Goal: Task Accomplishment & Management: Manage account settings

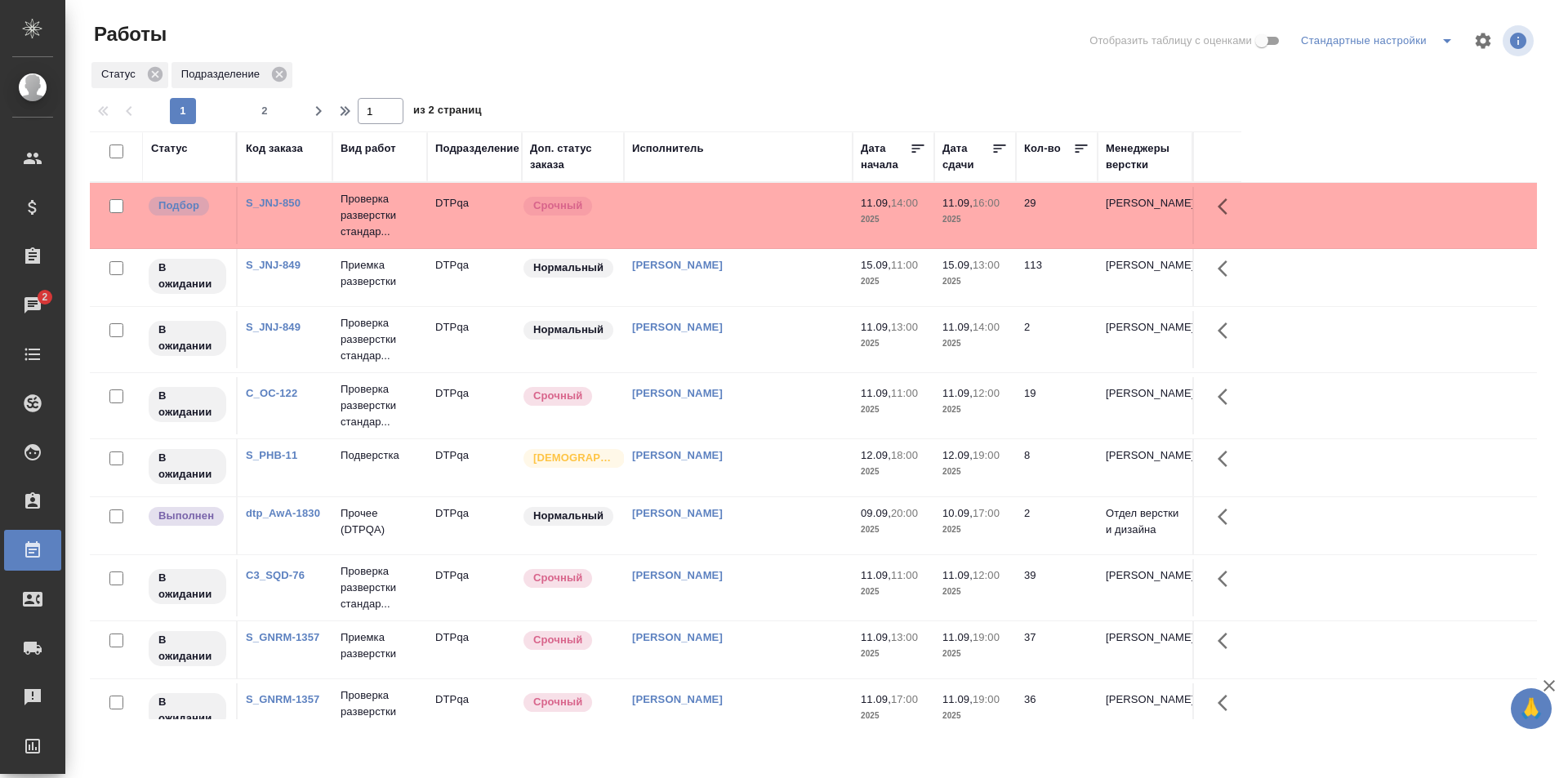
click at [716, 228] on td at bounding box center [739, 216] width 229 height 57
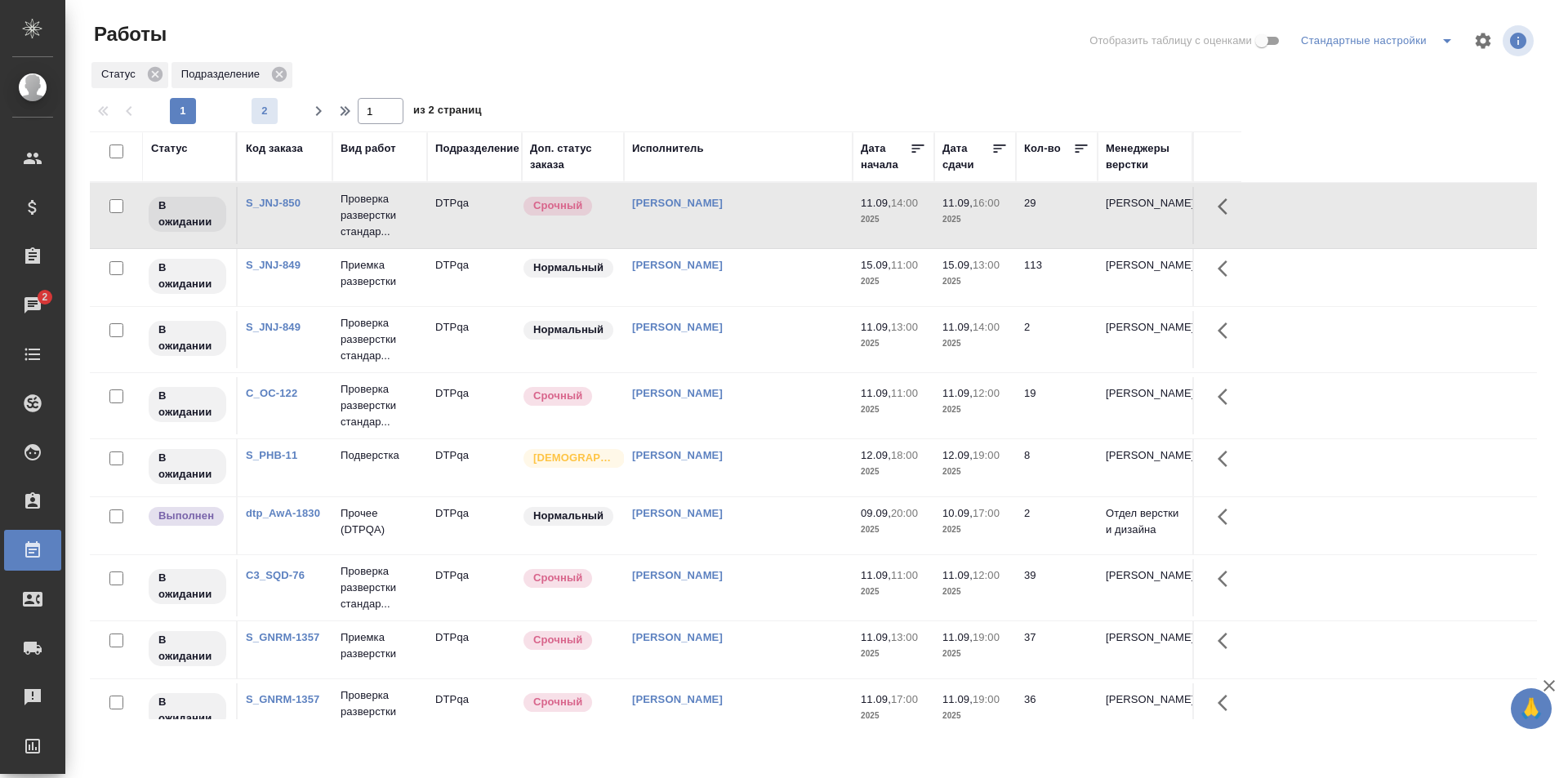
click at [269, 106] on span "2" at bounding box center [264, 111] width 26 height 16
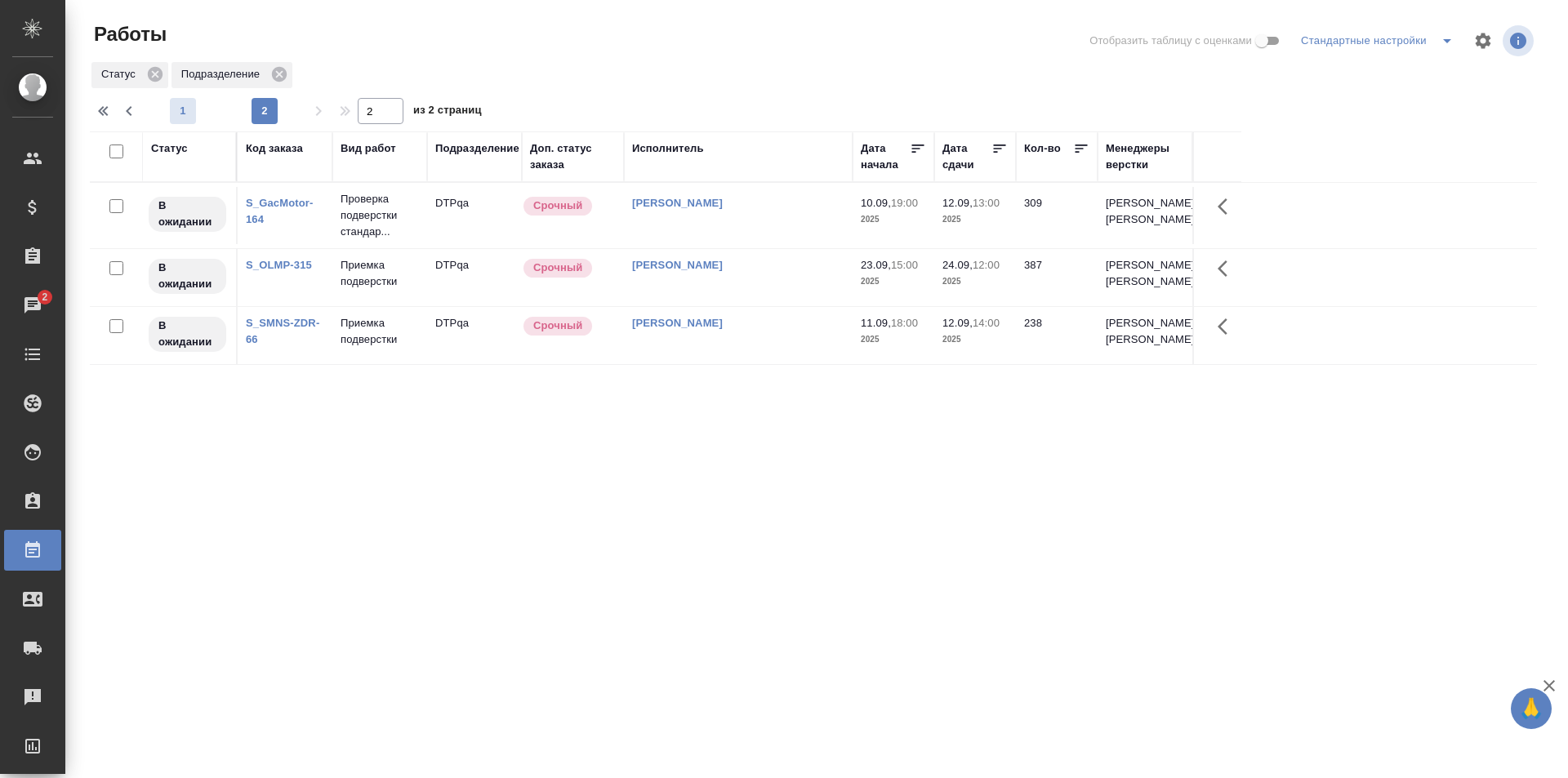
click at [191, 106] on span "1" at bounding box center [182, 111] width 26 height 16
type input "1"
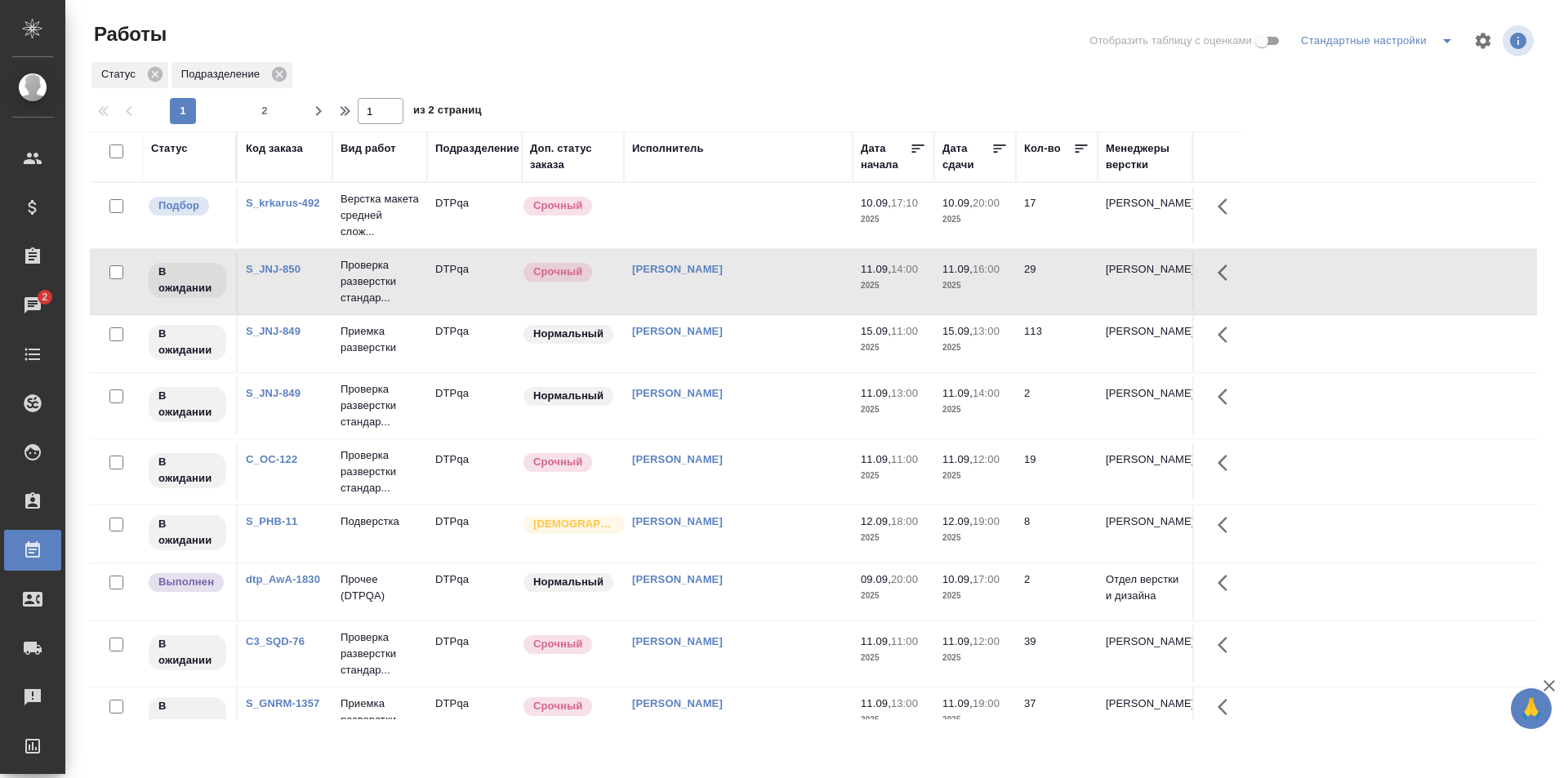
click at [731, 222] on td at bounding box center [739, 216] width 229 height 57
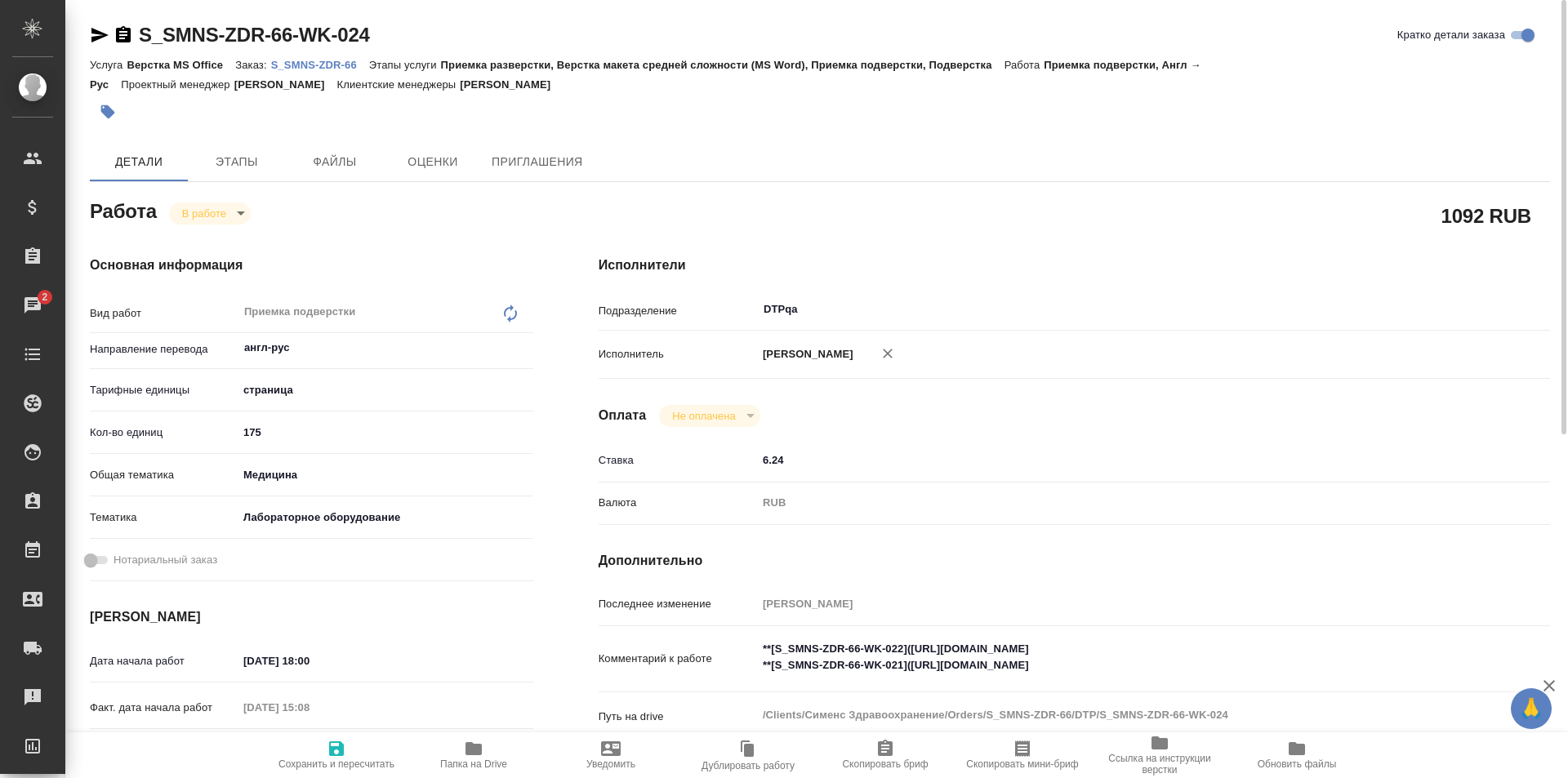
click at [96, 29] on icon "button" at bounding box center [99, 35] width 20 height 20
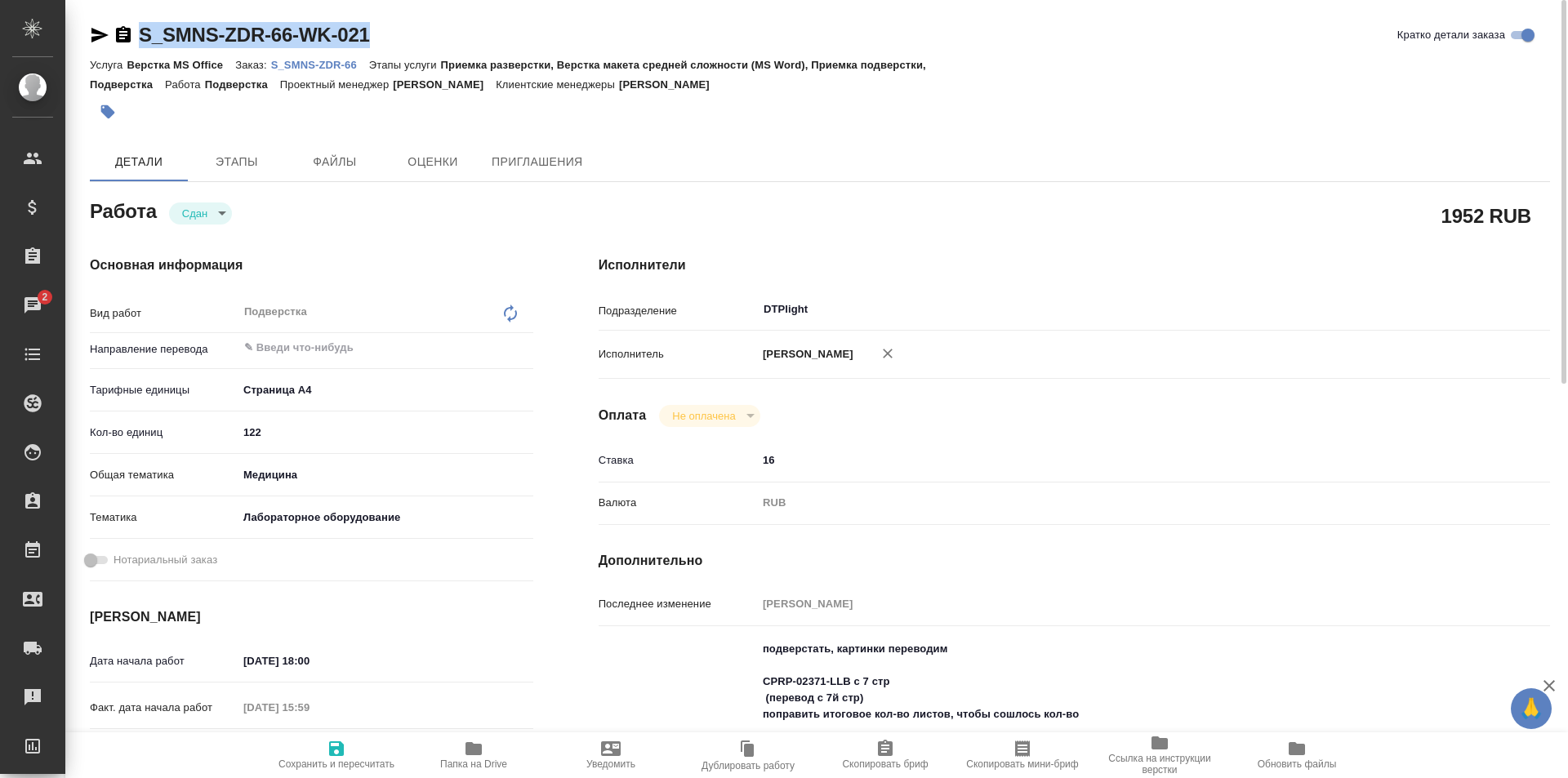
click at [97, 34] on icon "button" at bounding box center [99, 35] width 20 height 20
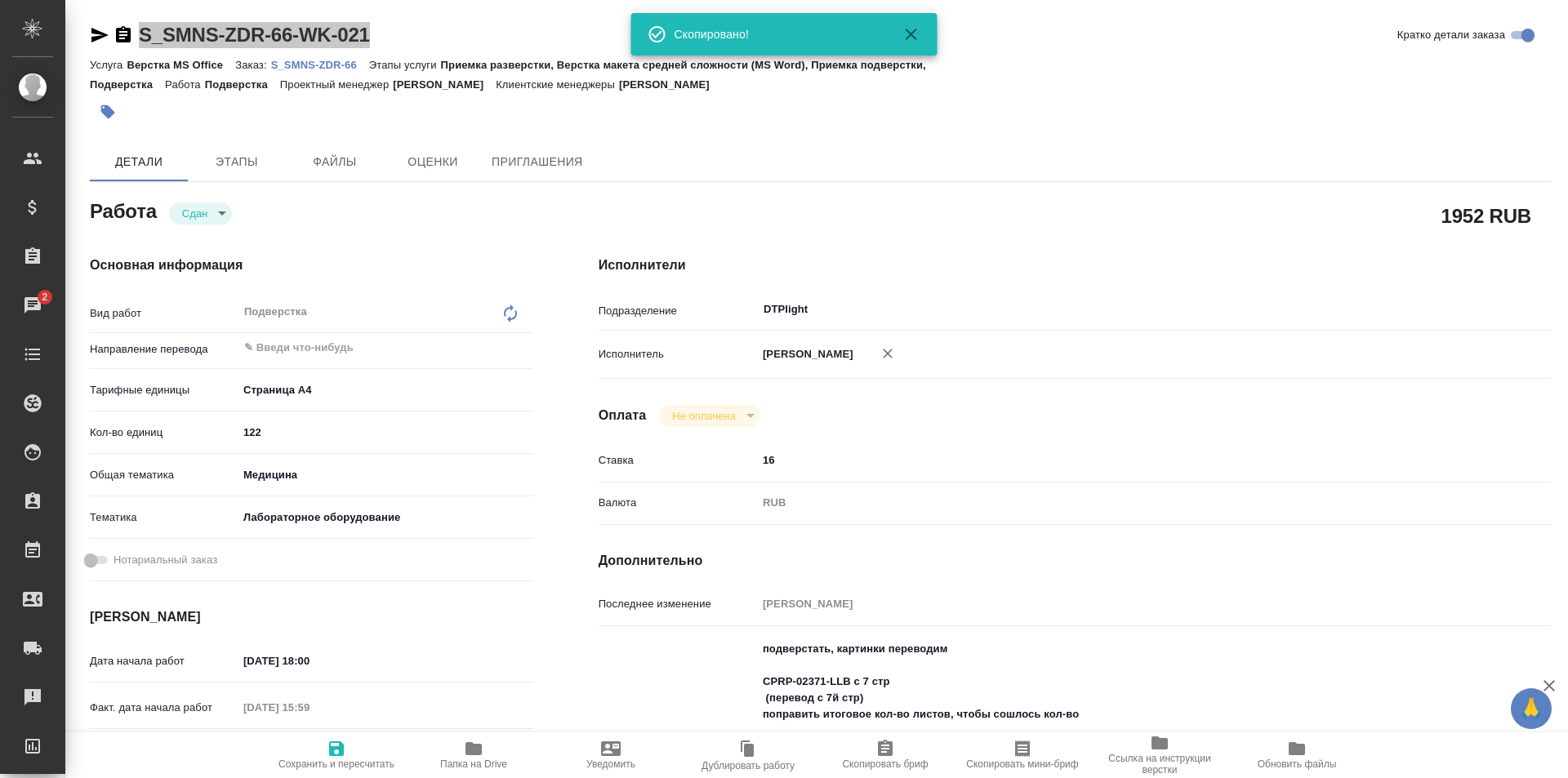
scroll to position [799, 0]
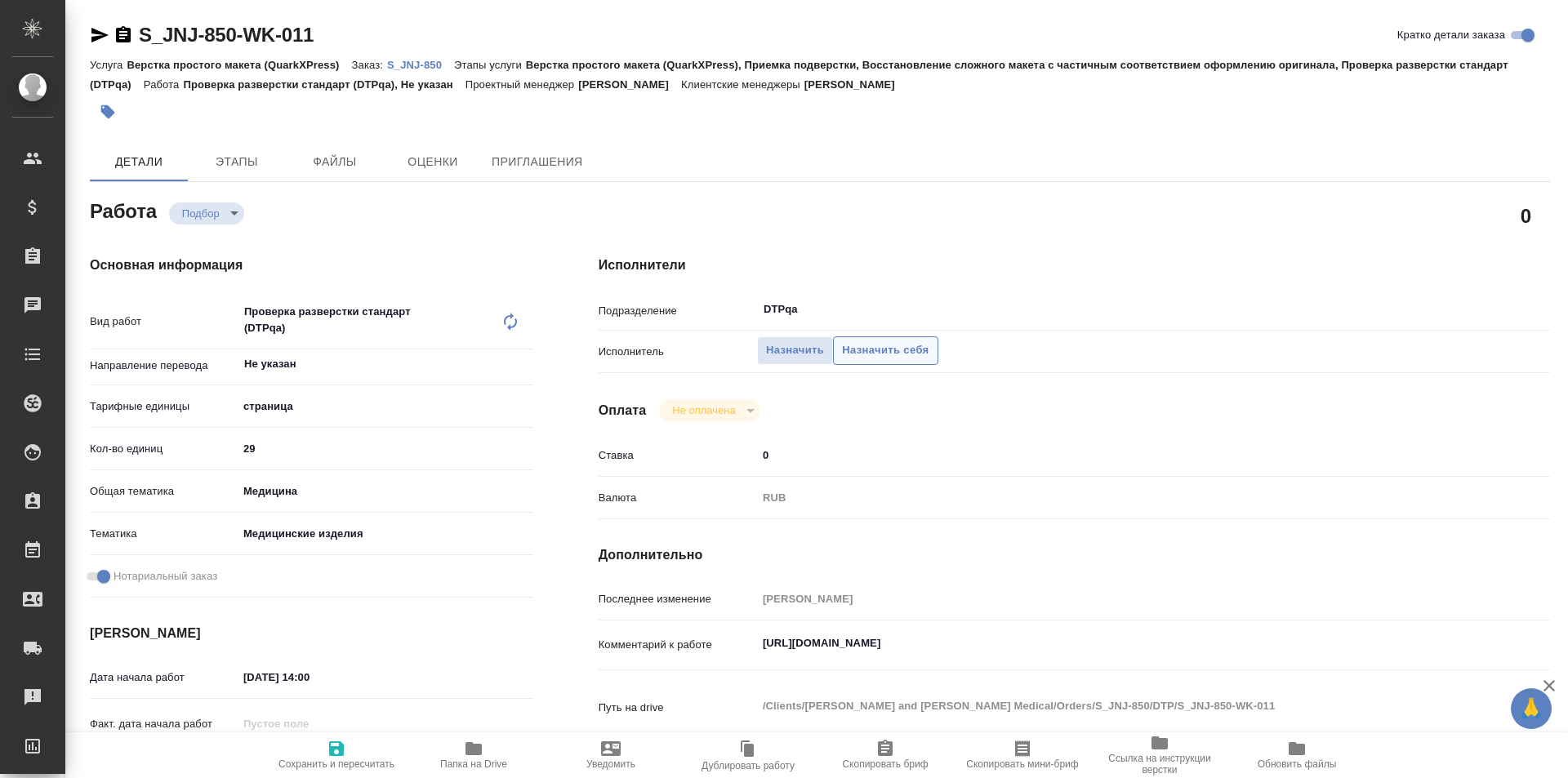
type textarea "x"
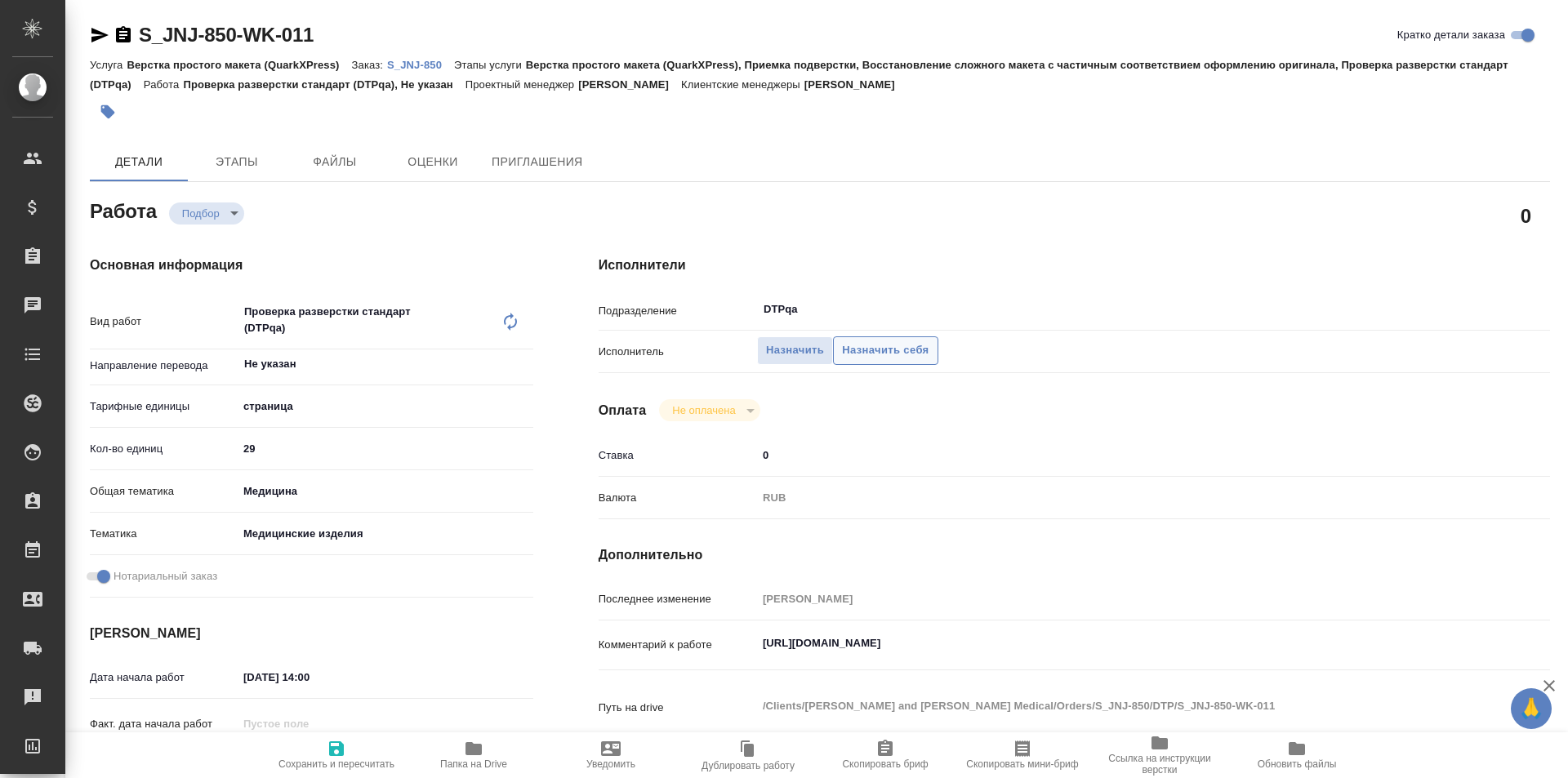
type textarea "x"
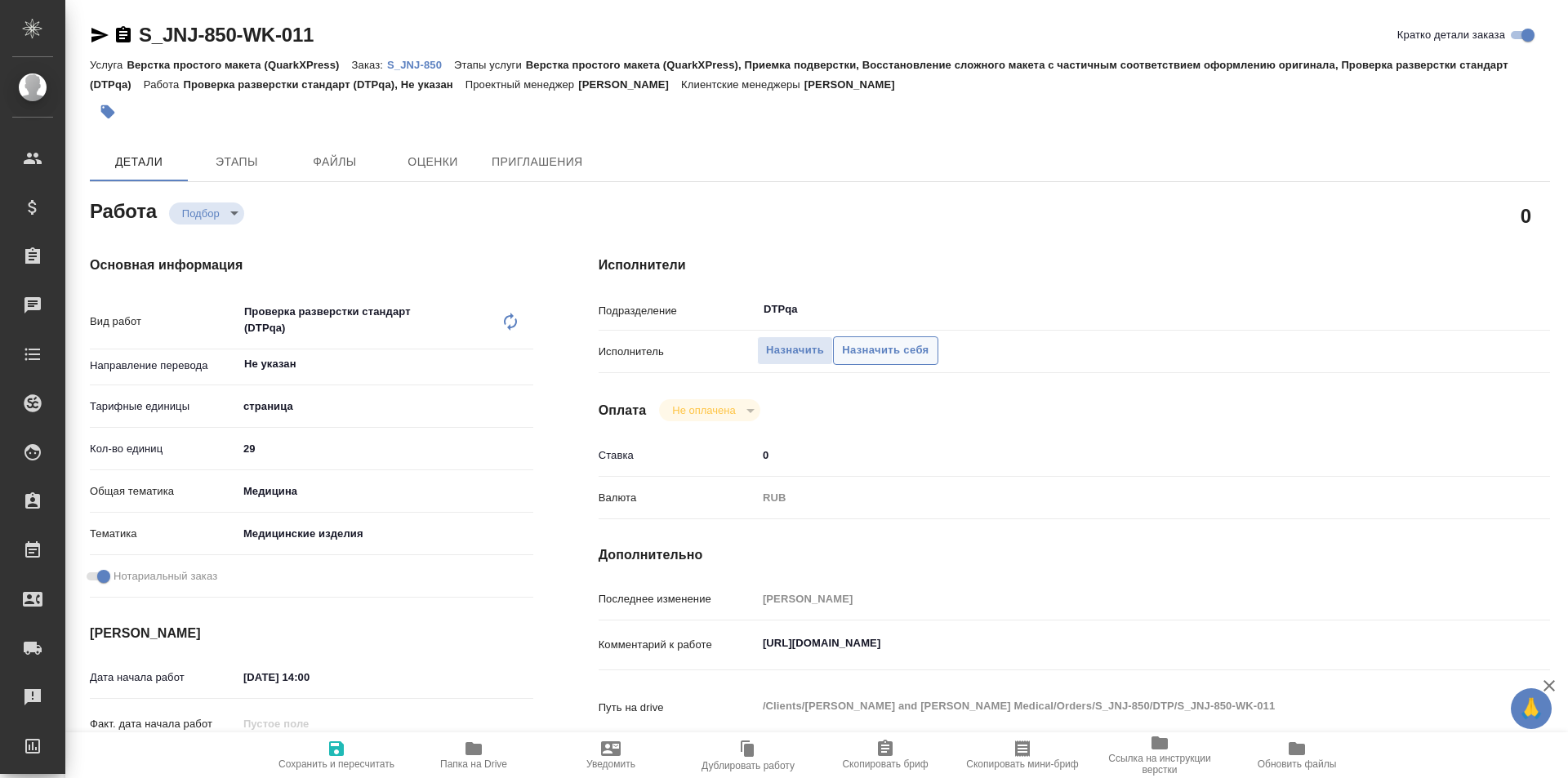
type textarea "x"
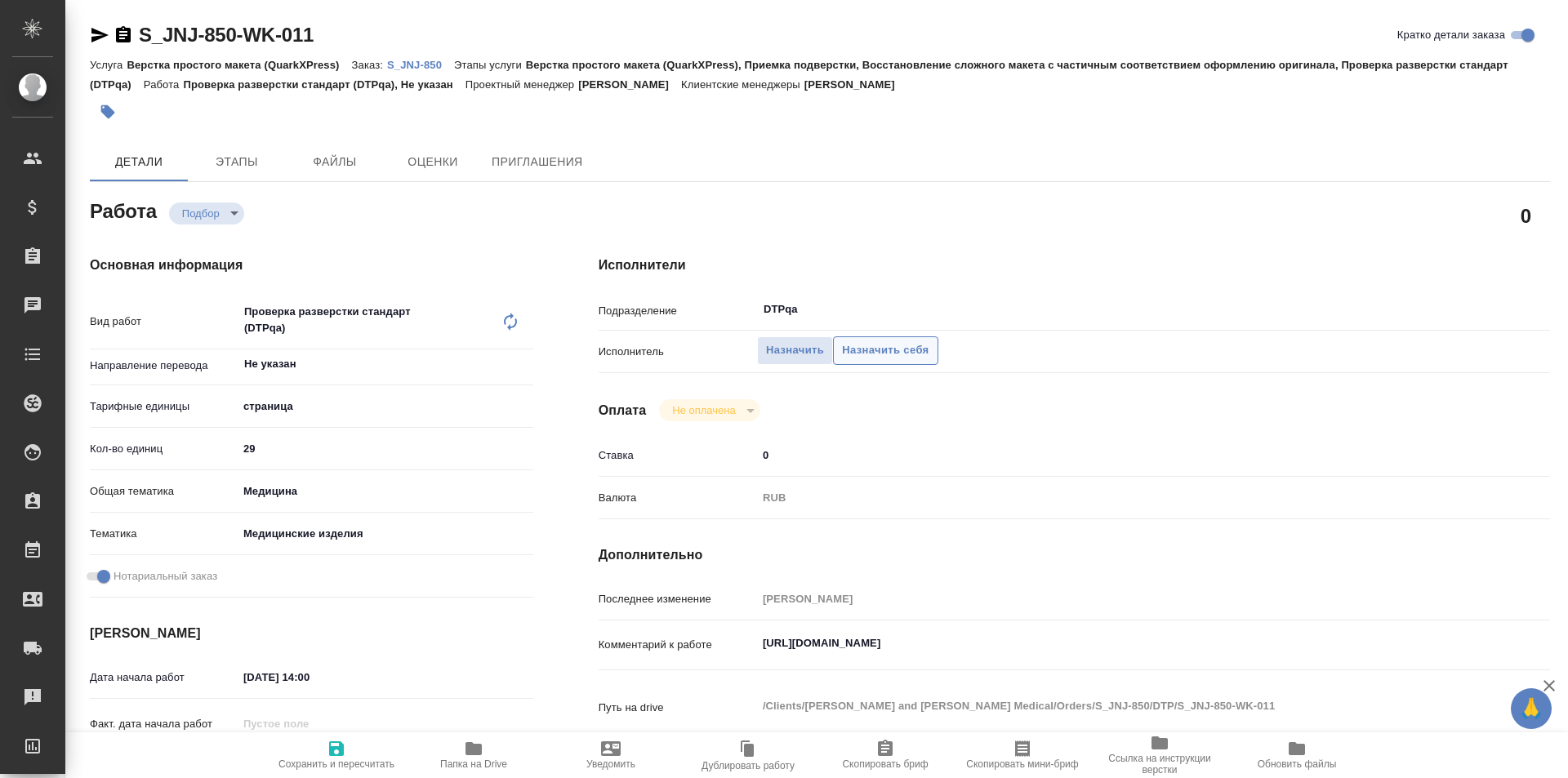
type textarea "x"
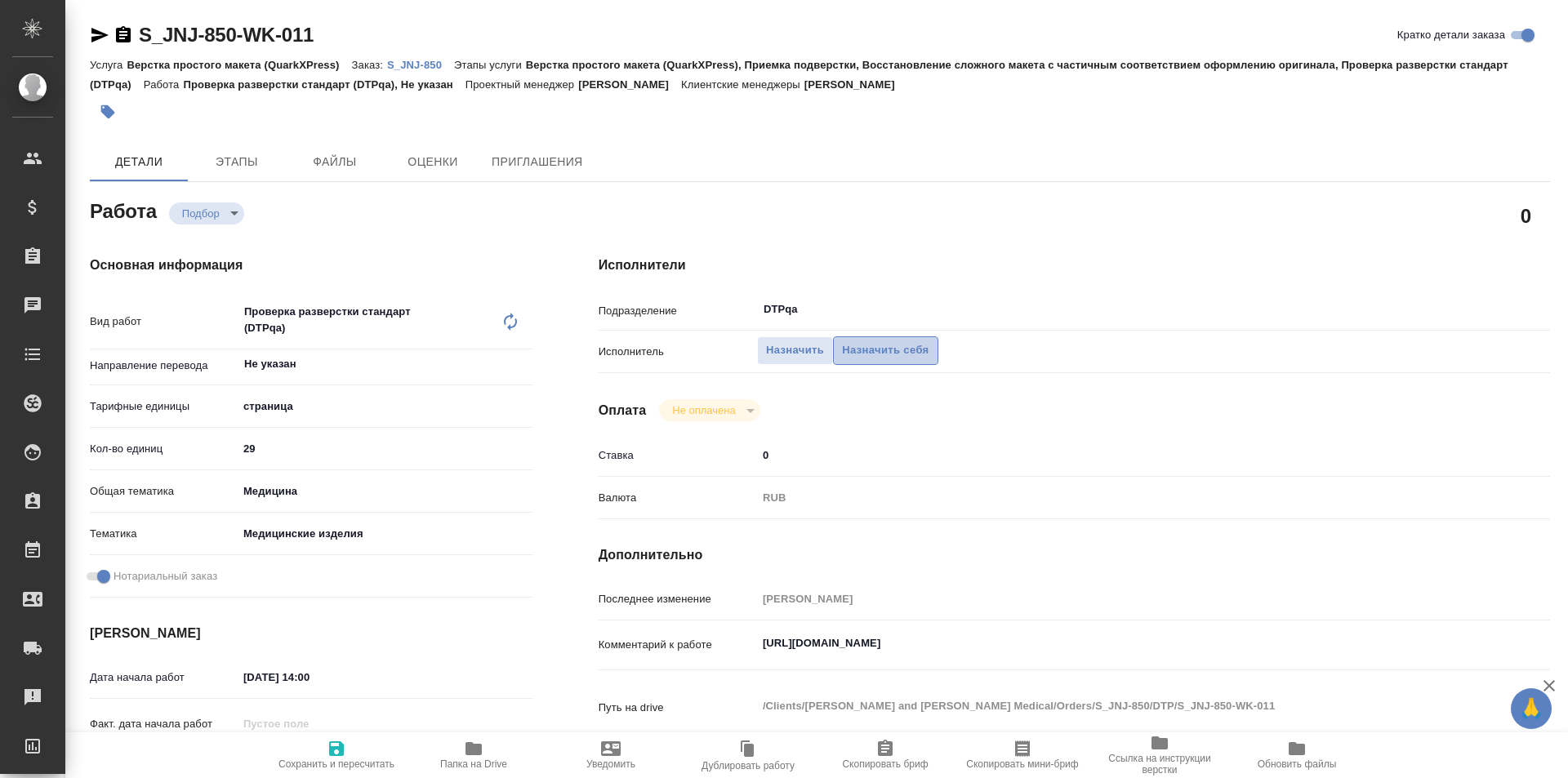
click at [887, 351] on span "Назначить себя" at bounding box center [885, 351] width 87 height 19
type textarea "x"
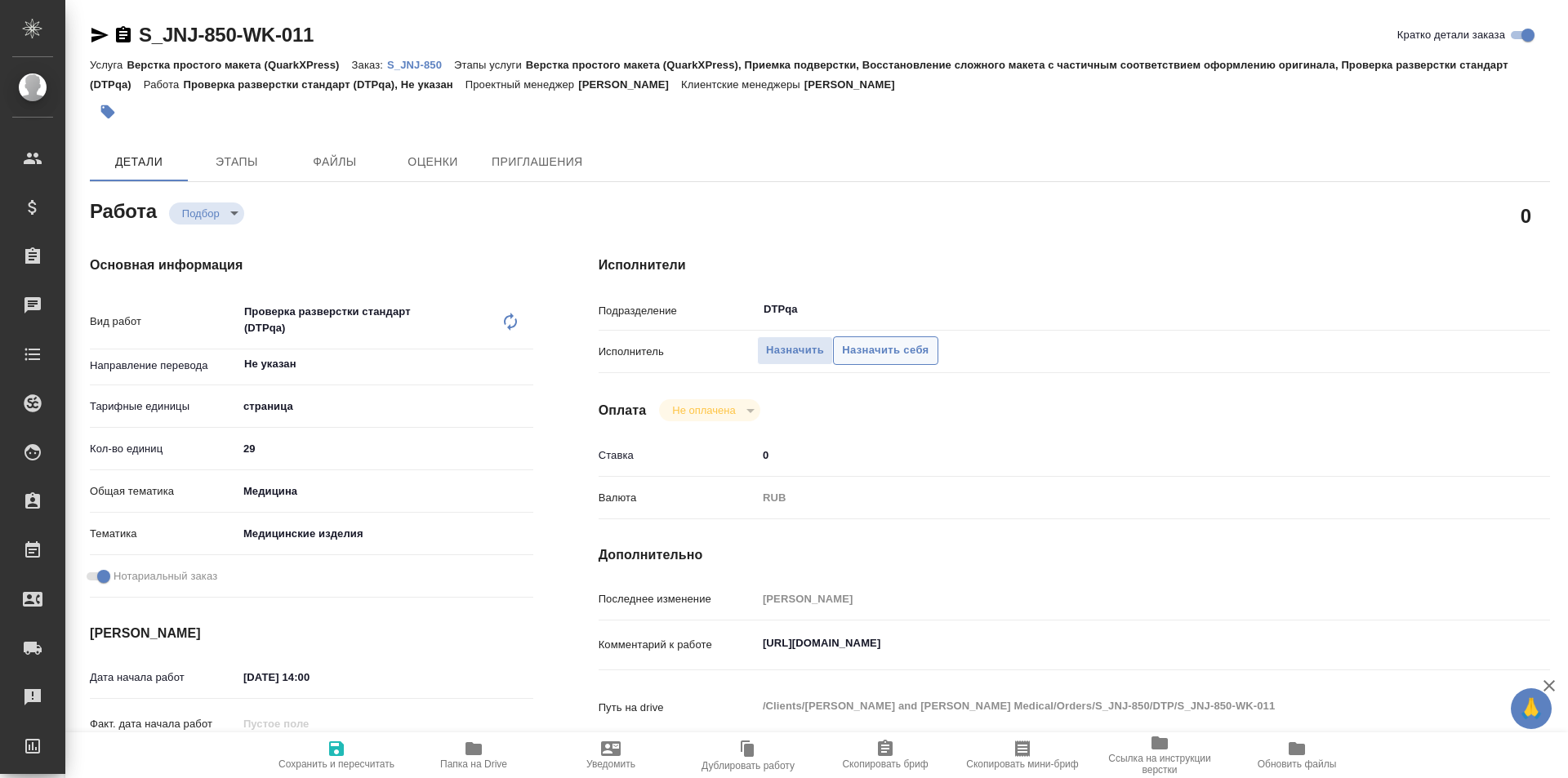
type textarea "x"
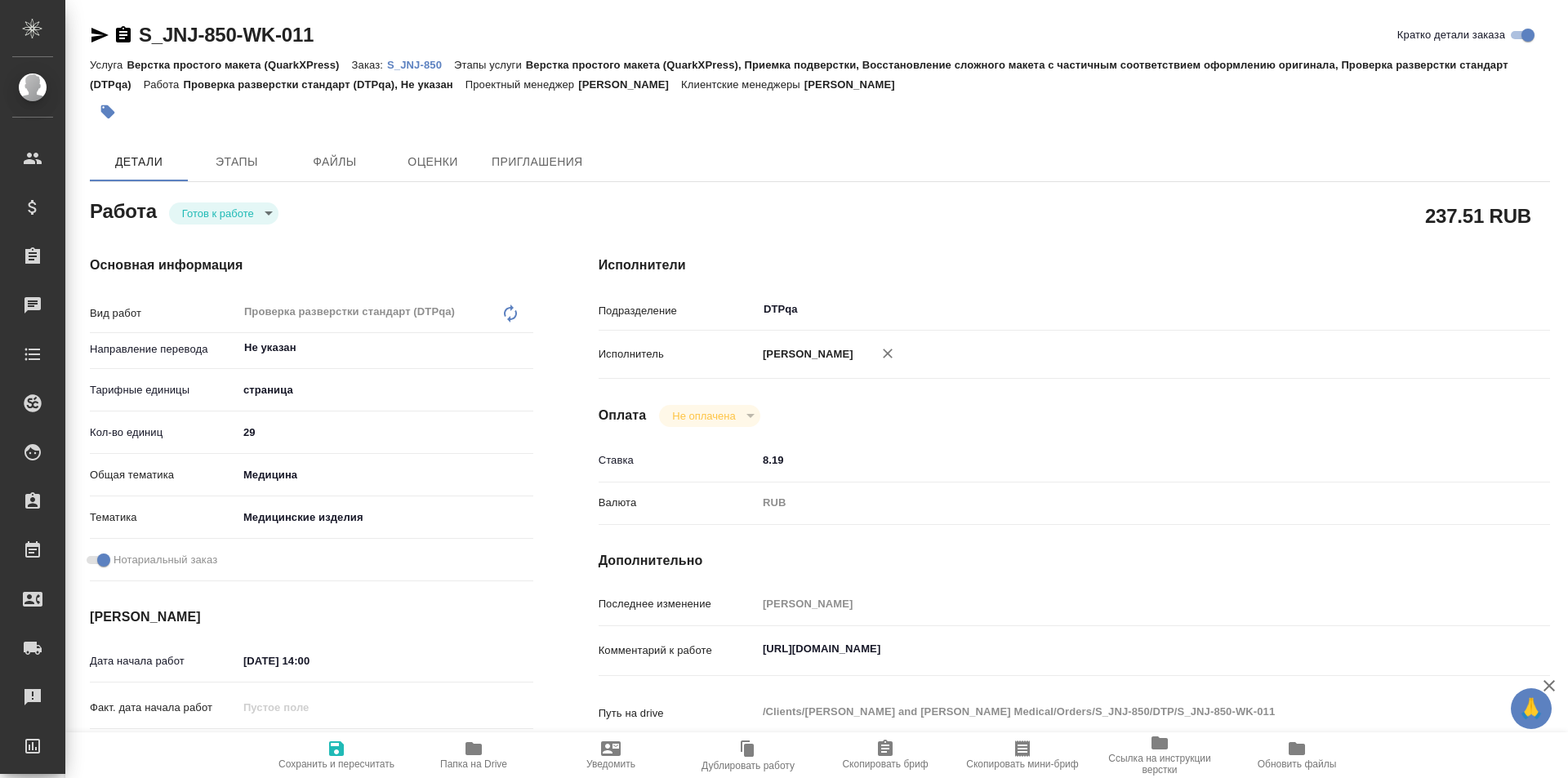
type textarea "x"
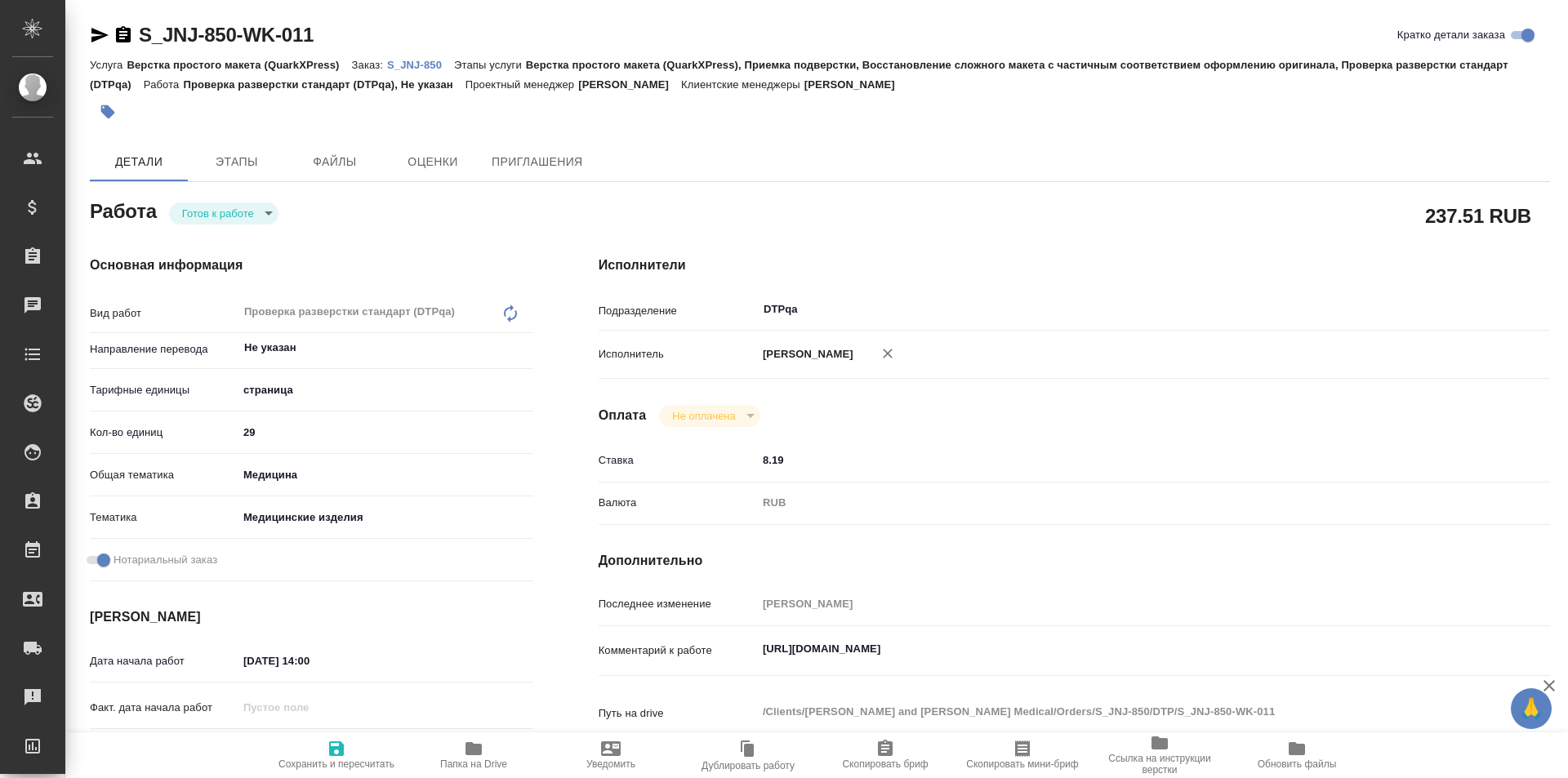
type textarea "x"
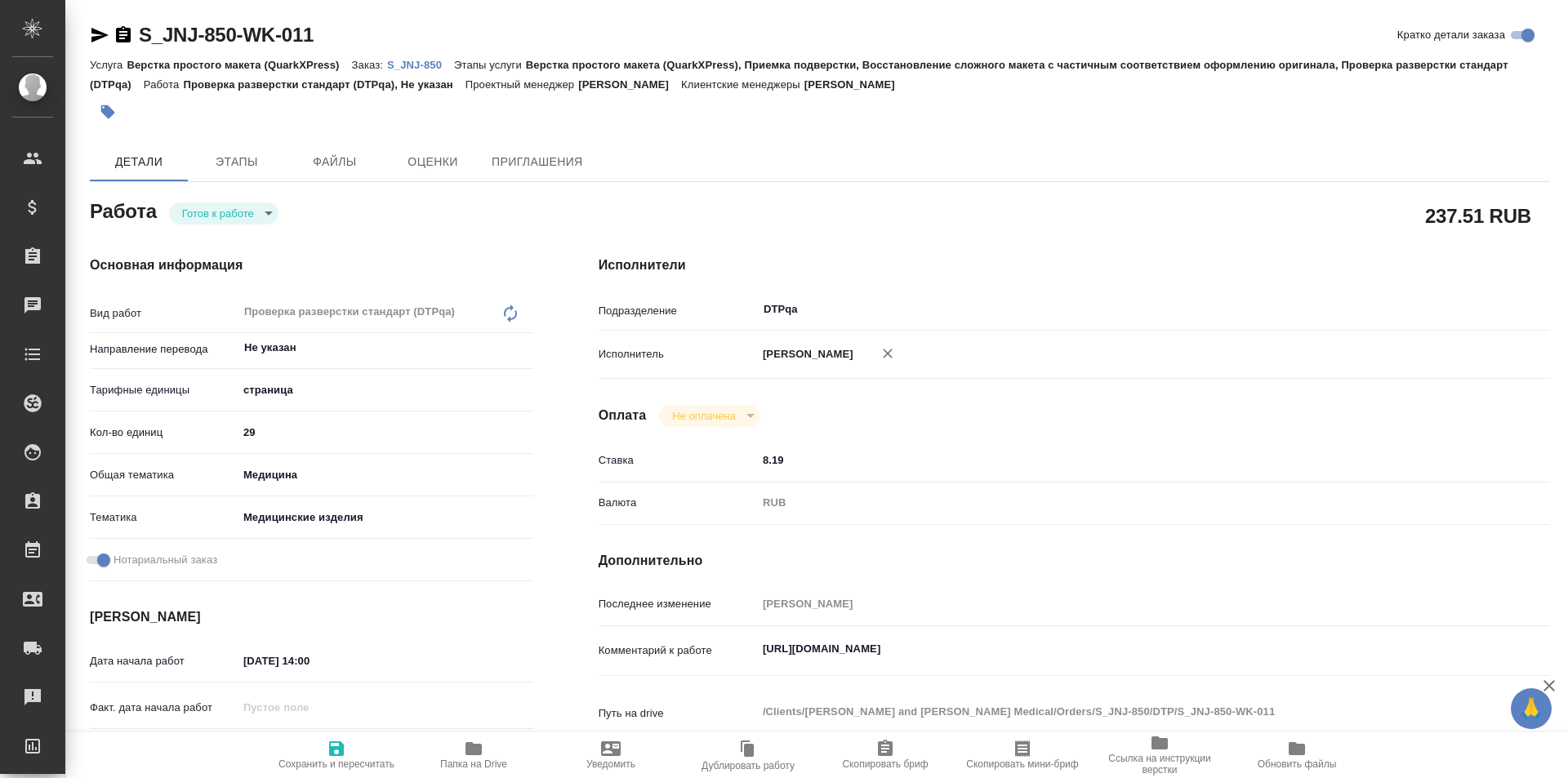
type textarea "x"
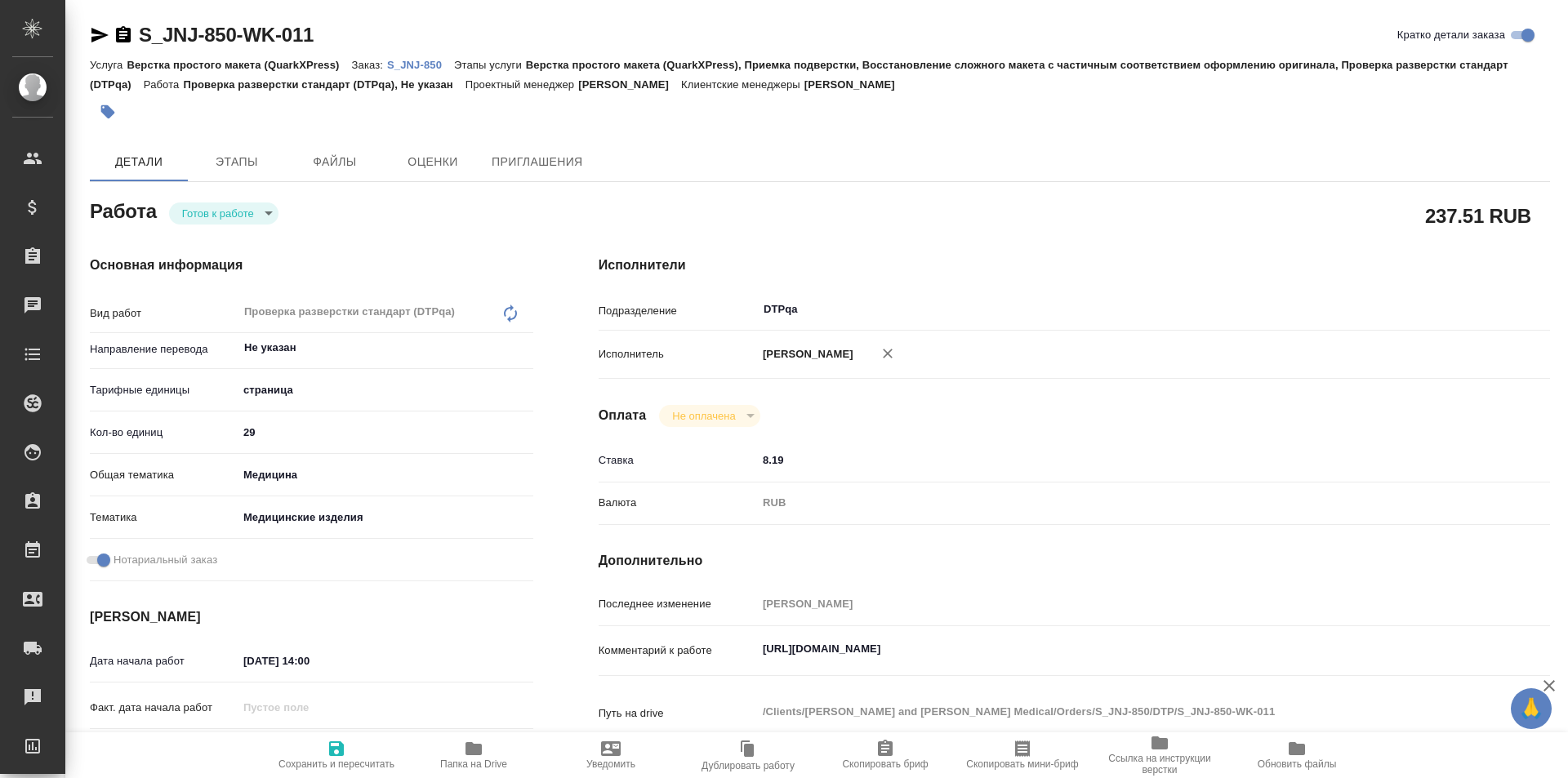
click at [342, 748] on icon "button" at bounding box center [336, 748] width 14 height 14
type textarea "x"
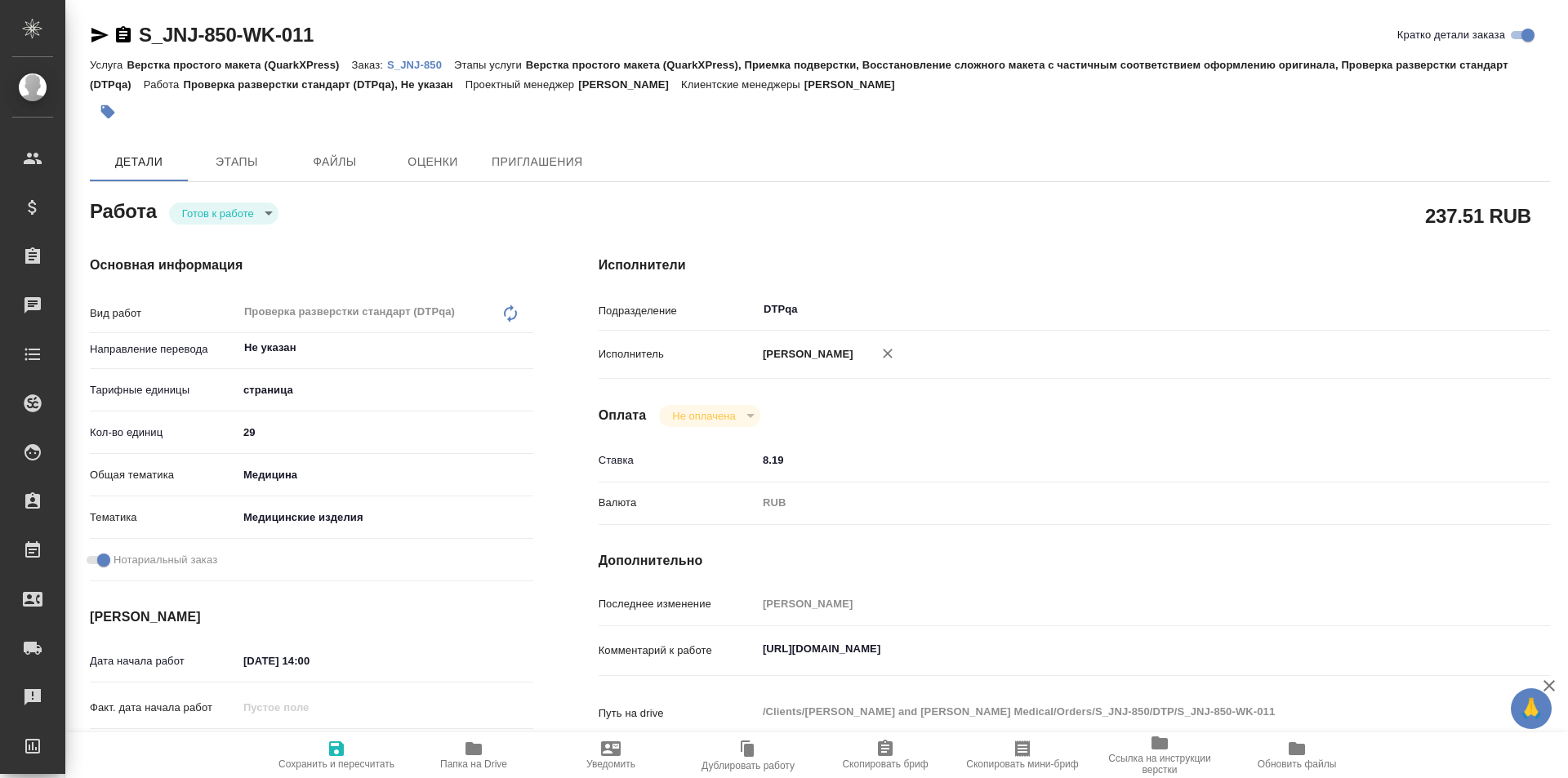
type textarea "x"
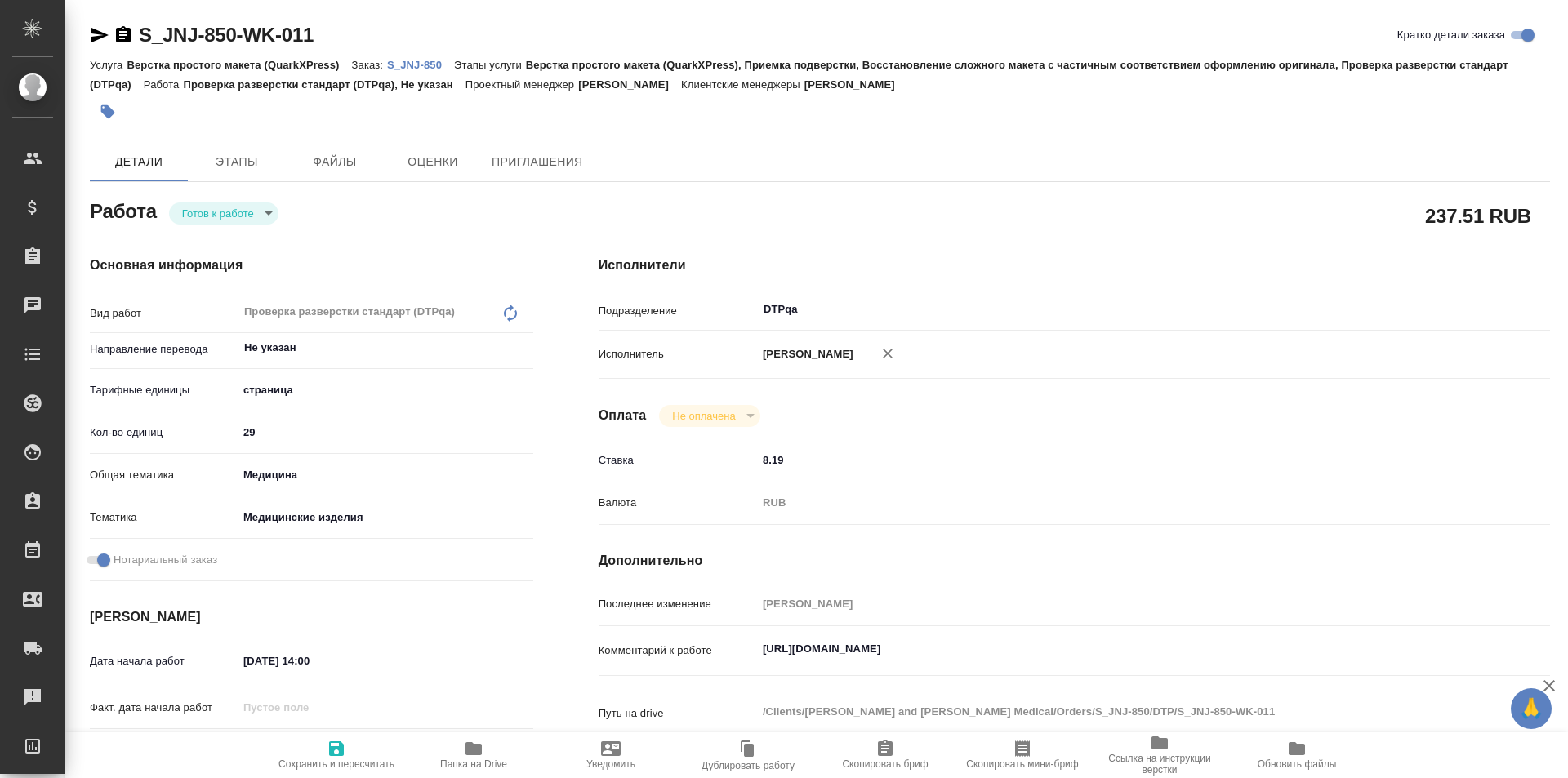
type textarea "x"
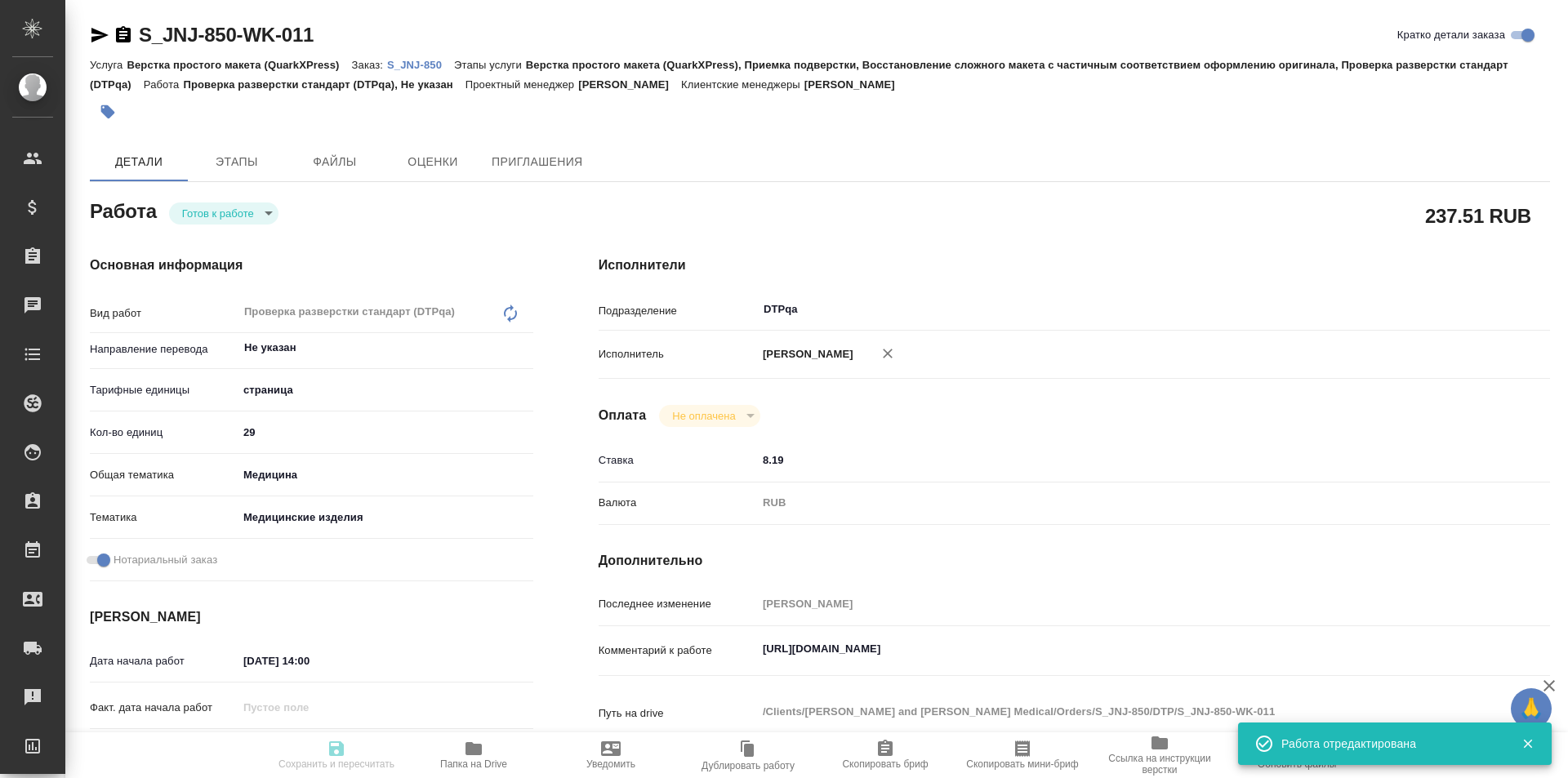
type textarea "x"
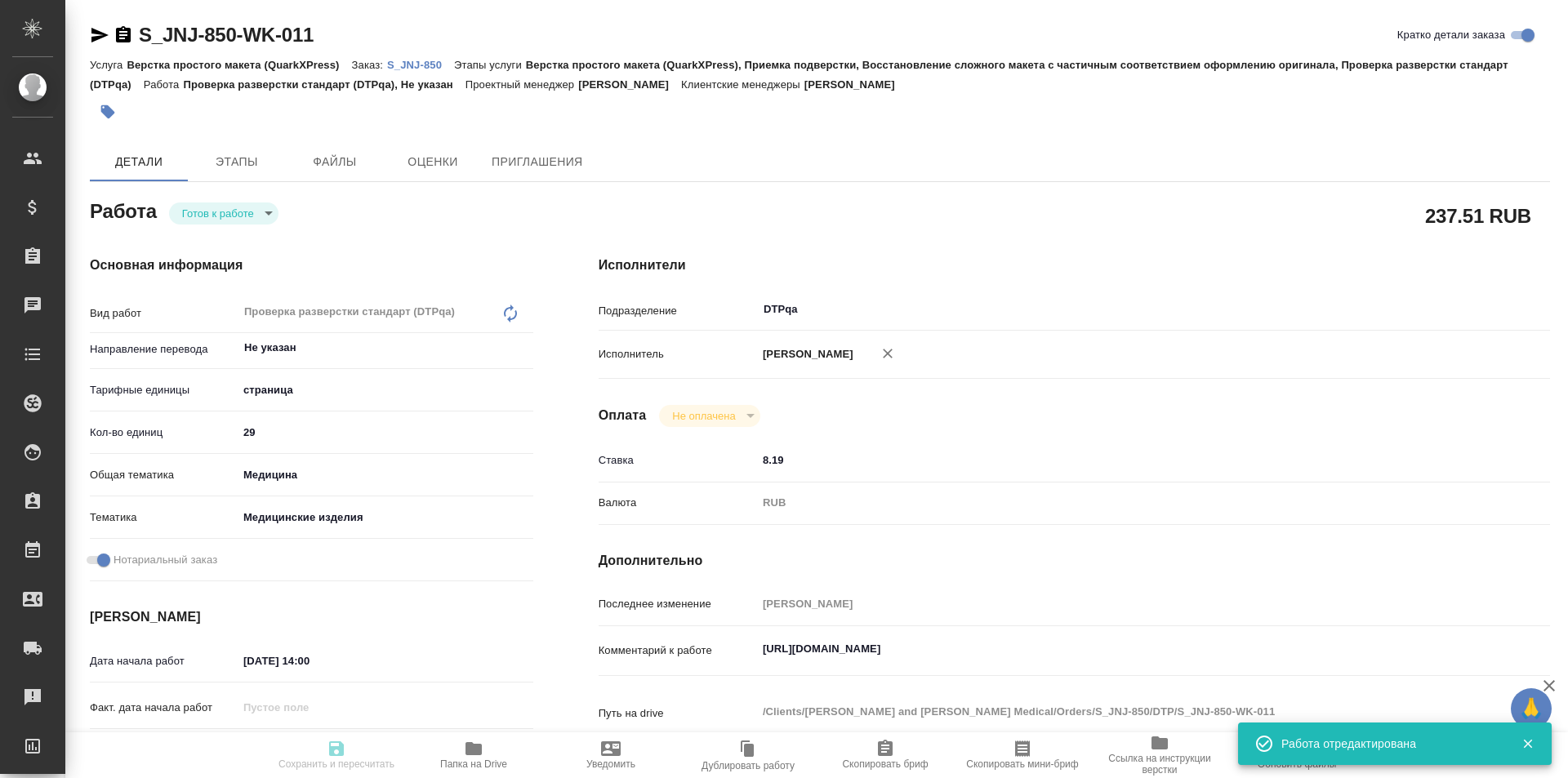
type input "readyForWork"
type textarea "Проверка разверстки стандарт (DTPqa)"
type textarea "x"
type input "Не указан"
type input "5a8b1489cc6b4906c91bfdb2"
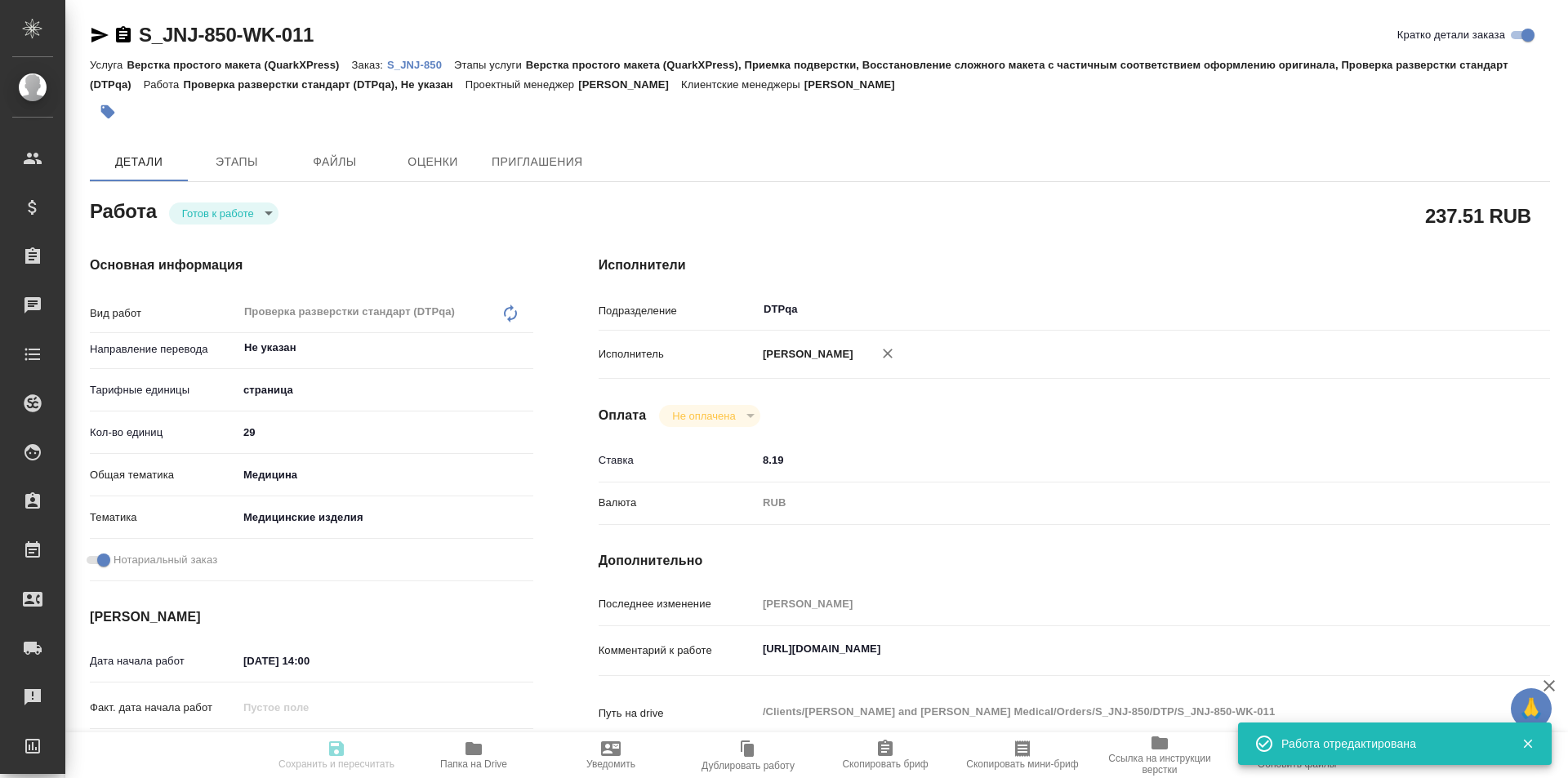
type input "29"
type input "med"
type input "5a8b8b956a9677013d343dd7"
checkbox input "true"
type input "11.09.2025 14:00"
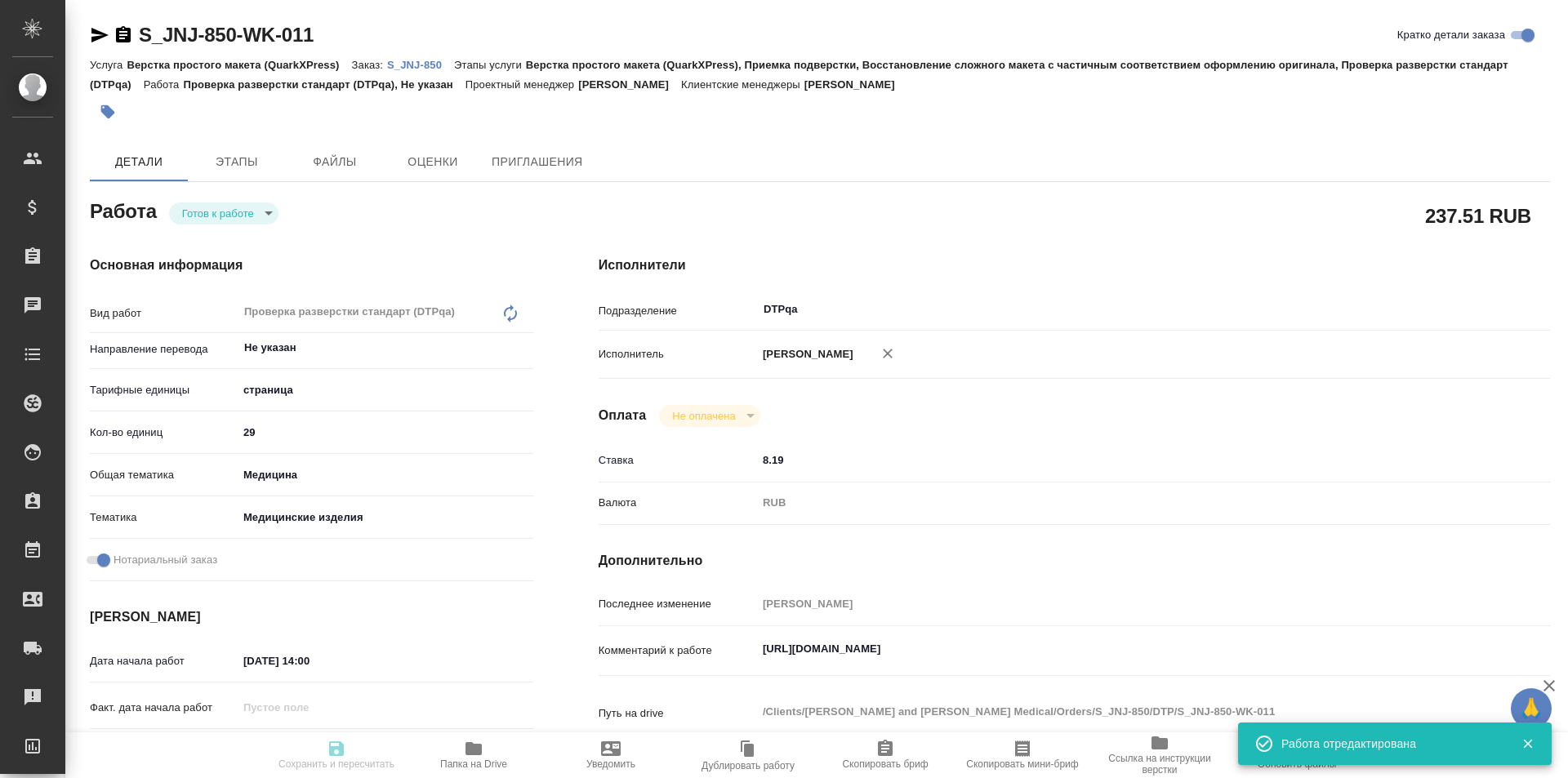
type input "11.09.2025 16:00"
type input "19.09.2025 19:00"
type input "DTPqa"
type input "notPayed"
type input "8.19"
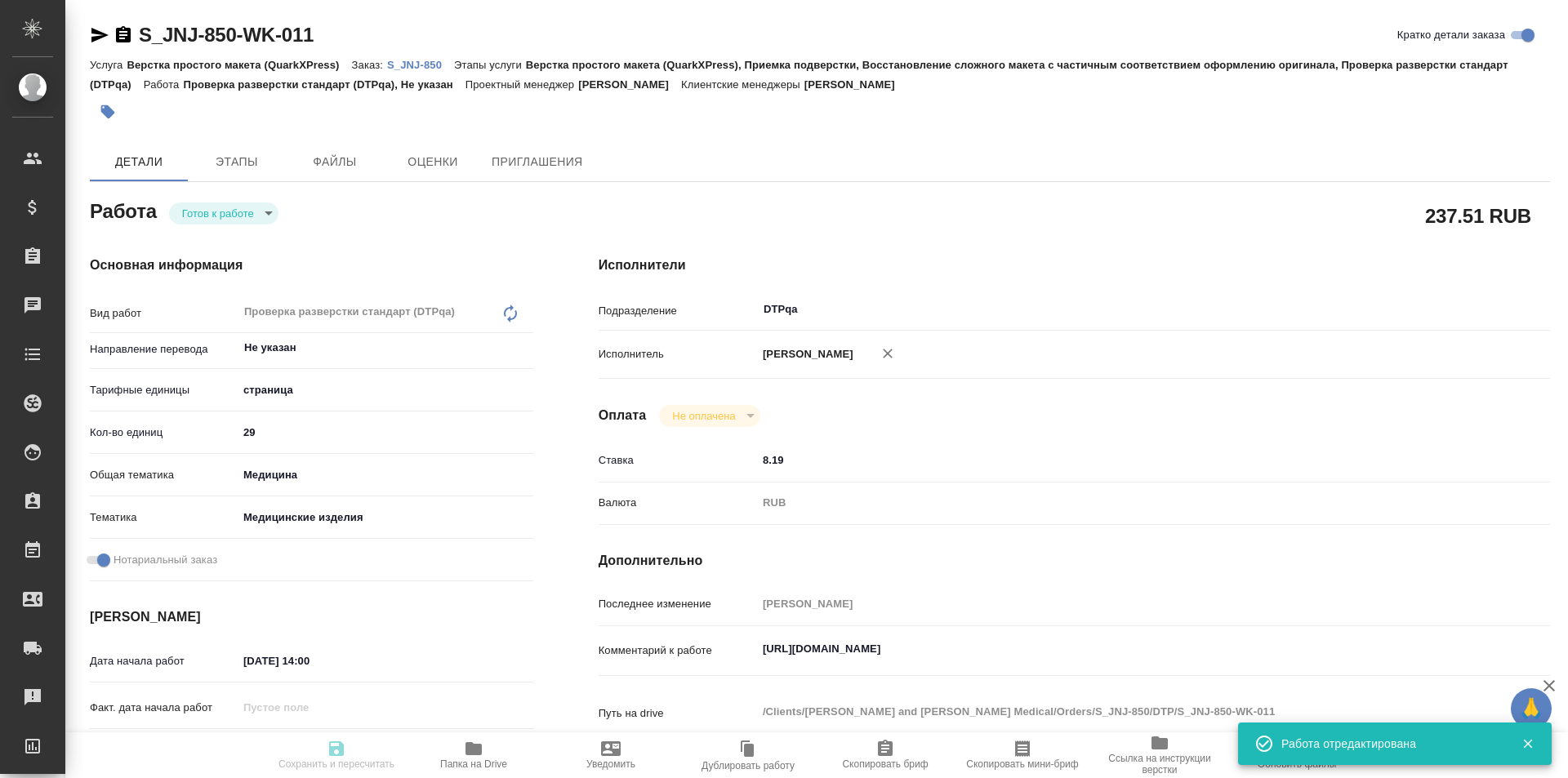
type input "RUB"
type input "[PERSON_NAME]"
type textarea "https://tera.awatera.com/Work/68c157f41bc17f3dbb60401f/"
type textarea "x"
type textarea "/Clients/Johnson and Johnson Medical/Orders/S_JNJ-850/DTP/S_JNJ-850-WK-011"
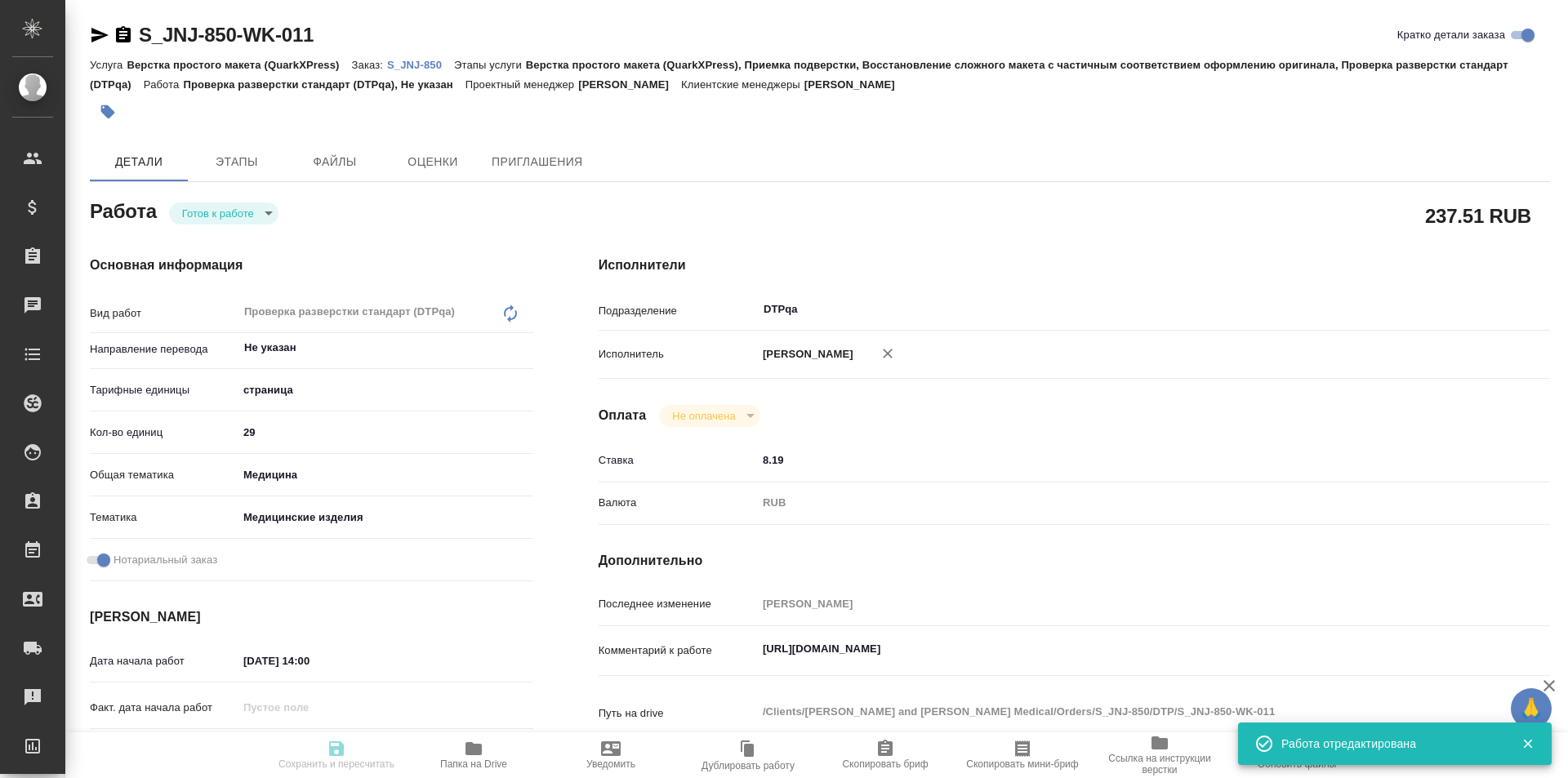
type textarea "x"
type input "S_JNJ-850"
type input "P26095310R"
type input "Верстка простого макета (QuarkXPress)"
type input "Верстка простого макета (QuarkXPress), Приемка подверстки, Восстановление сложн…"
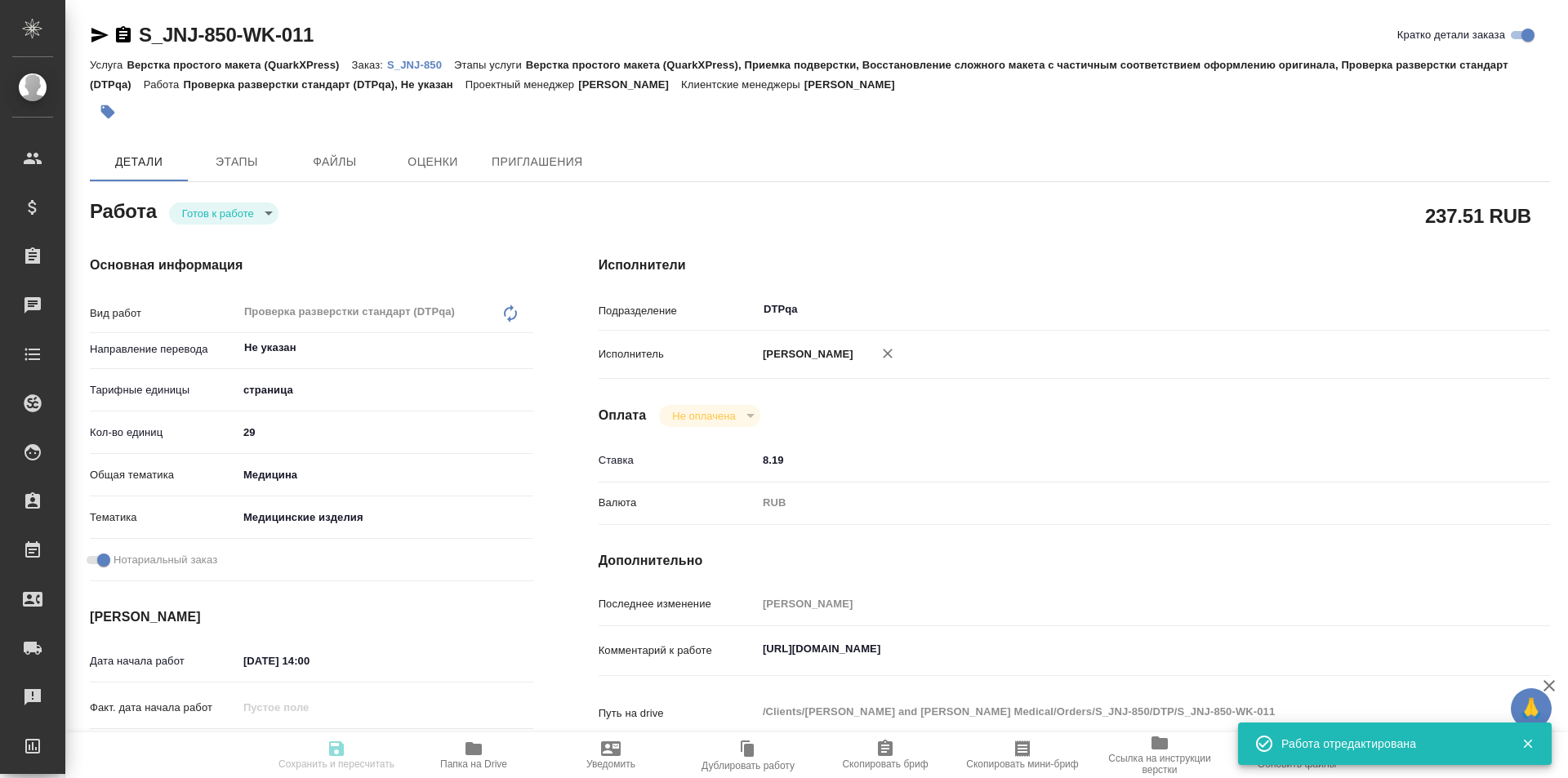
type input "Усманова Ольга"
type input "[PERSON_NAME]"
type input "/Clients/Johnson and Johnson Medical/Orders/S_JNJ-850"
type textarea "x"
type textarea "англ-рус список литературы переводим"
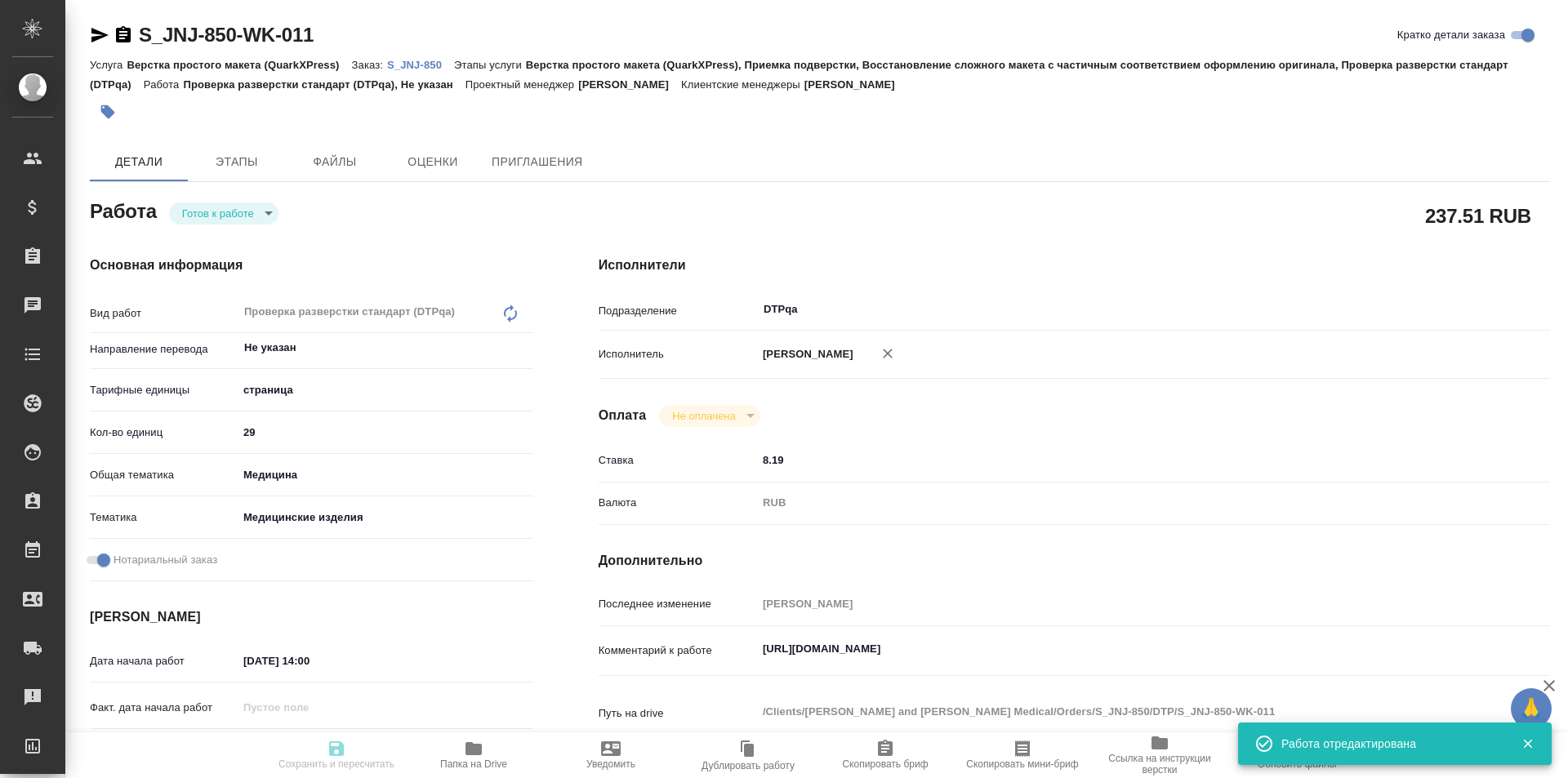
type textarea "x"
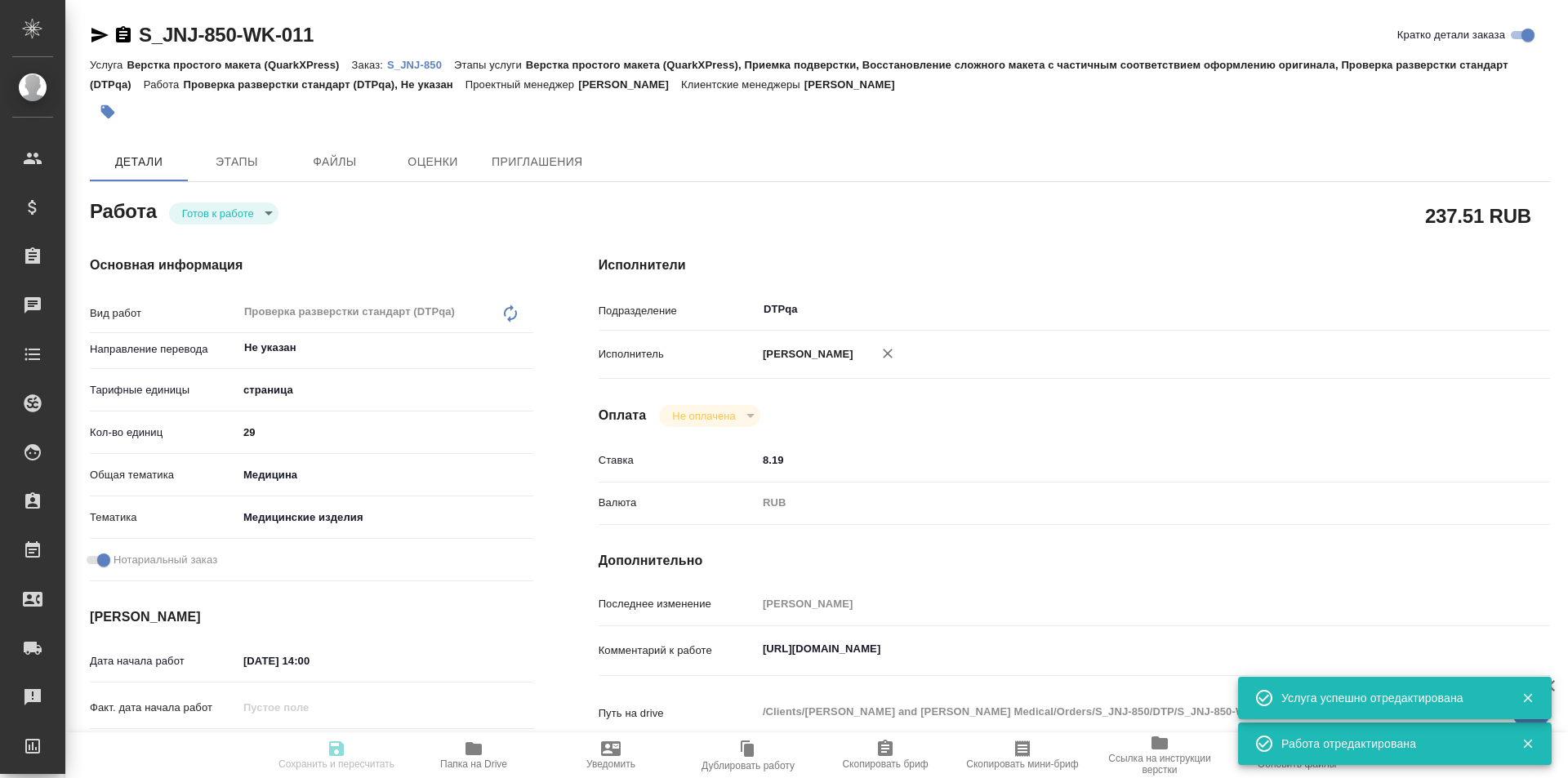
type textarea "x"
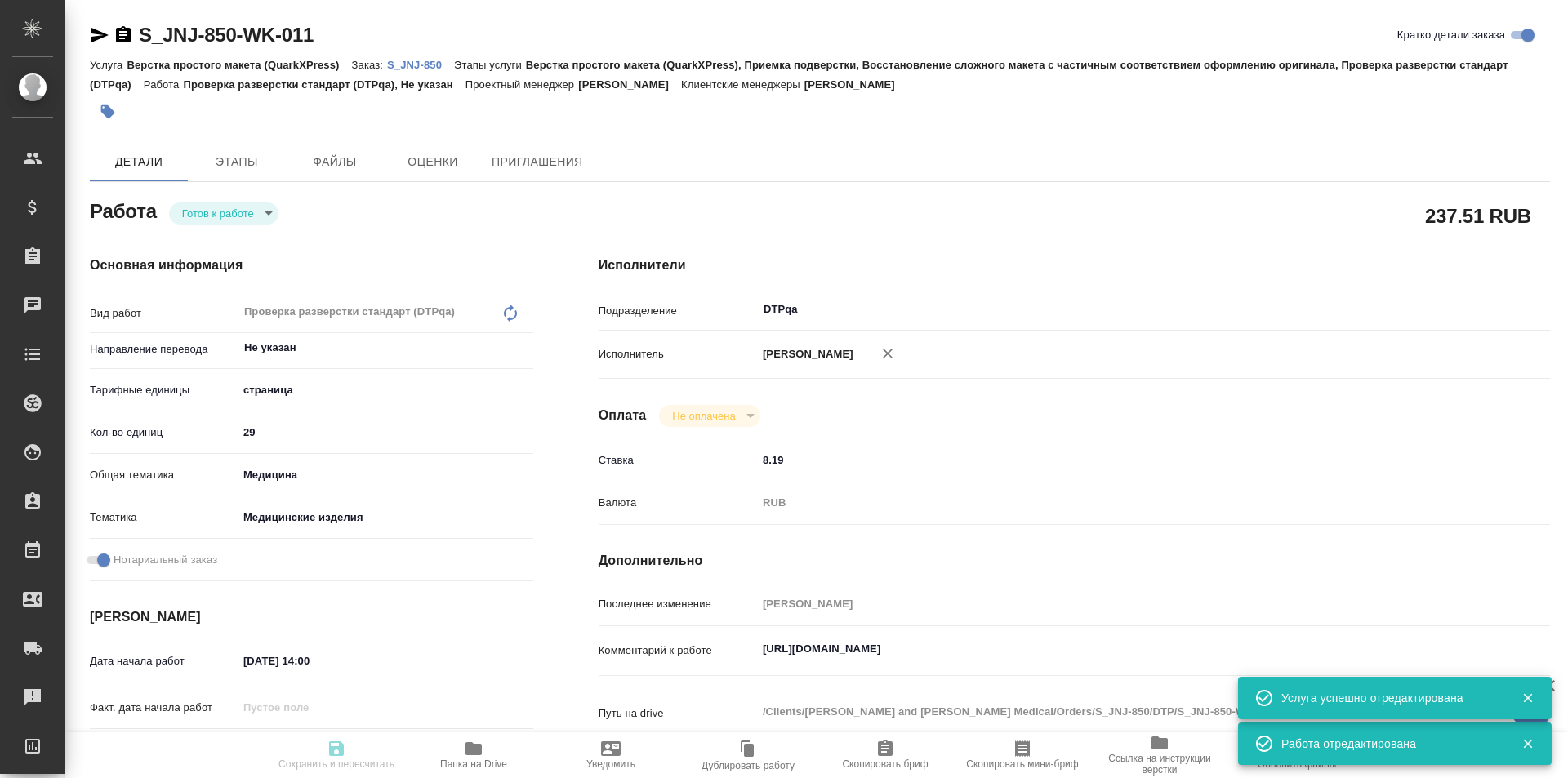
type textarea "x"
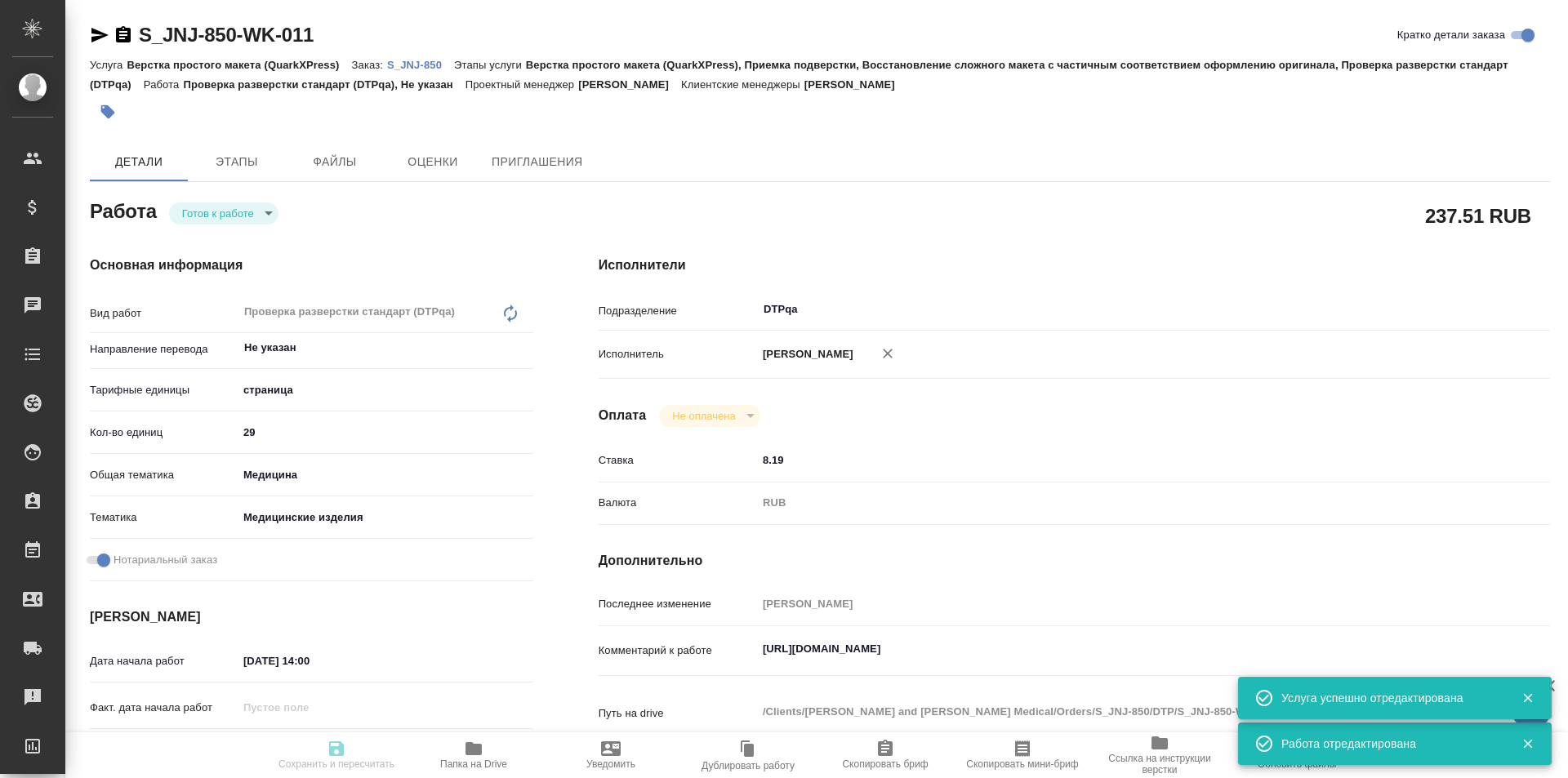
type textarea "x"
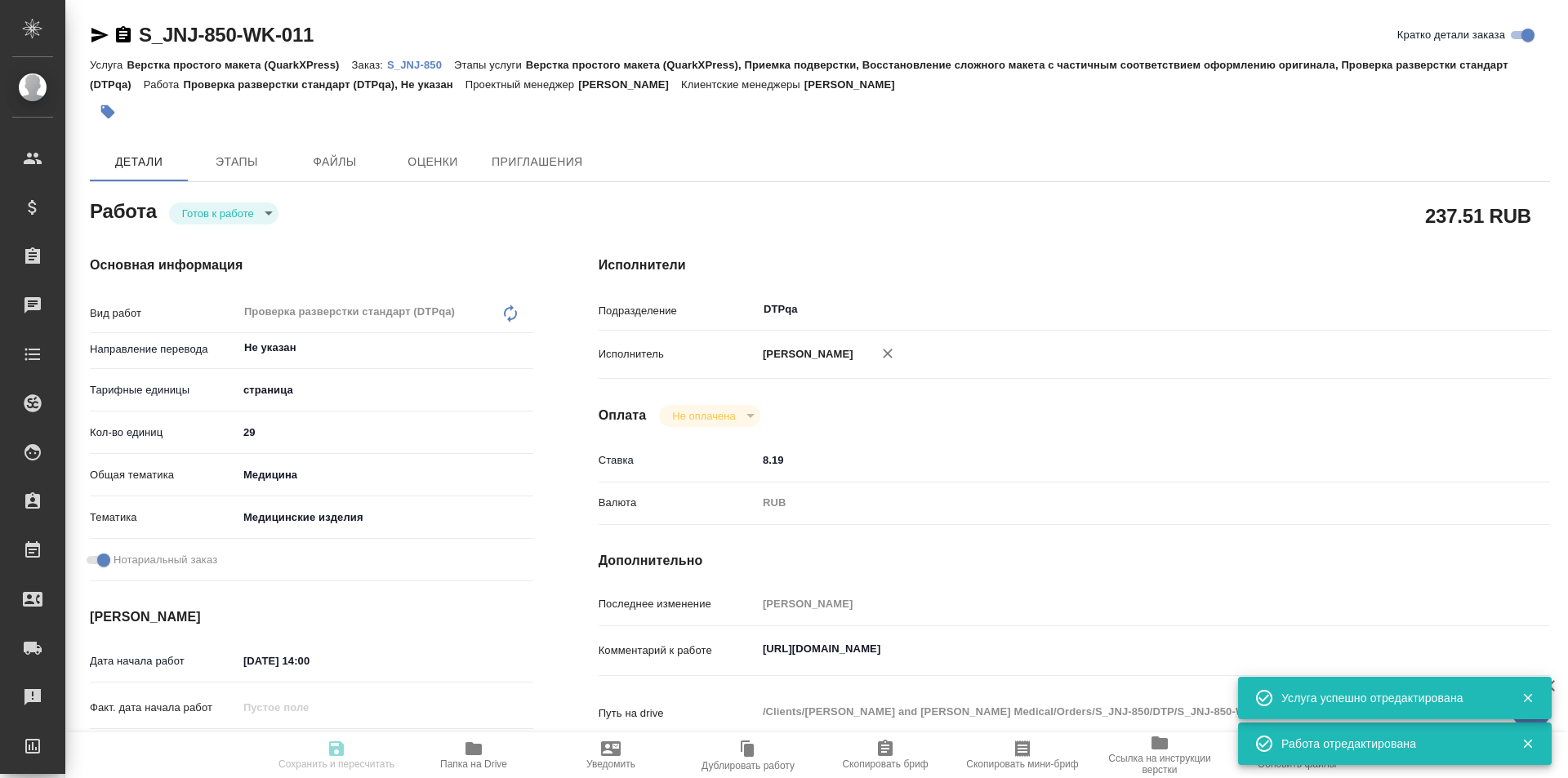
type textarea "x"
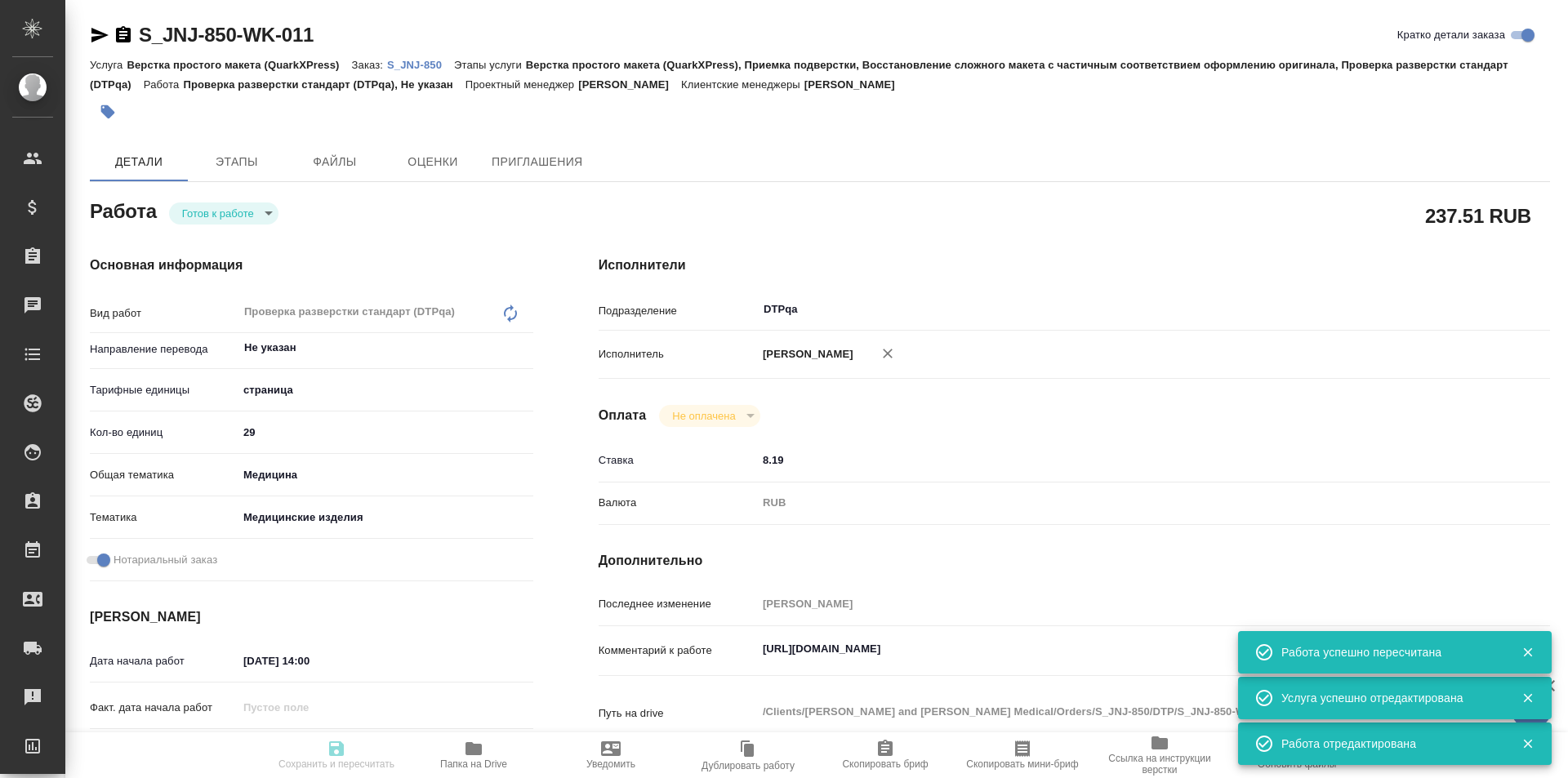
type textarea "x"
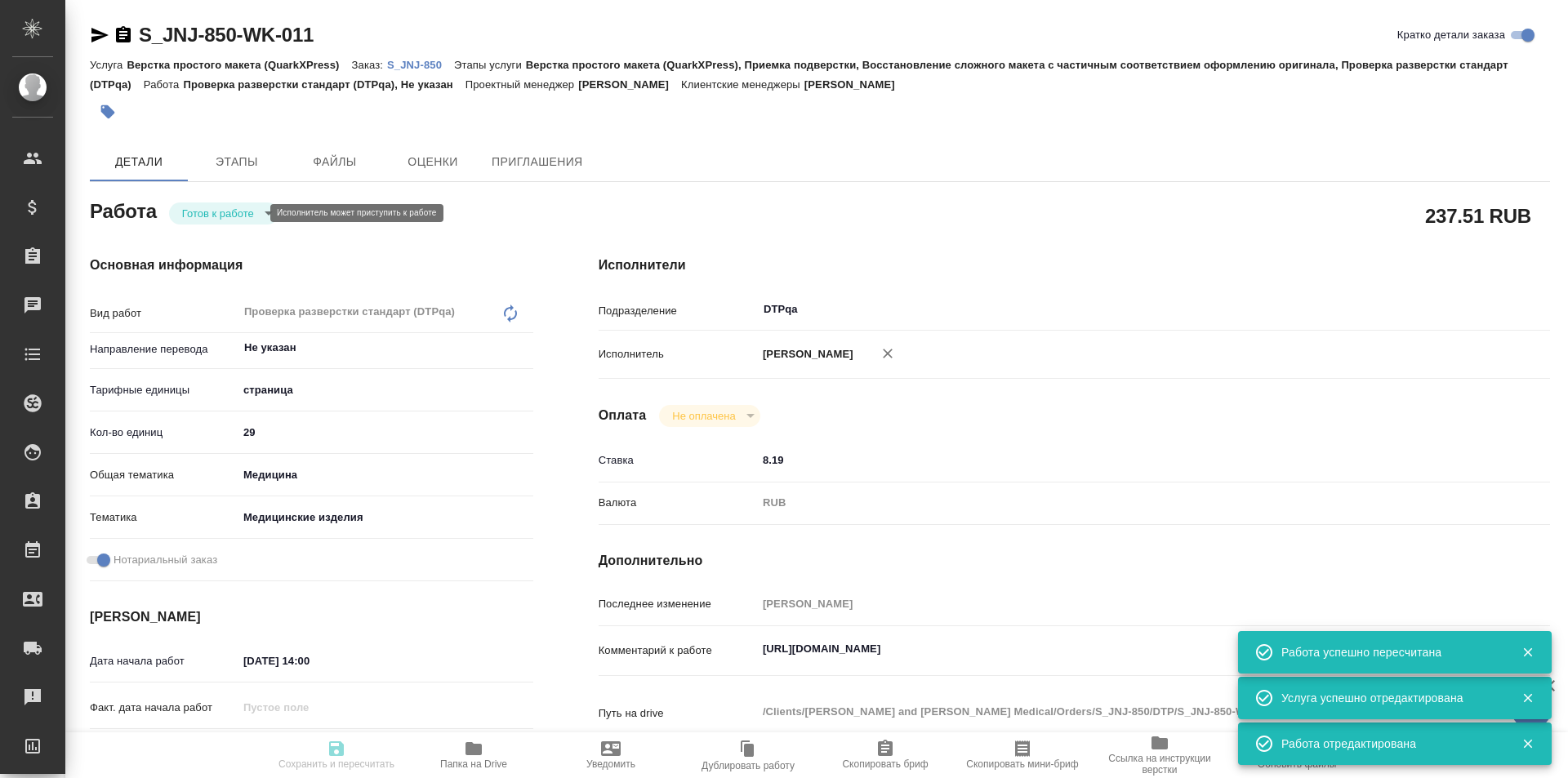
type input "readyForWork"
type textarea "Проверка разверстки стандарт (DTPqa)"
type textarea "x"
type input "Не указан"
type input "5a8b1489cc6b4906c91bfdb2"
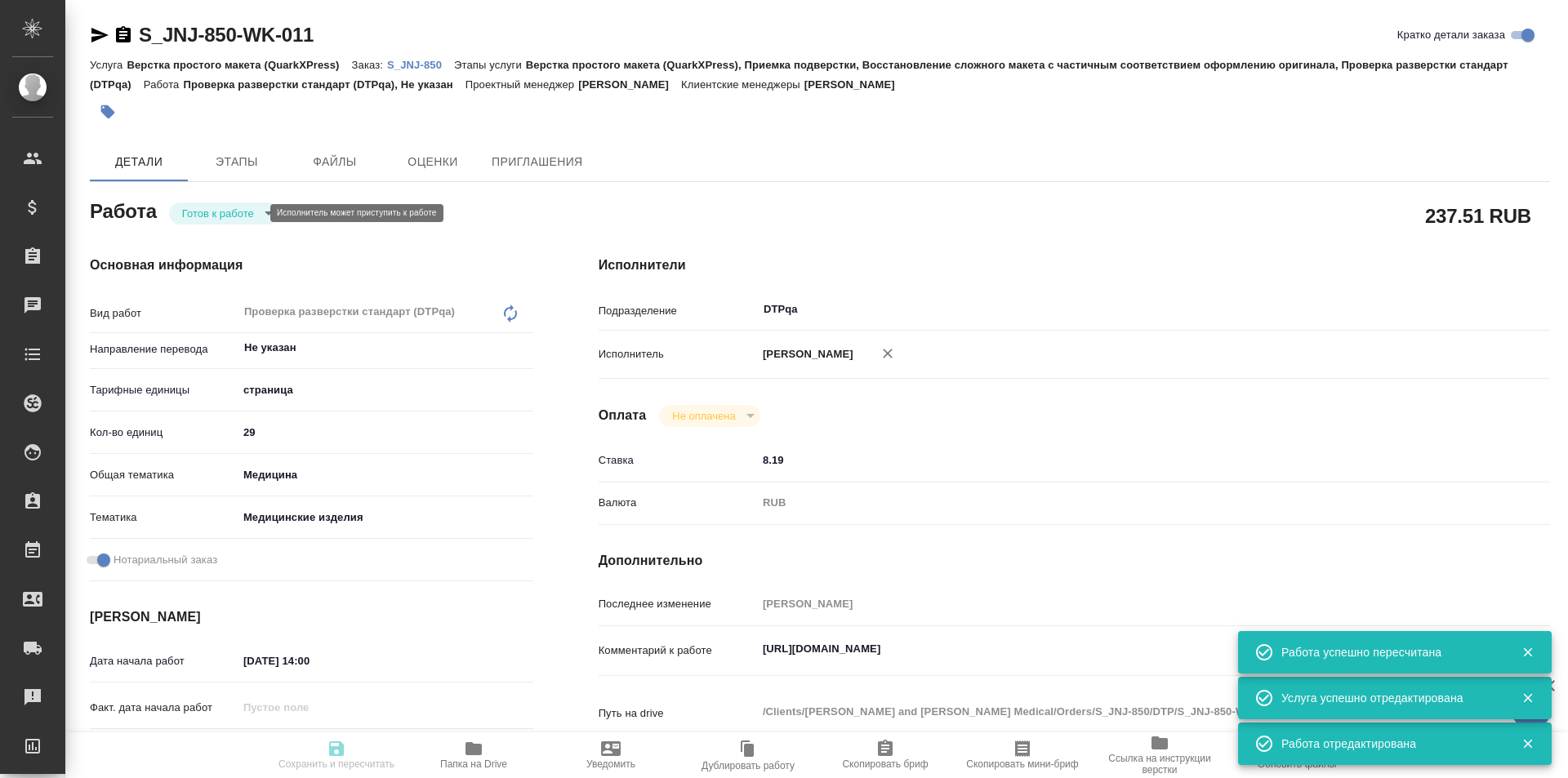
type input "29"
type input "med"
type input "5a8b8b956a9677013d343dd7"
checkbox input "true"
type input "11.09.2025 14:00"
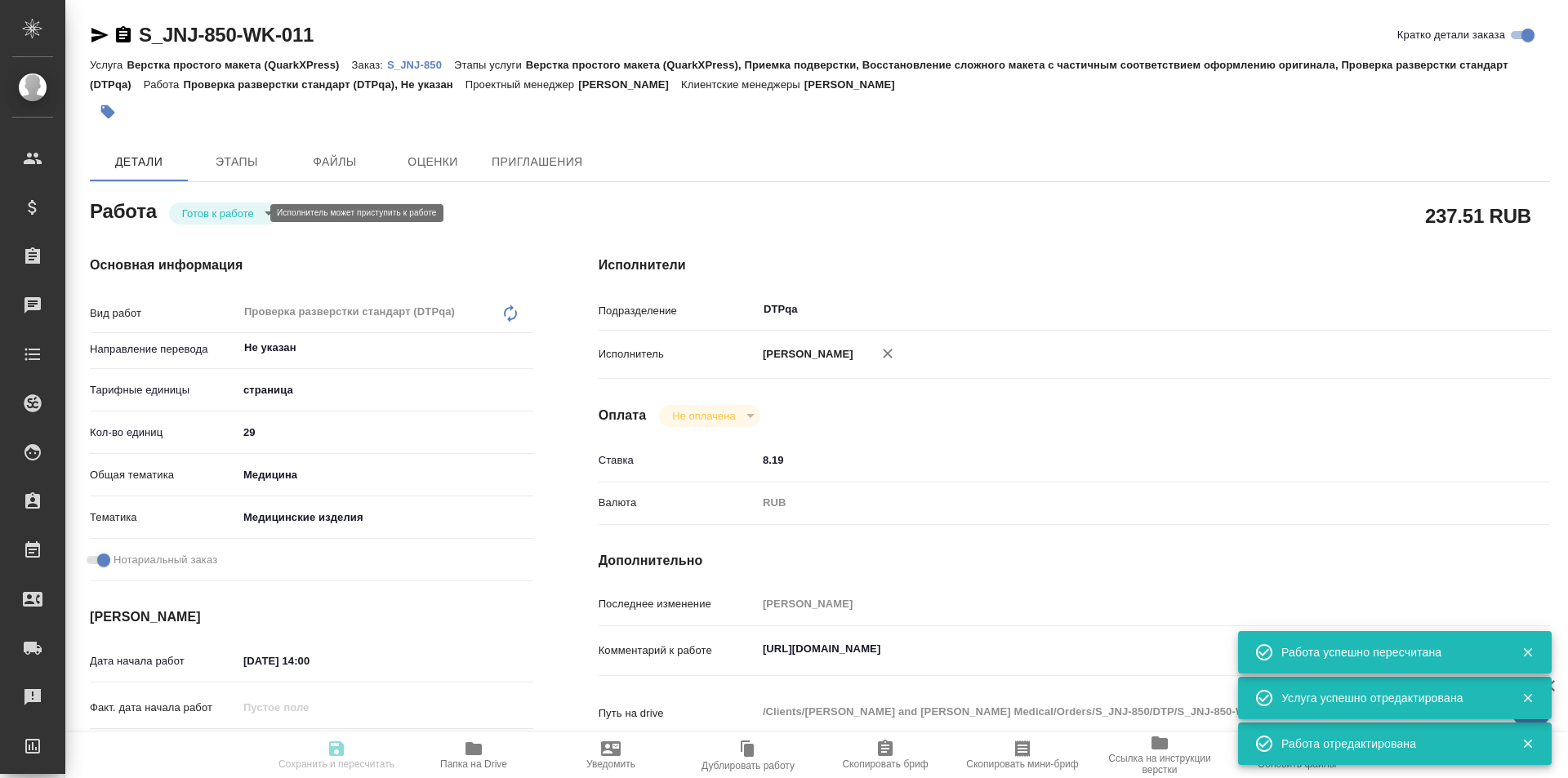
type input "11.09.2025 16:00"
type input "19.09.2025 19:00"
type input "DTPqa"
type input "notPayed"
type input "8.19"
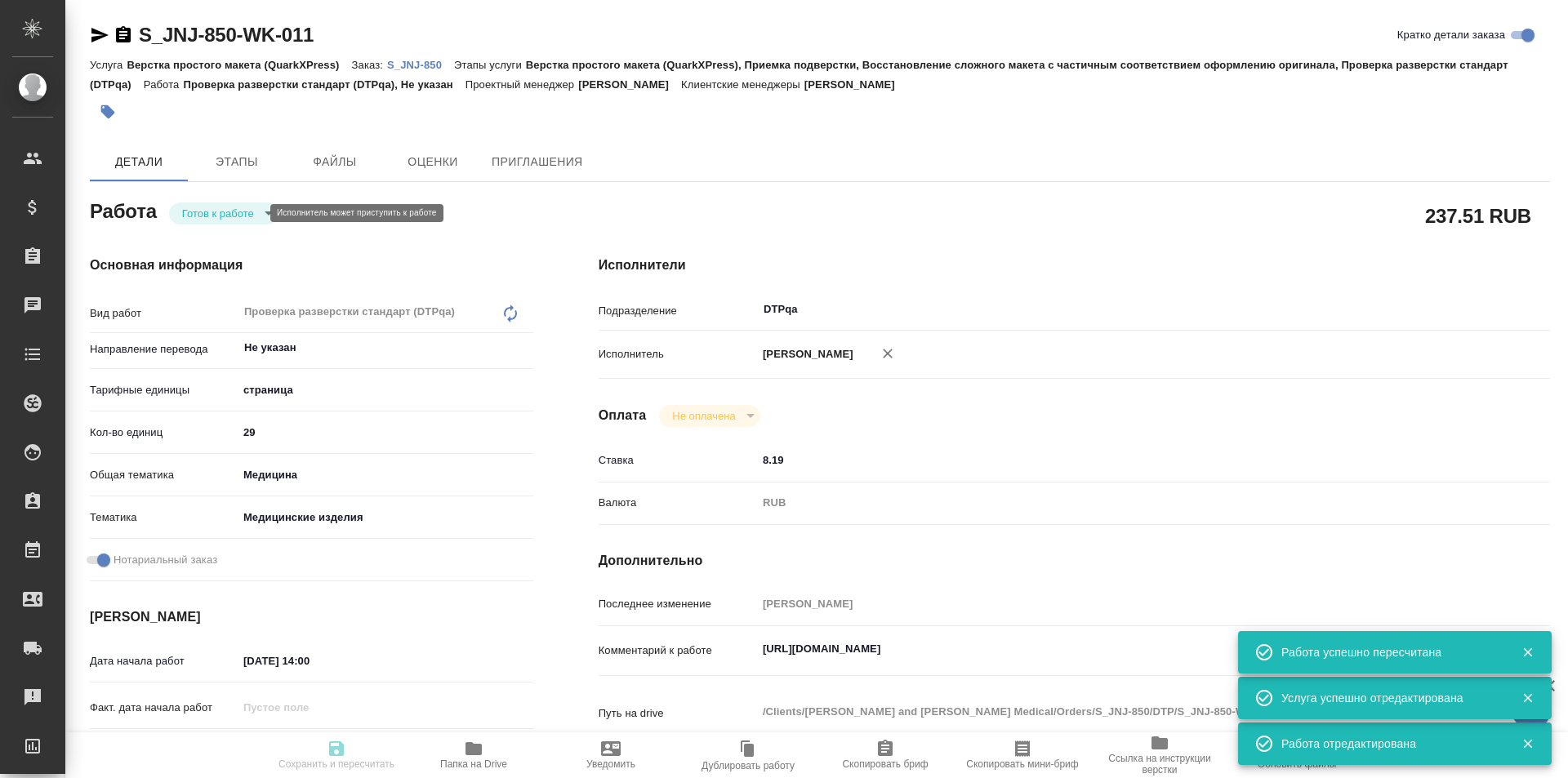
type input "RUB"
type input "[PERSON_NAME]"
type textarea "https://tera.awatera.com/Work/68c157f41bc17f3dbb60401f/"
type textarea "x"
type textarea "/Clients/Johnson and Johnson Medical/Orders/S_JNJ-850/DTP/S_JNJ-850-WK-011"
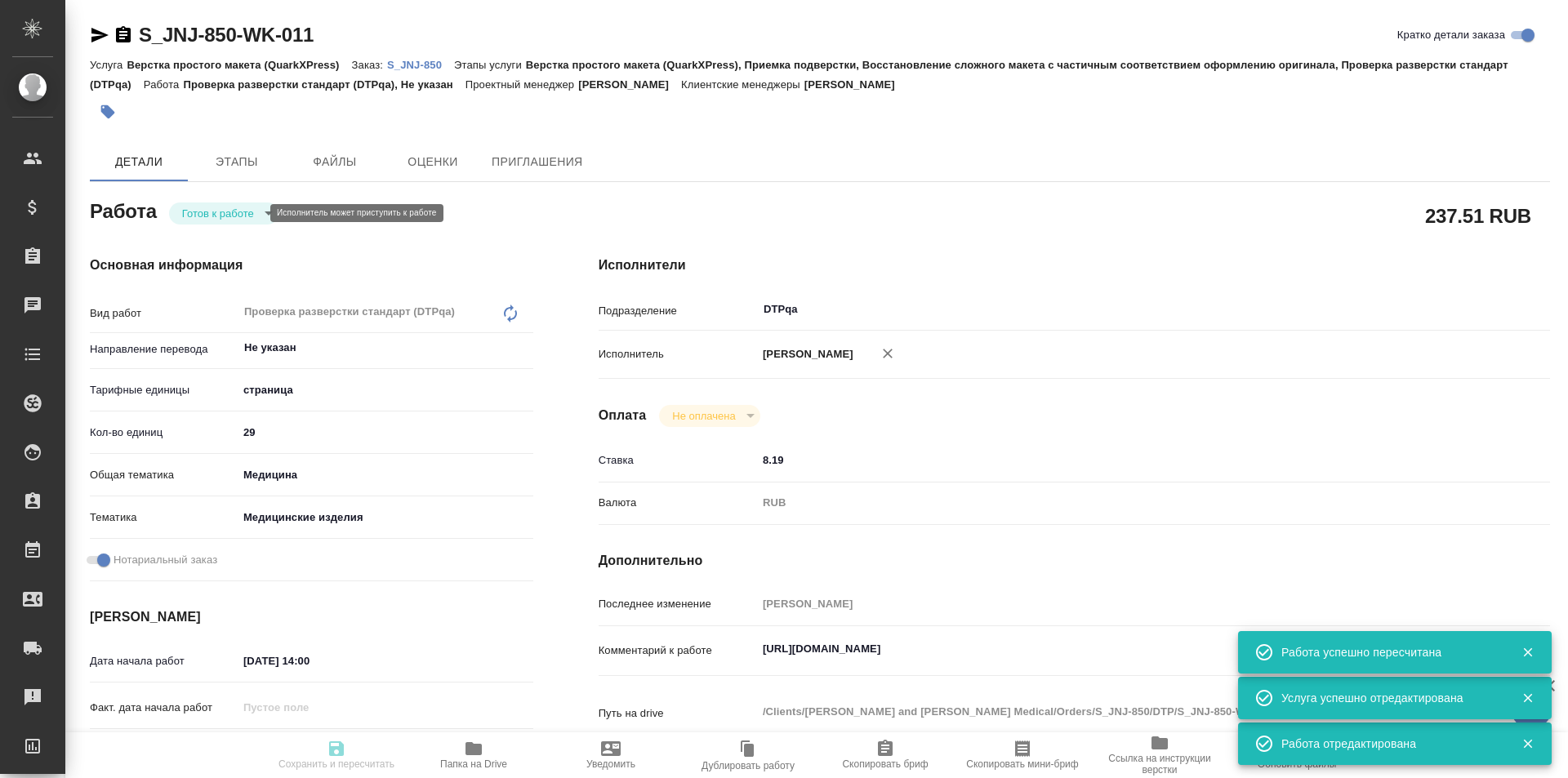
type textarea "x"
type input "S_JNJ-850"
type input "P26095310R"
type input "Верстка простого макета (QuarkXPress)"
type input "Верстка простого макета (QuarkXPress), Приемка подверстки, Восстановление сложн…"
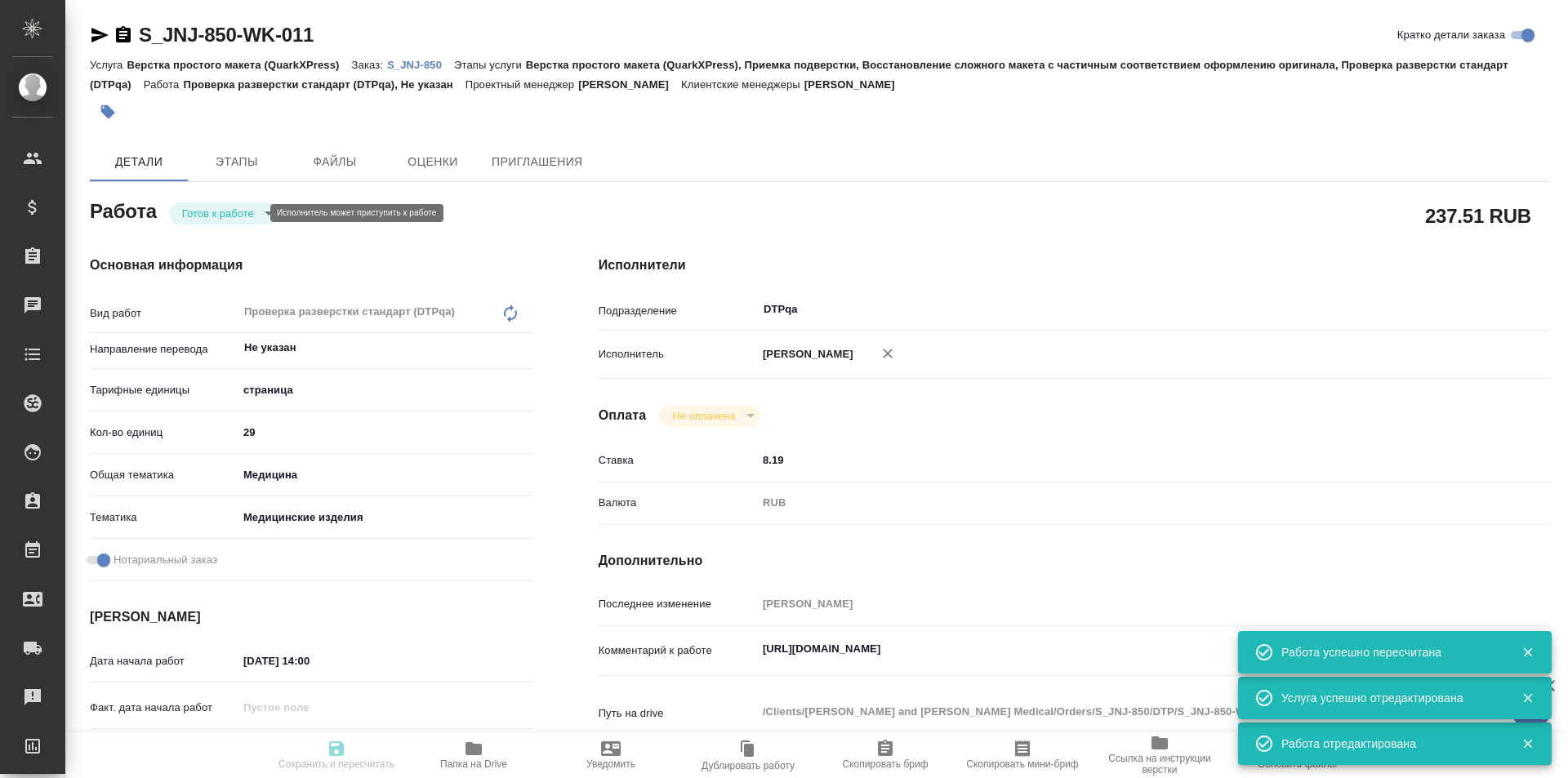
type input "Усманова Ольга"
type input "[PERSON_NAME]"
type input "/Clients/Johnson and Johnson Medical/Orders/S_JNJ-850"
type textarea "x"
type textarea "англ-рус список литературы переводим"
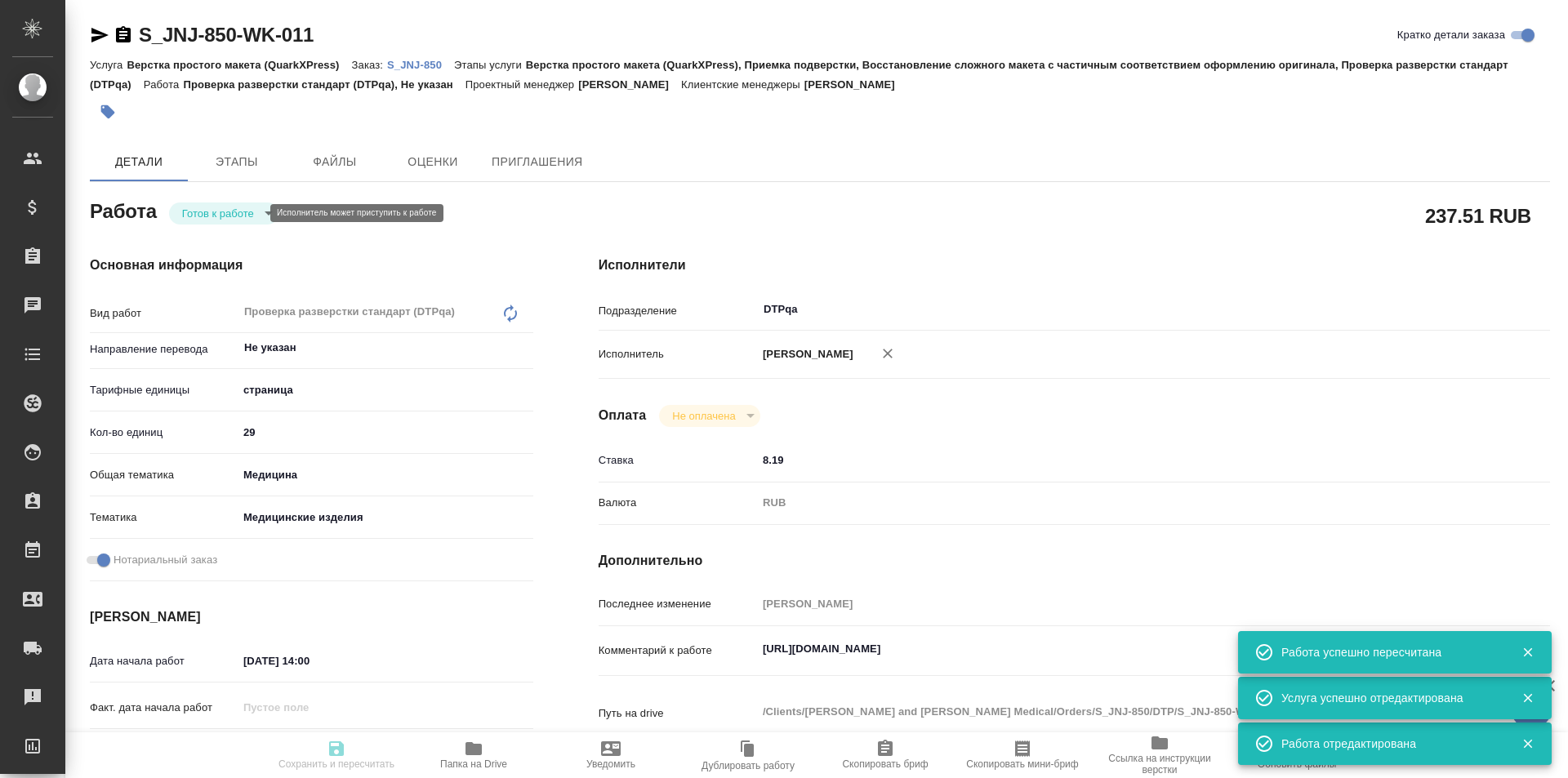
type textarea "x"
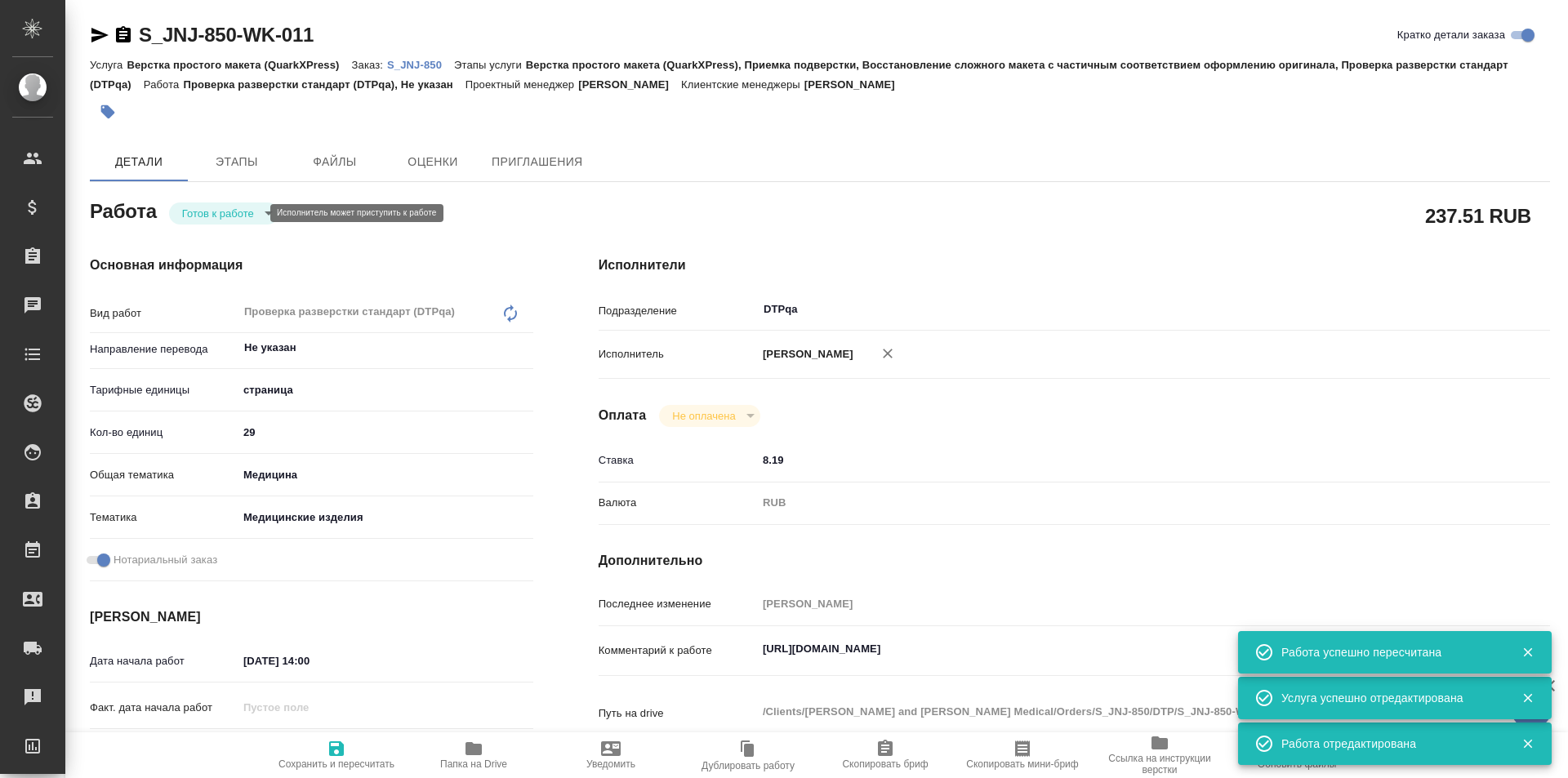
type textarea "x"
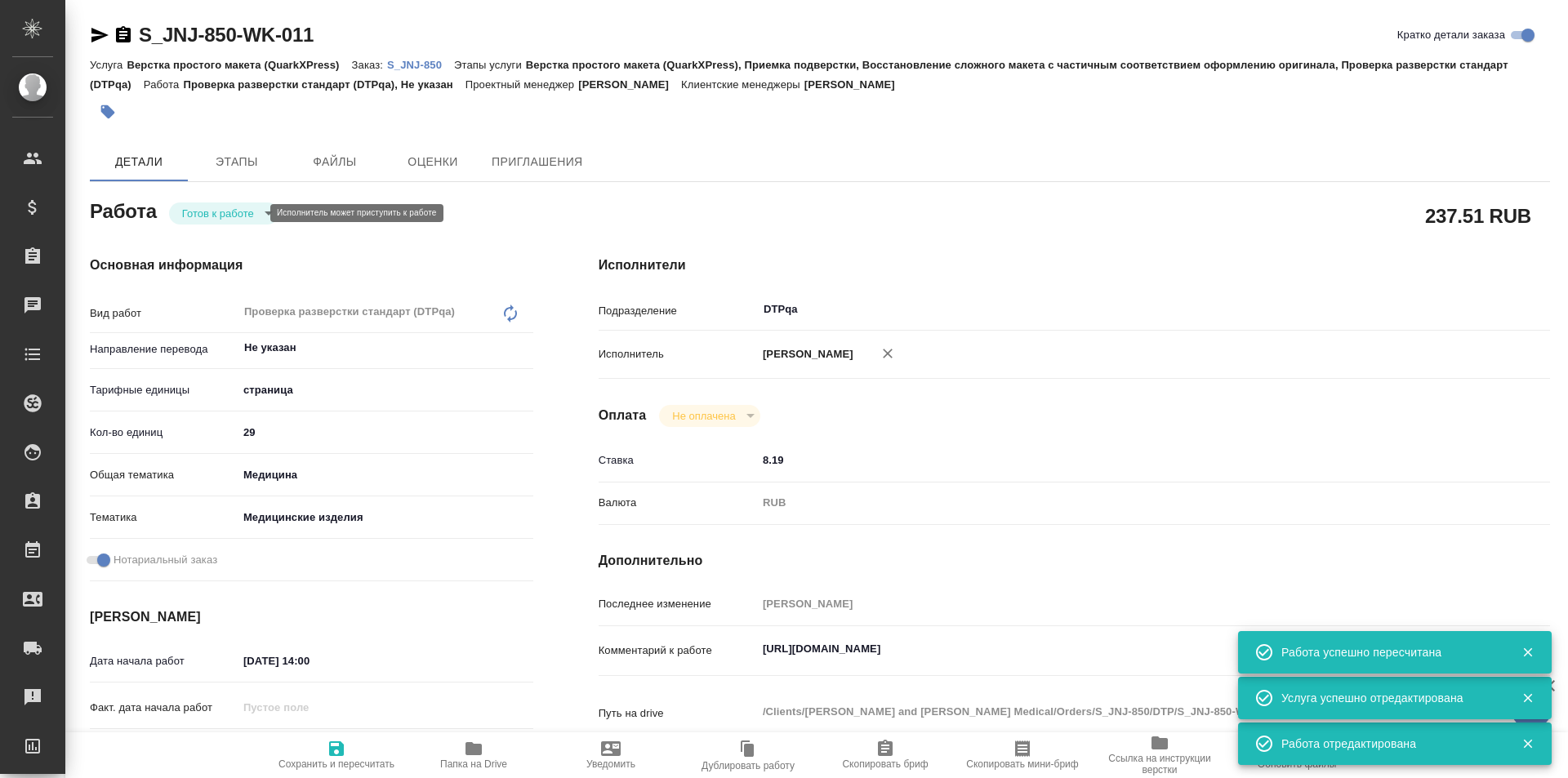
type textarea "x"
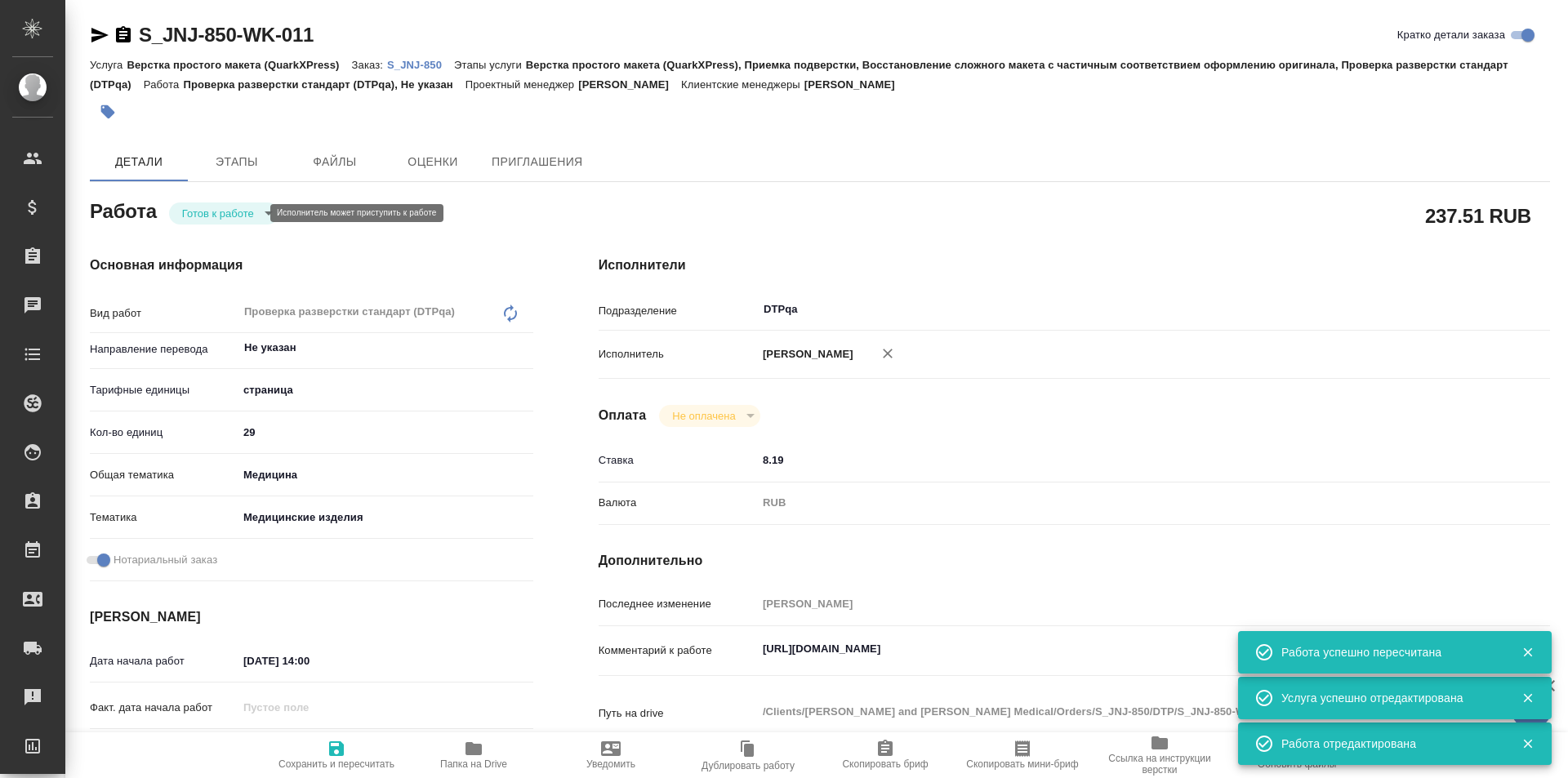
type textarea "x"
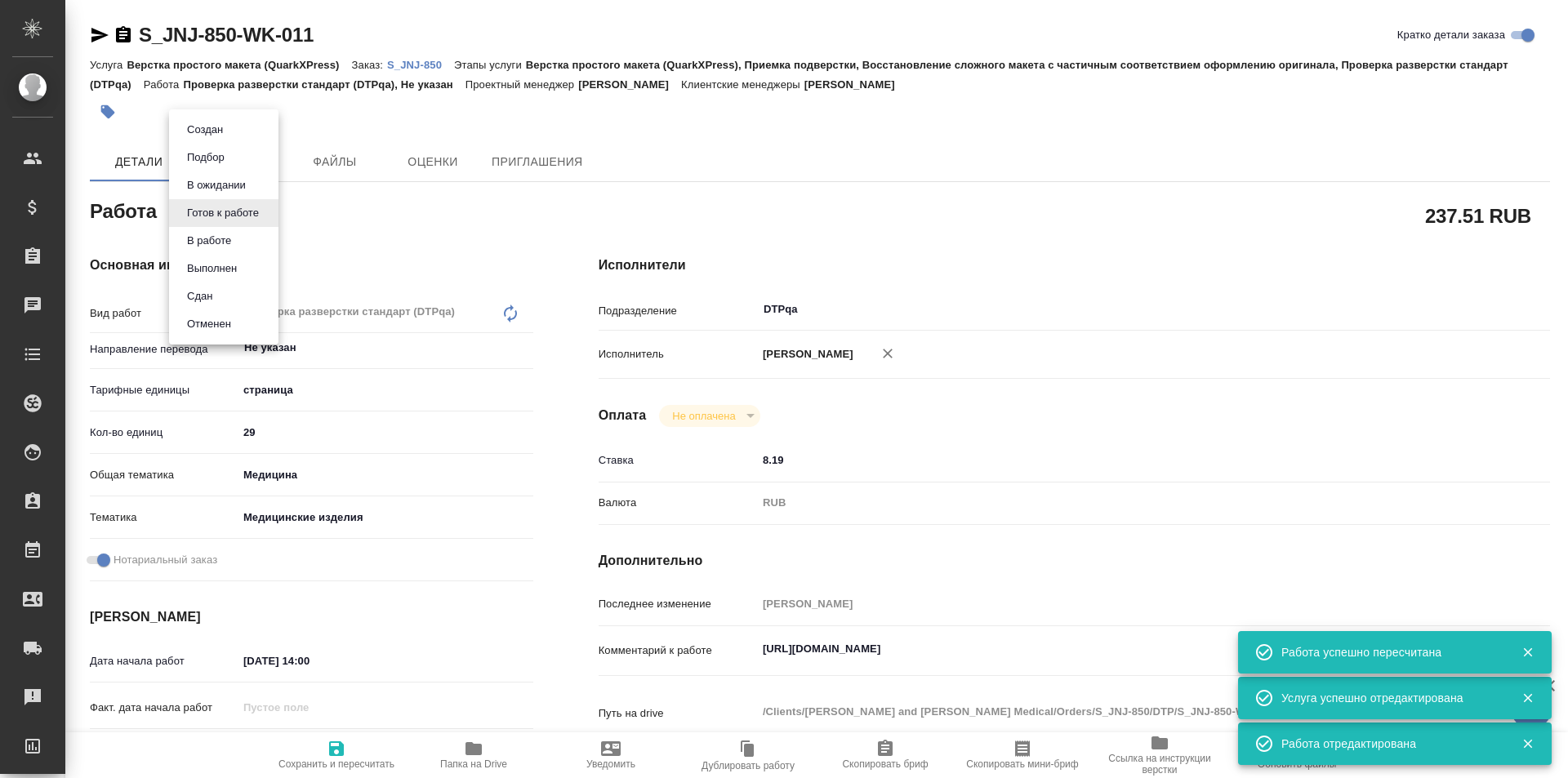
click at [257, 210] on body "🙏 .cls-1 fill:#fff; AWATERA Ismagilova Diana Клиенты Спецификации Заказы Чаты T…" at bounding box center [784, 389] width 1568 height 778
type textarea "x"
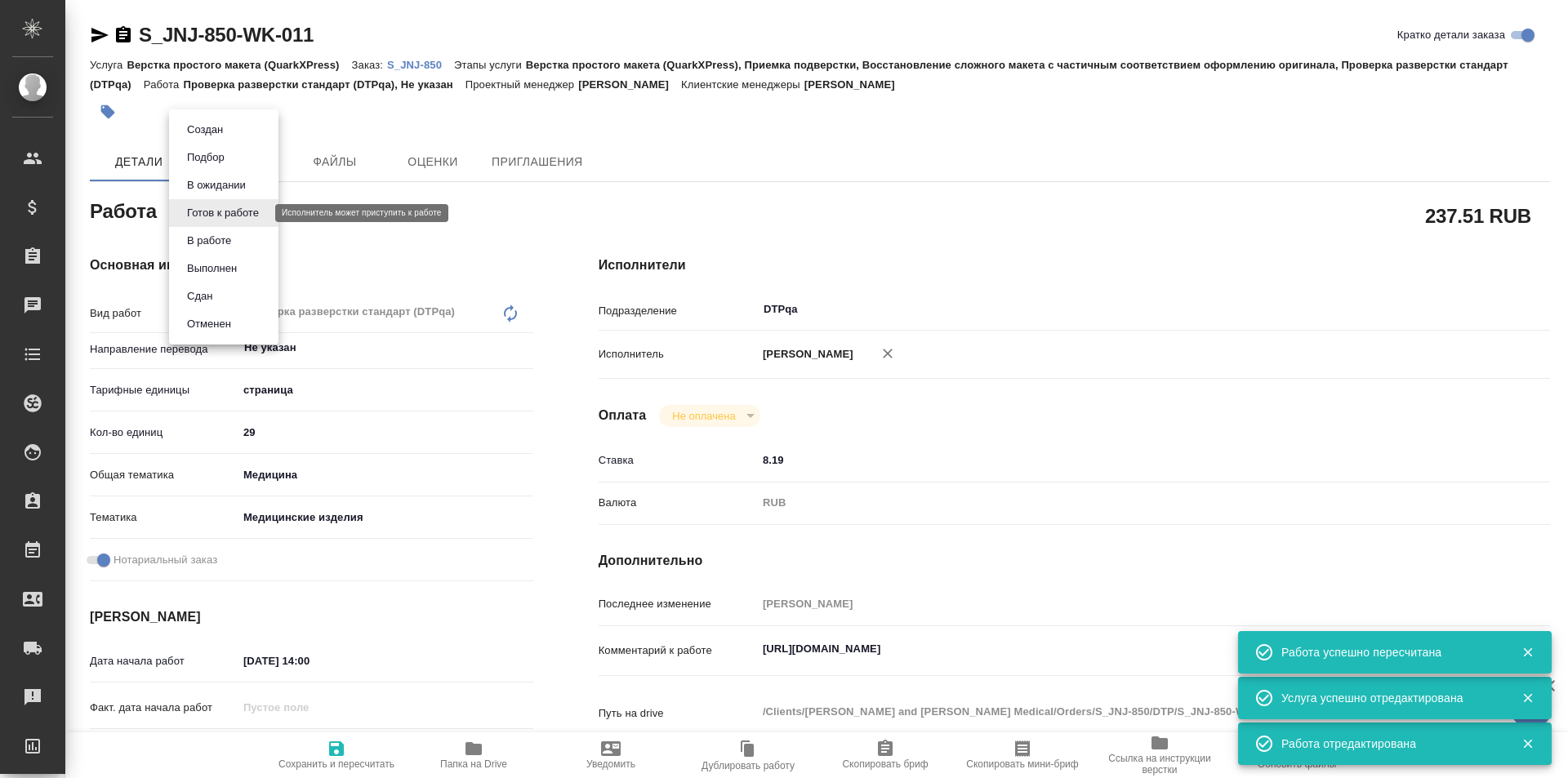
type textarea "x"
click at [229, 186] on button "В ожидании" at bounding box center [216, 185] width 69 height 18
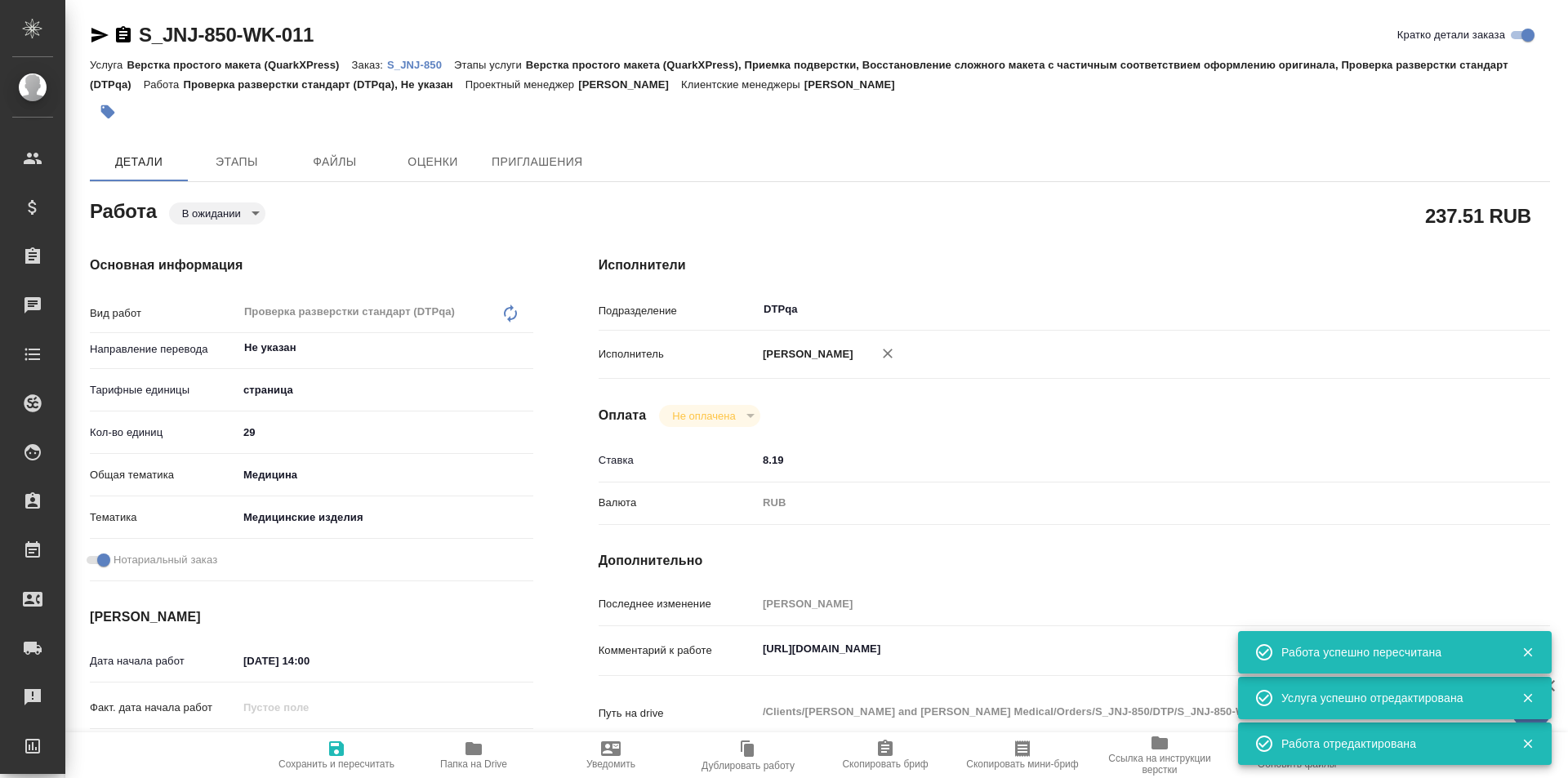
type textarea "x"
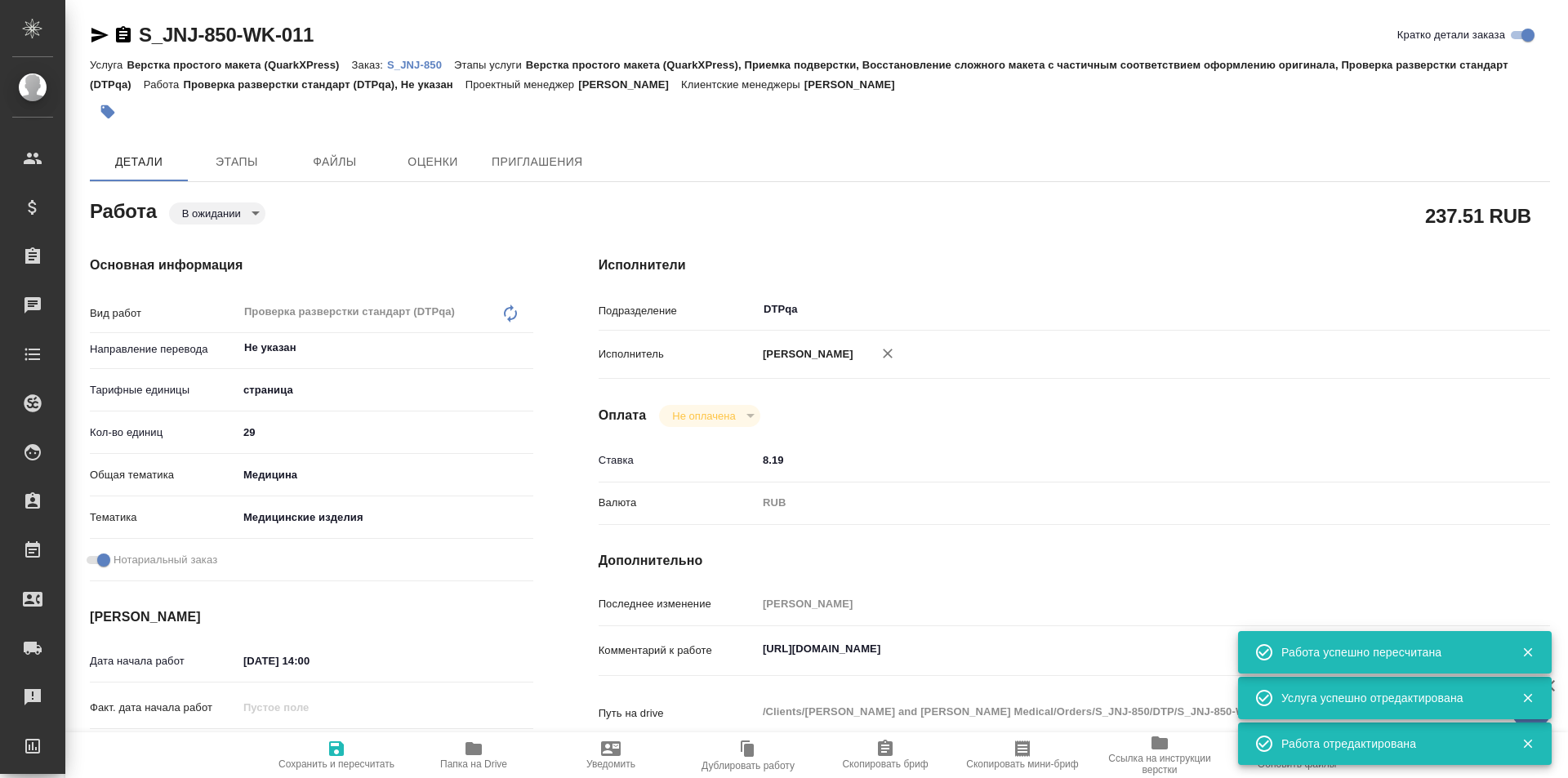
type textarea "x"
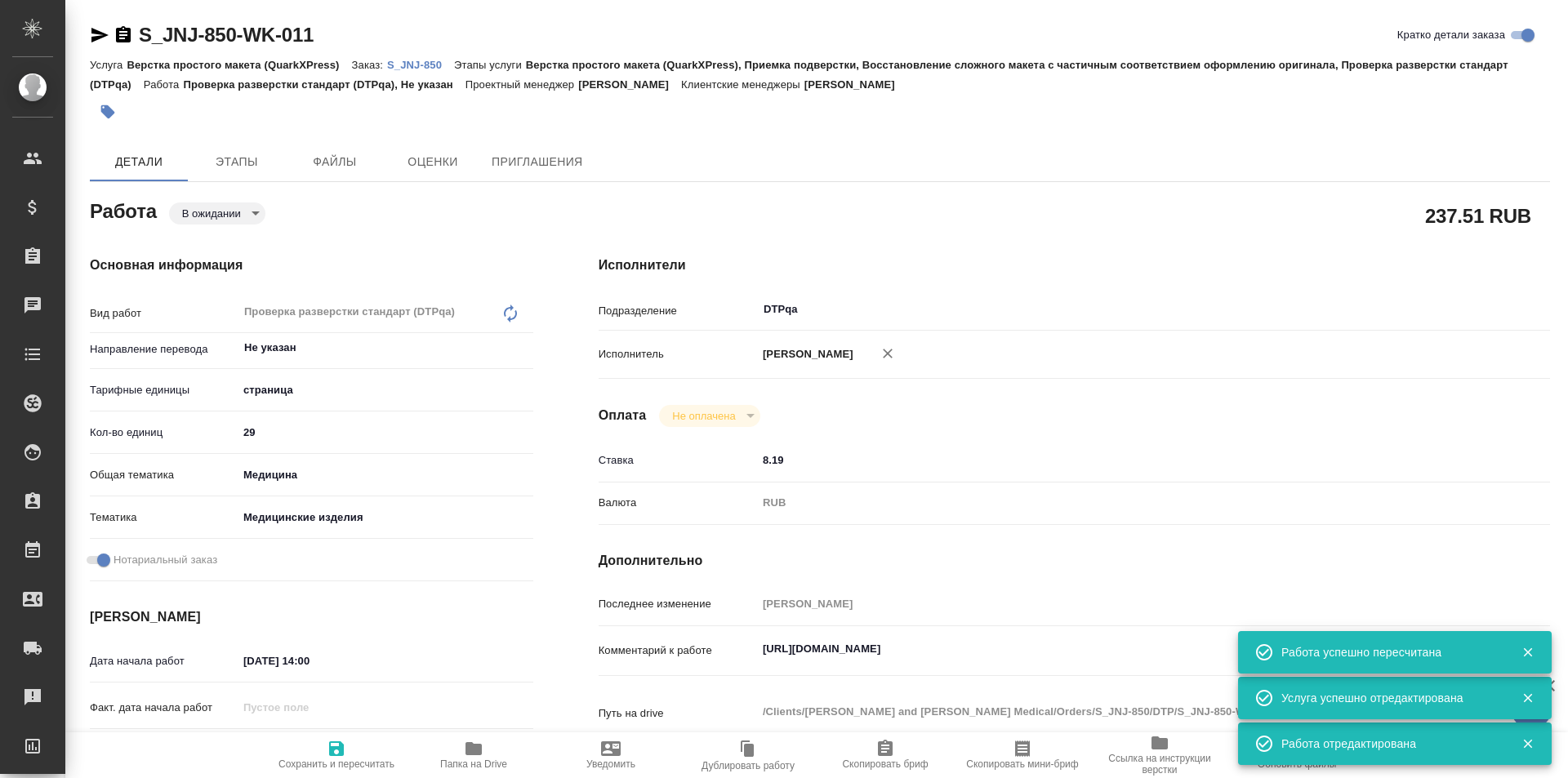
type textarea "x"
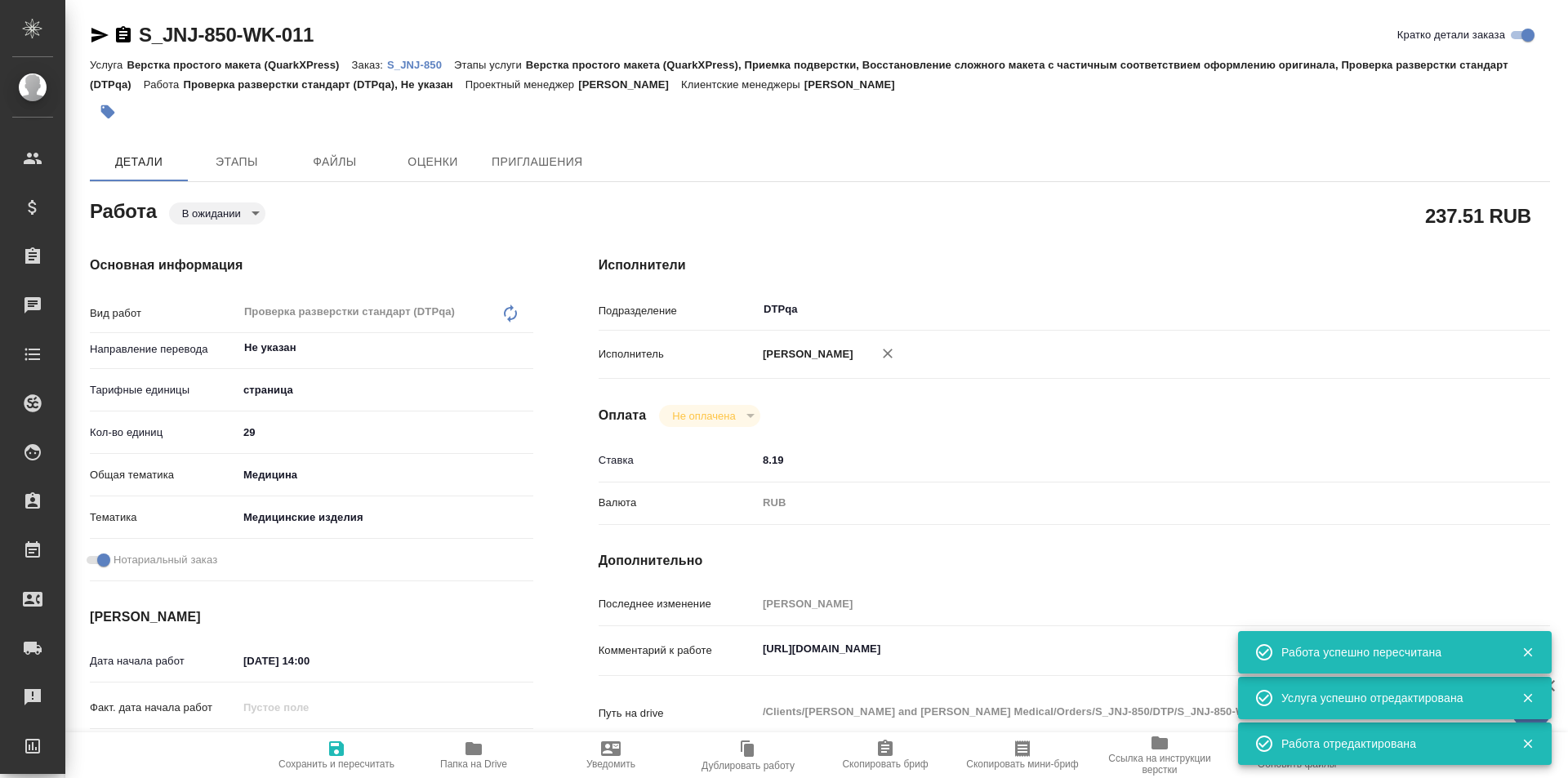
type textarea "x"
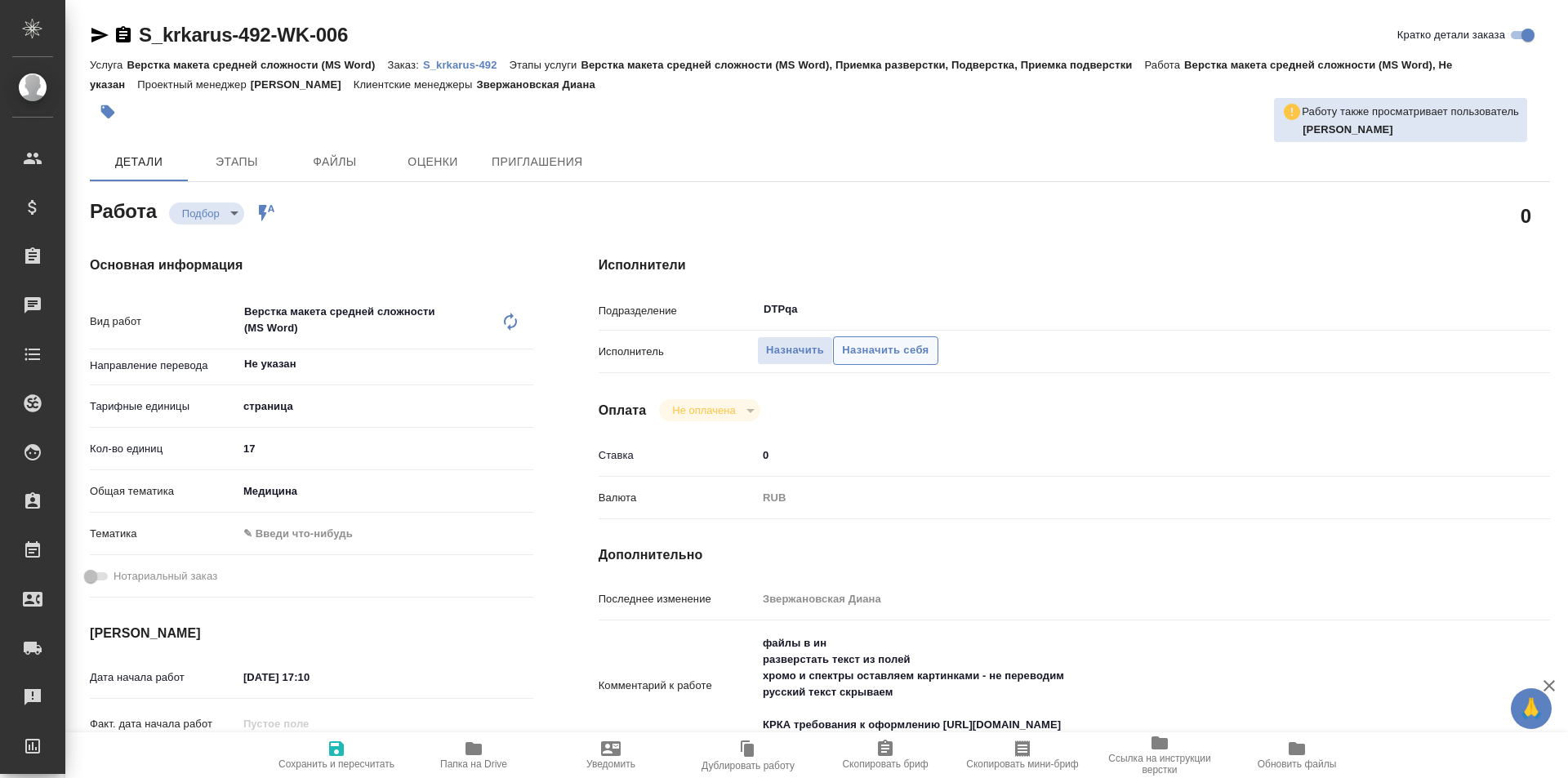
click at [883, 347] on span "Назначить себя" at bounding box center [885, 351] width 87 height 19
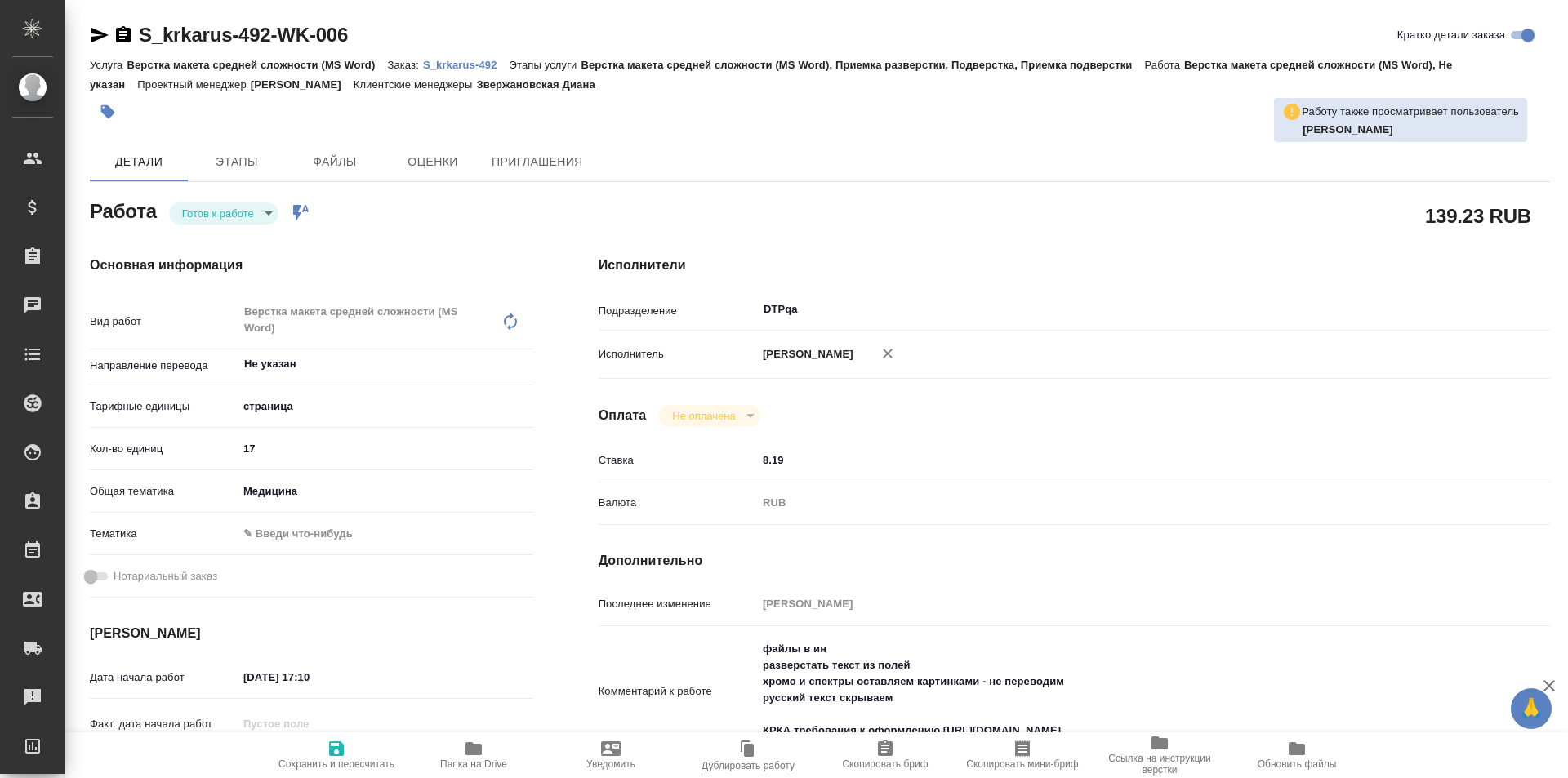
type textarea "x"
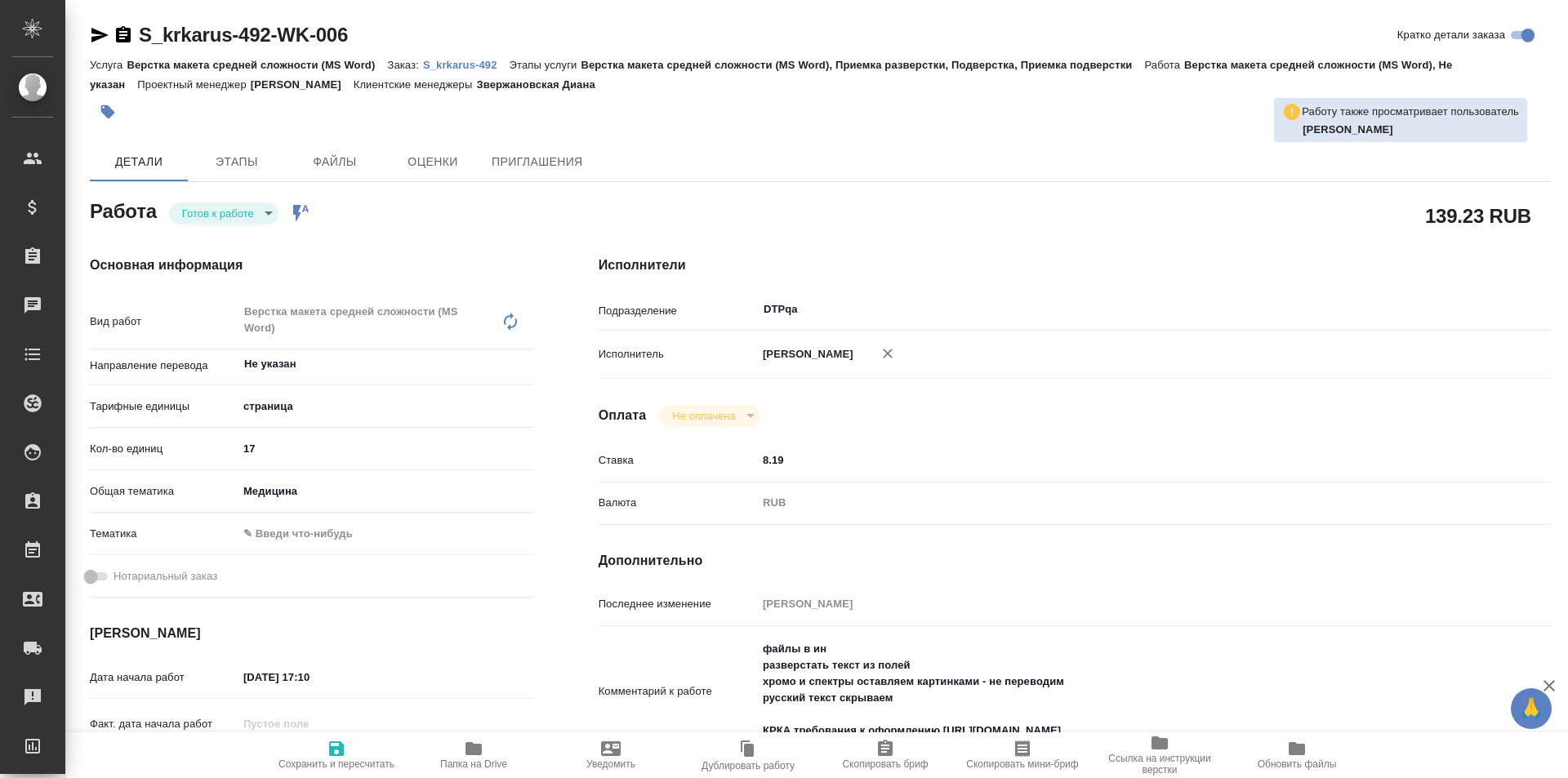
type textarea "x"
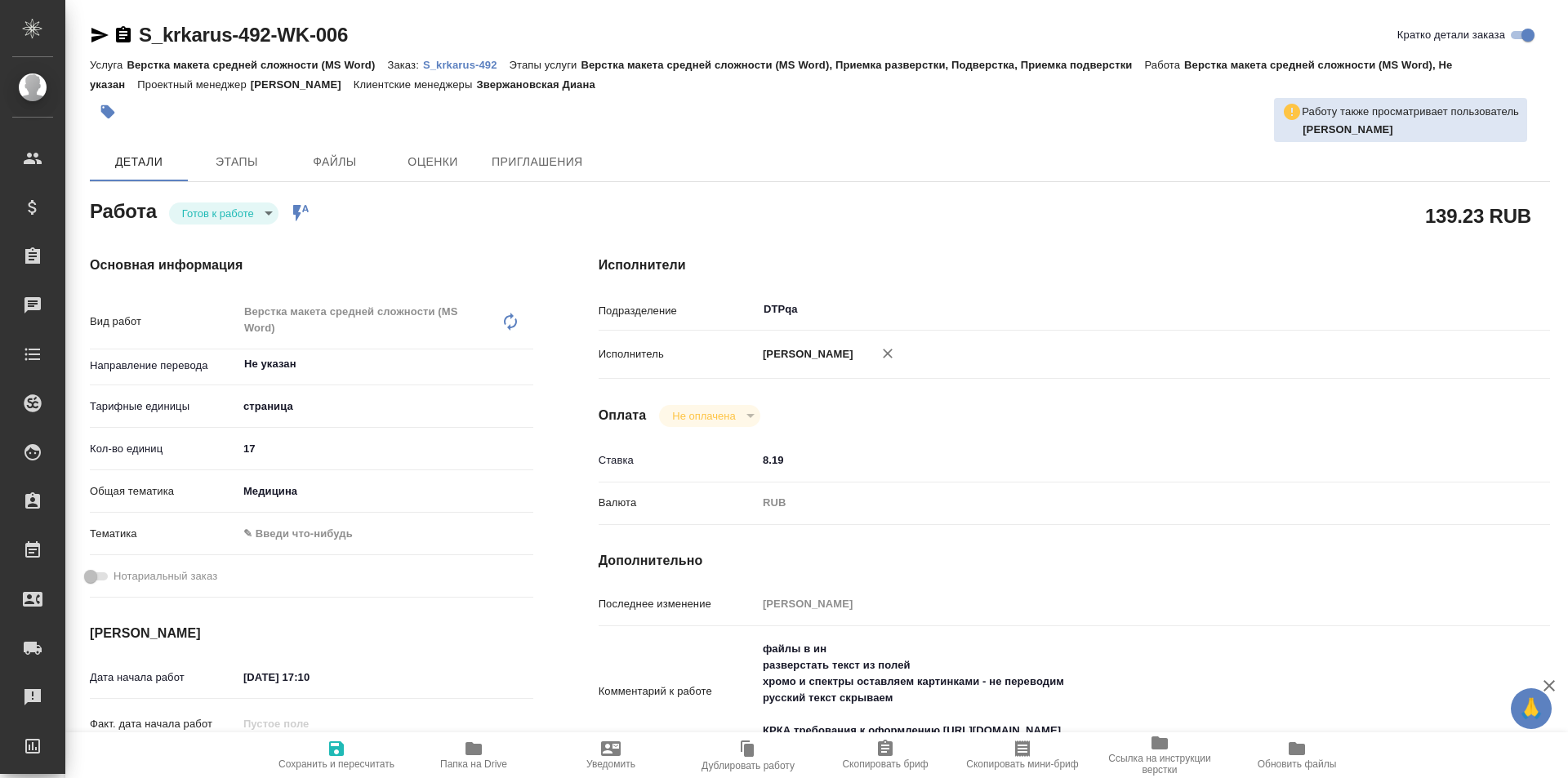
type textarea "x"
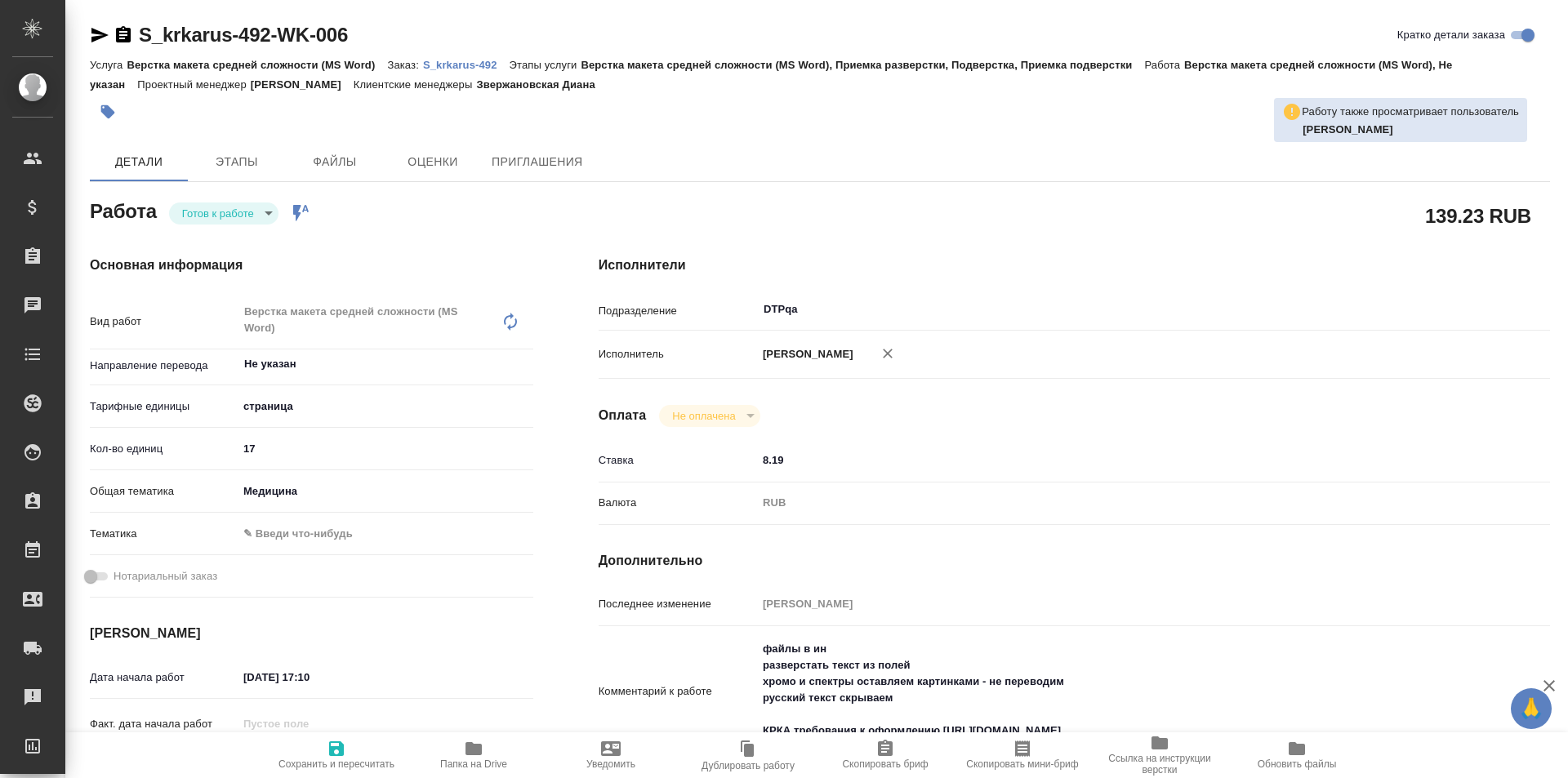
type textarea "x"
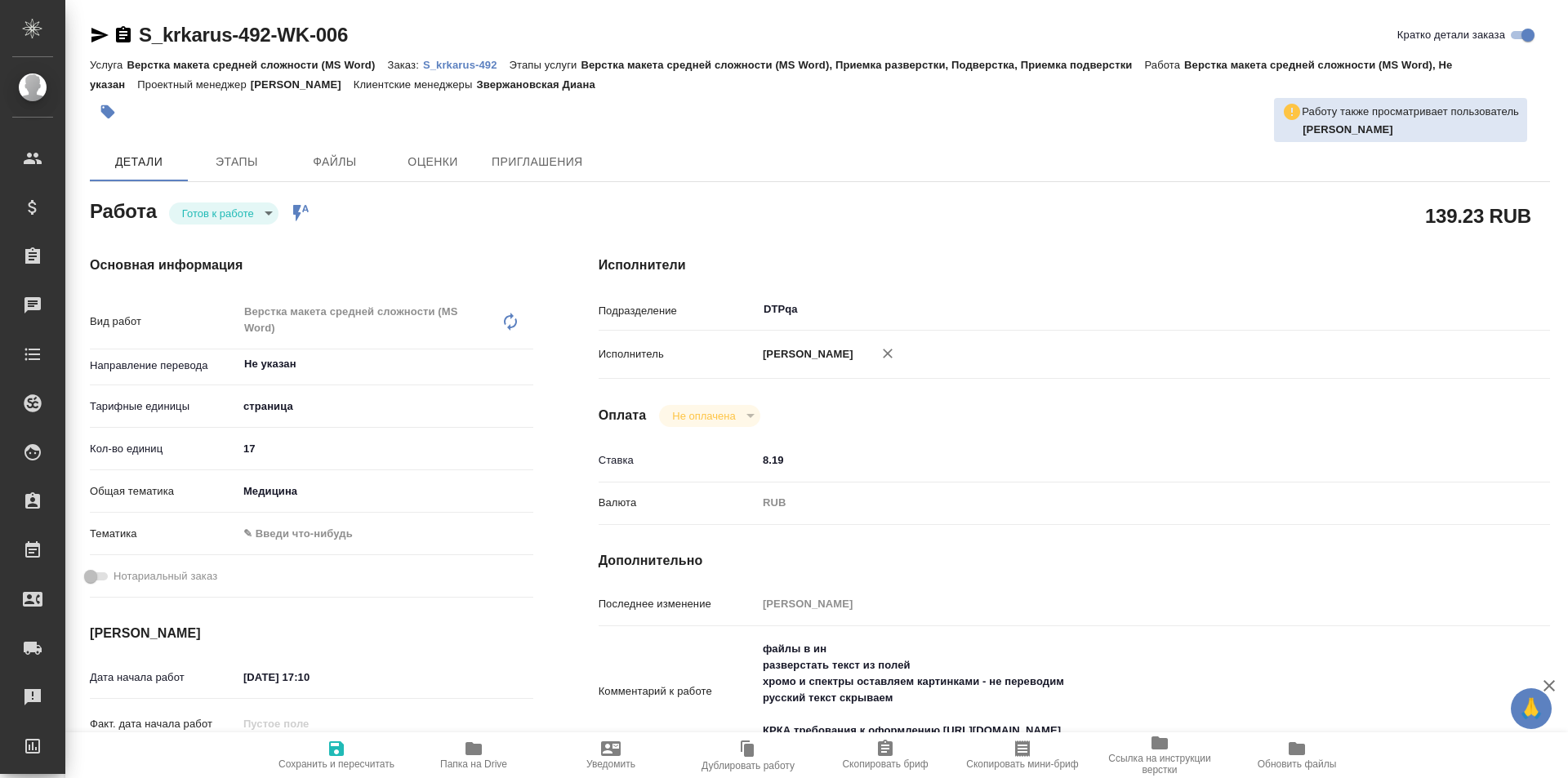
type textarea "x"
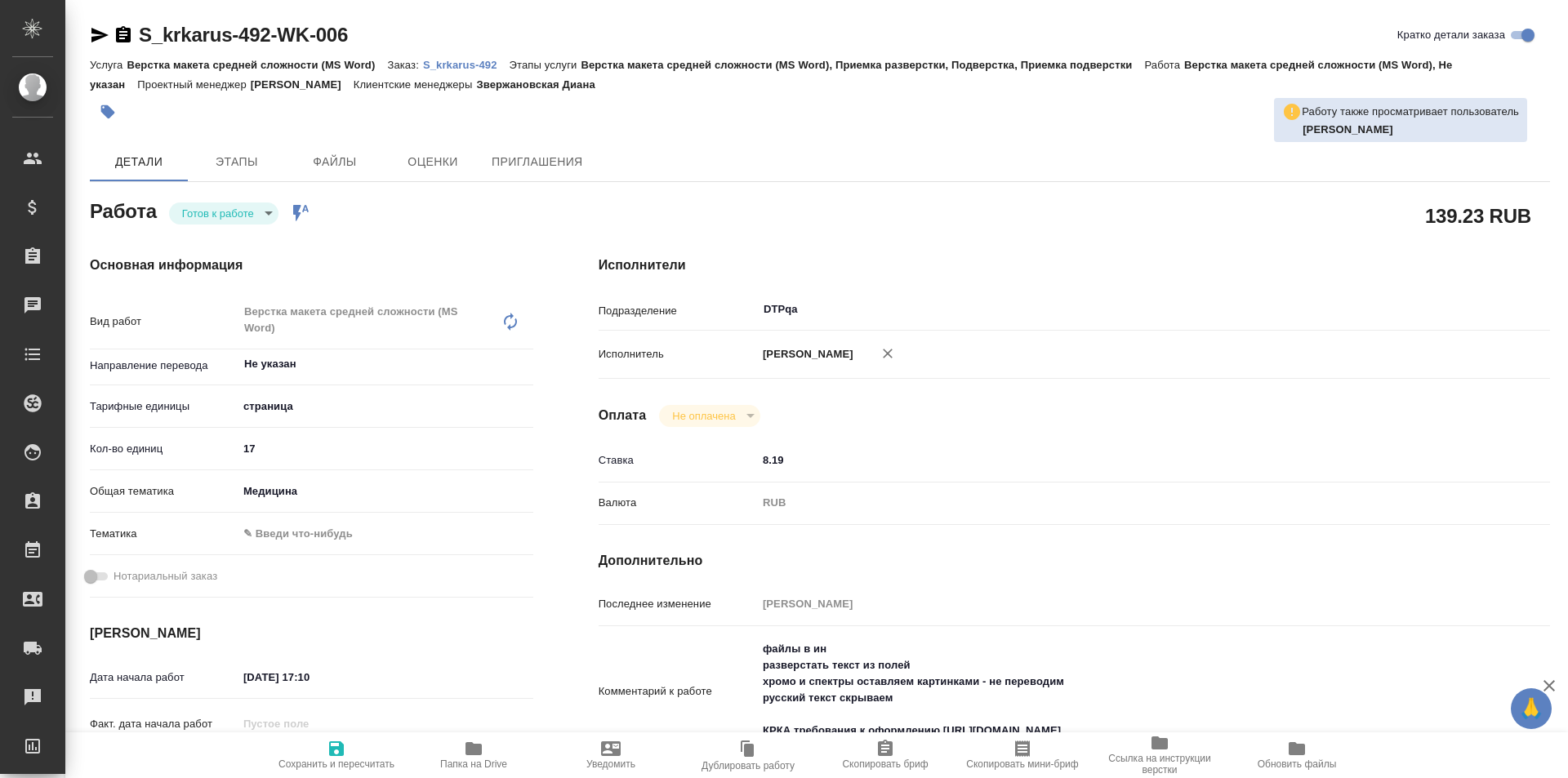
click at [342, 745] on icon "button" at bounding box center [336, 748] width 14 height 14
type textarea "x"
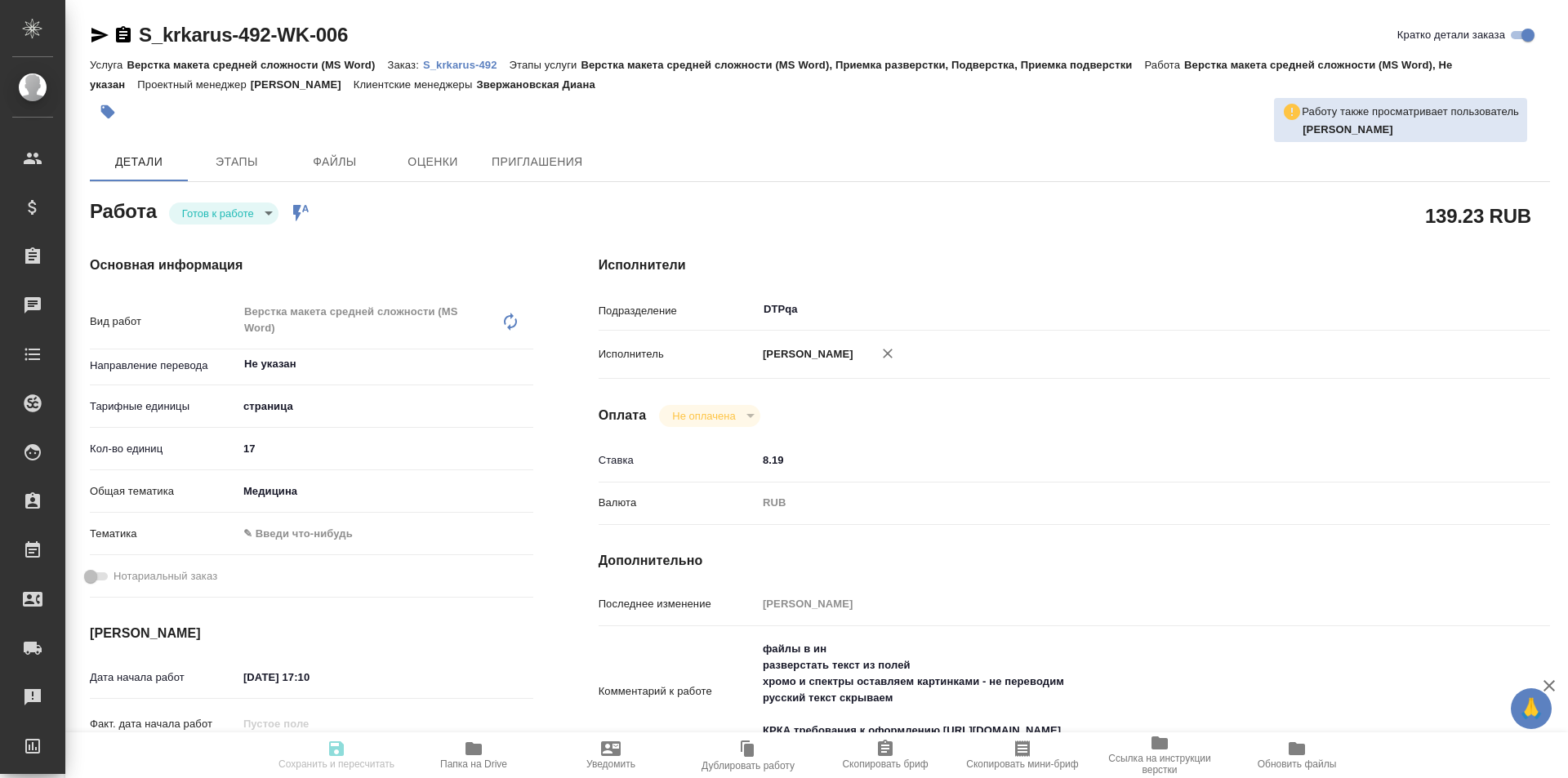
type textarea "x"
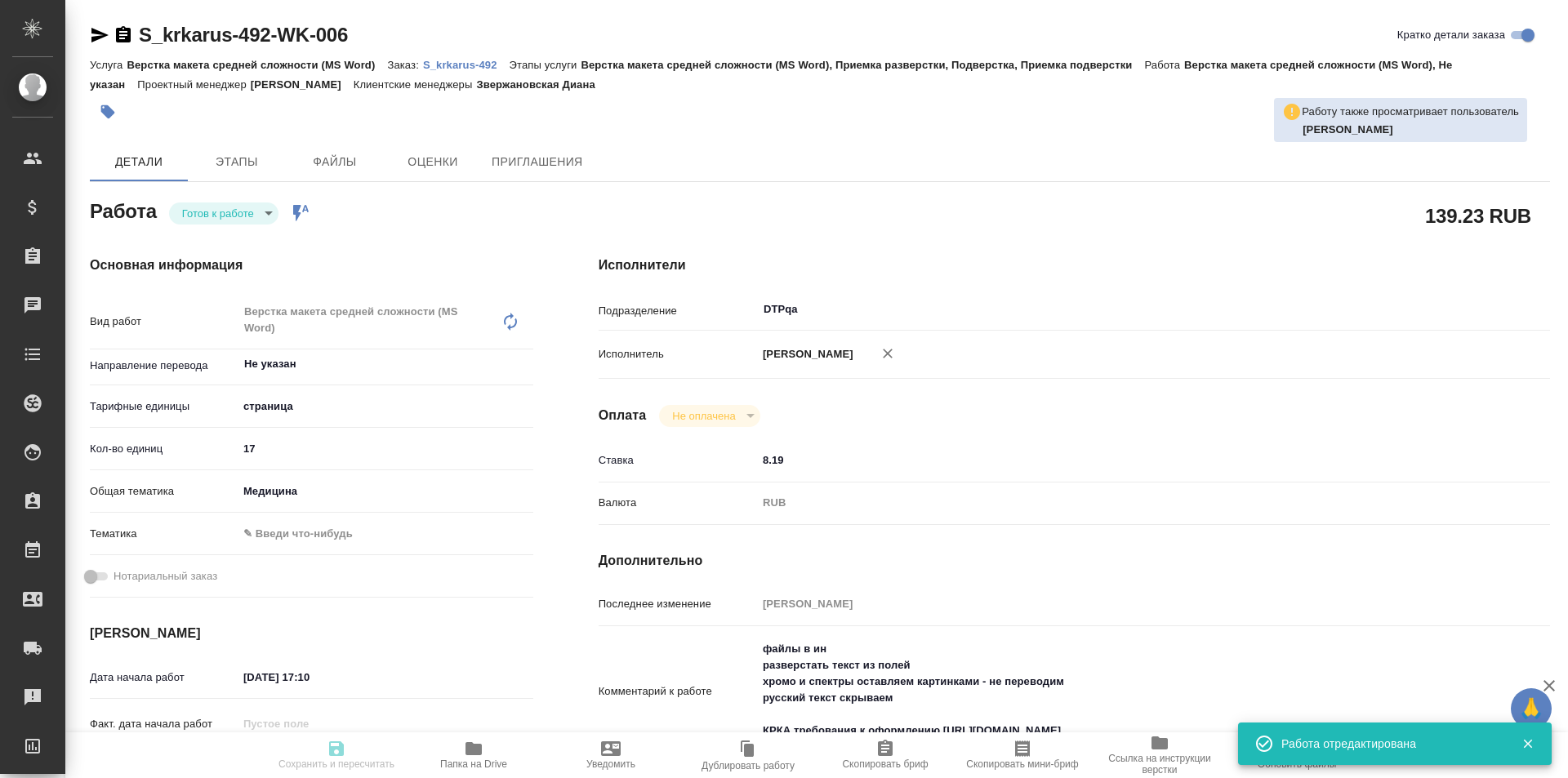
type textarea "x"
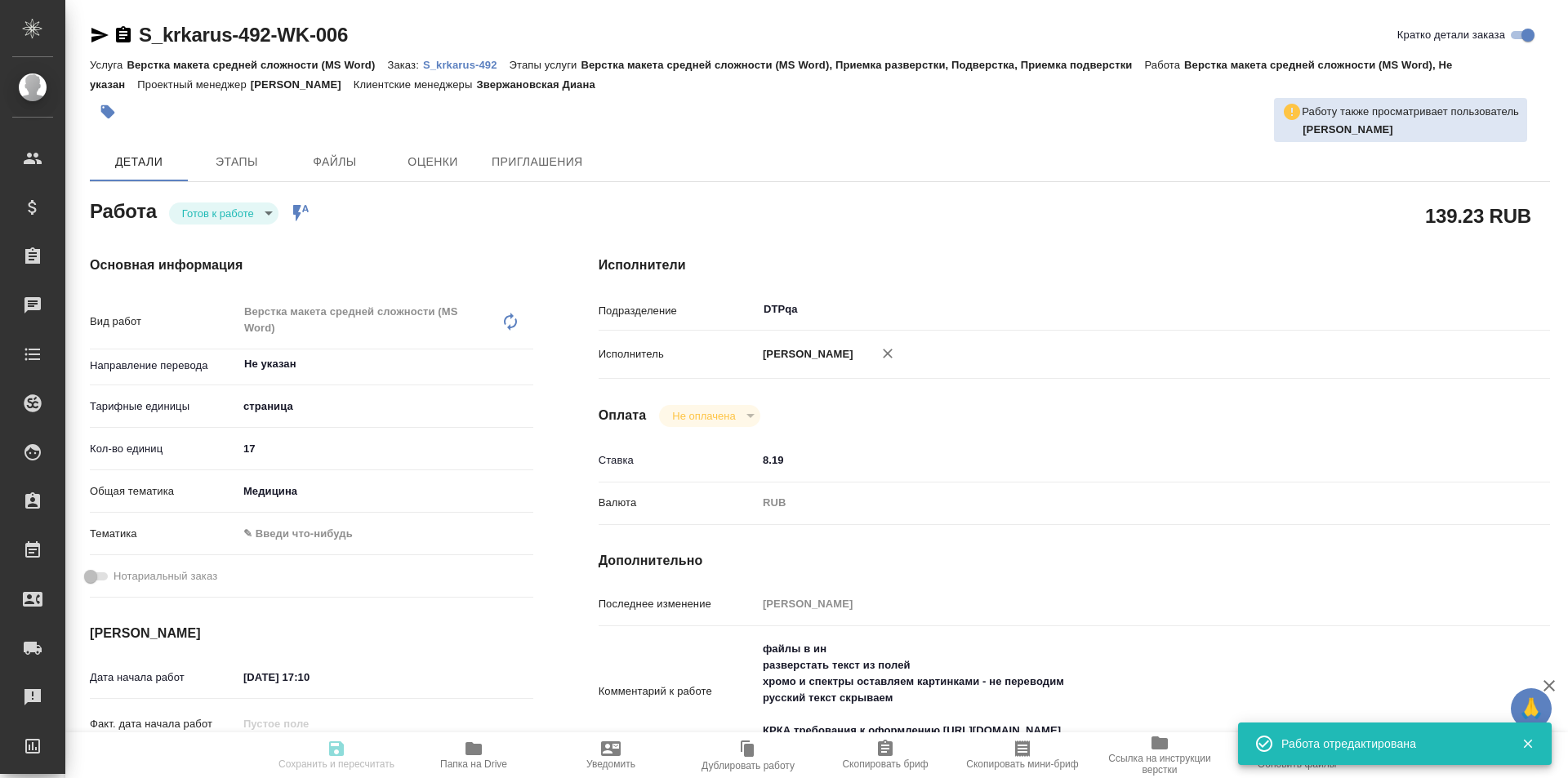
type input "readyForWork"
type textarea "Верстка макета средней сложности (MS Word)"
type textarea "x"
type input "Не указан"
type input "5a8b1489cc6b4906c91bfdb2"
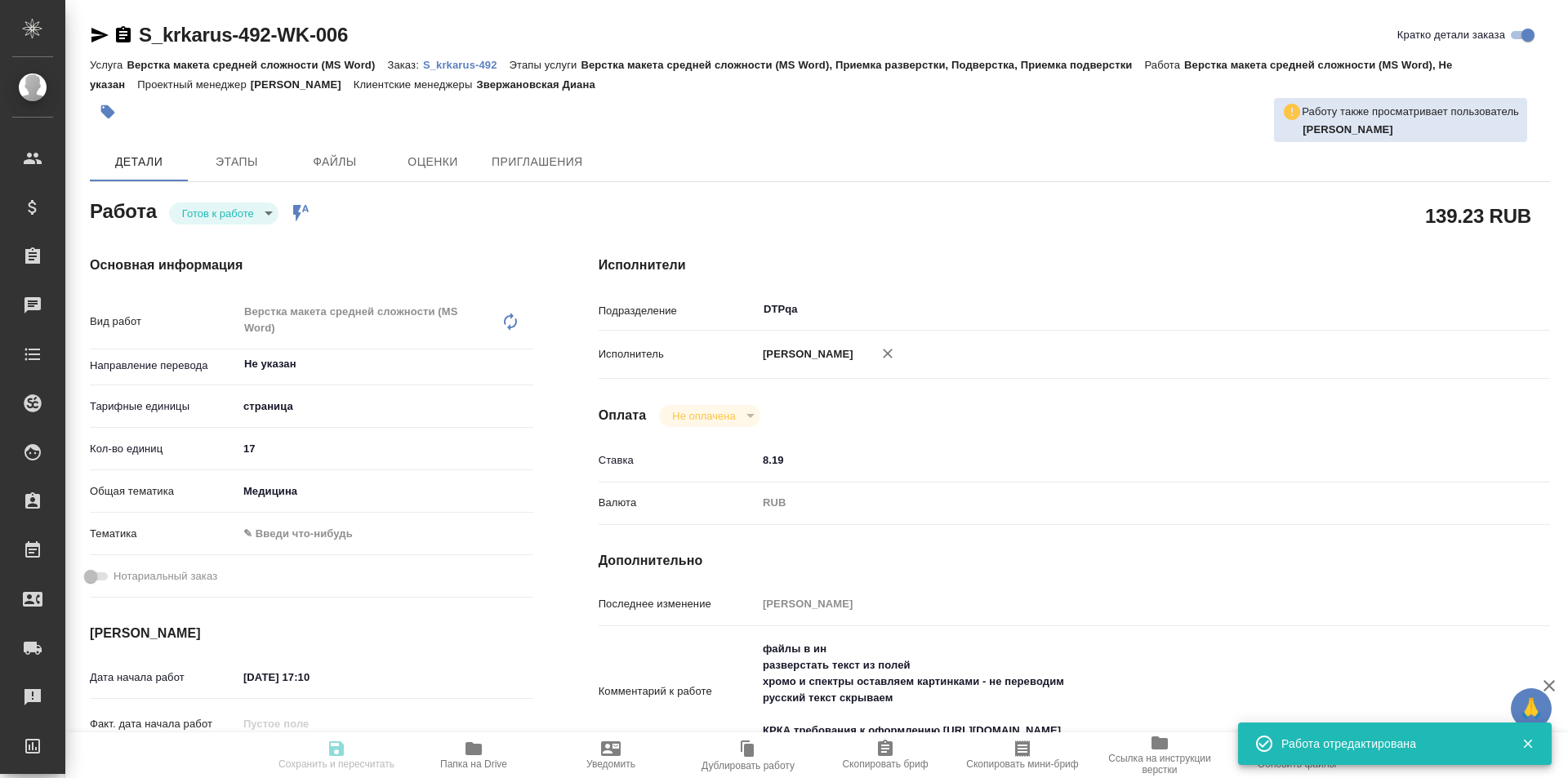
type input "17"
type input "med"
type input "10.09.2025 17:10"
type input "10.09.2025 20:00"
type input "12.09.2025 19:00"
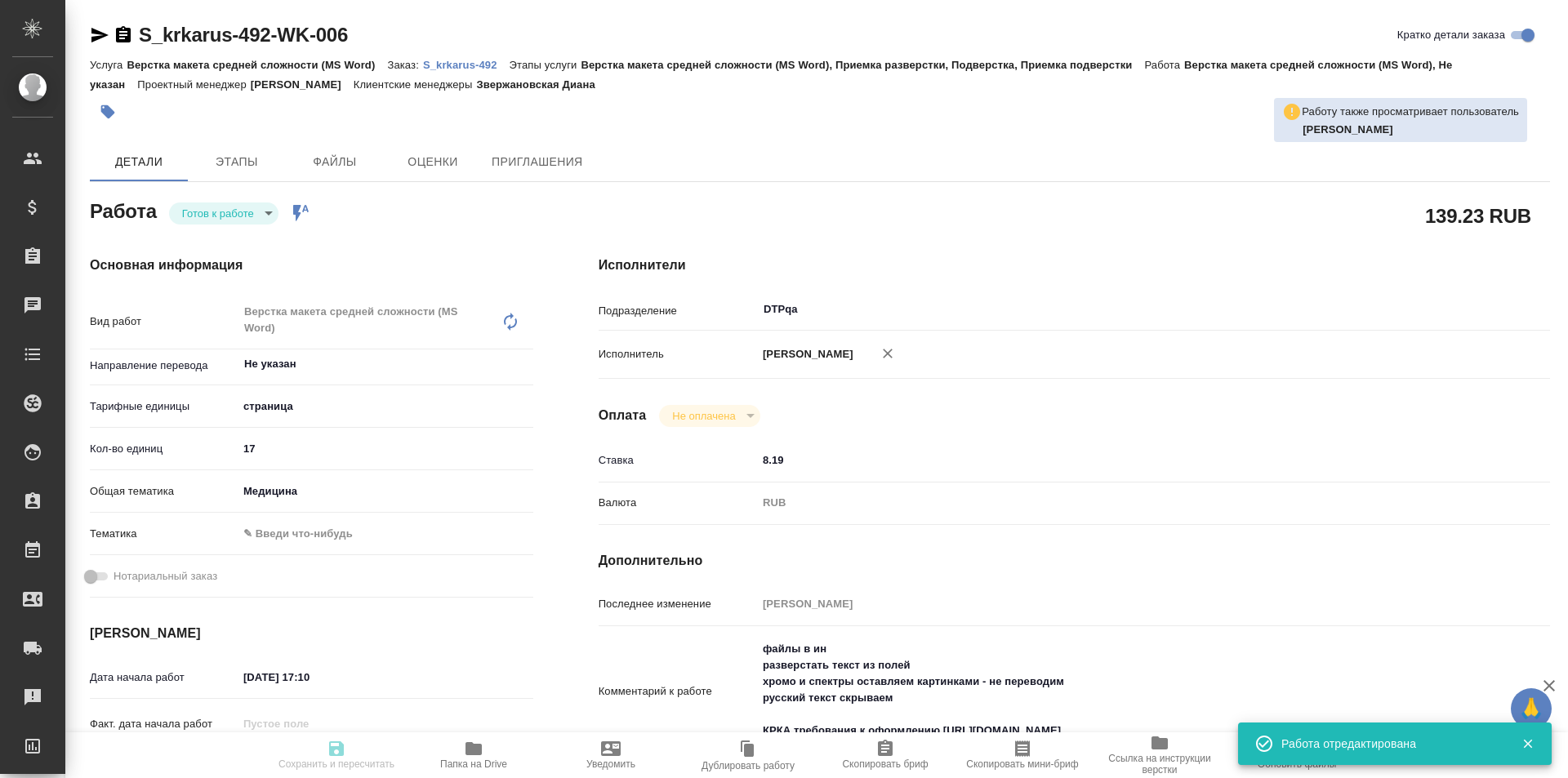
type input "DTPqa"
type input "notPayed"
type input "8.19"
type input "RUB"
type input "[PERSON_NAME]"
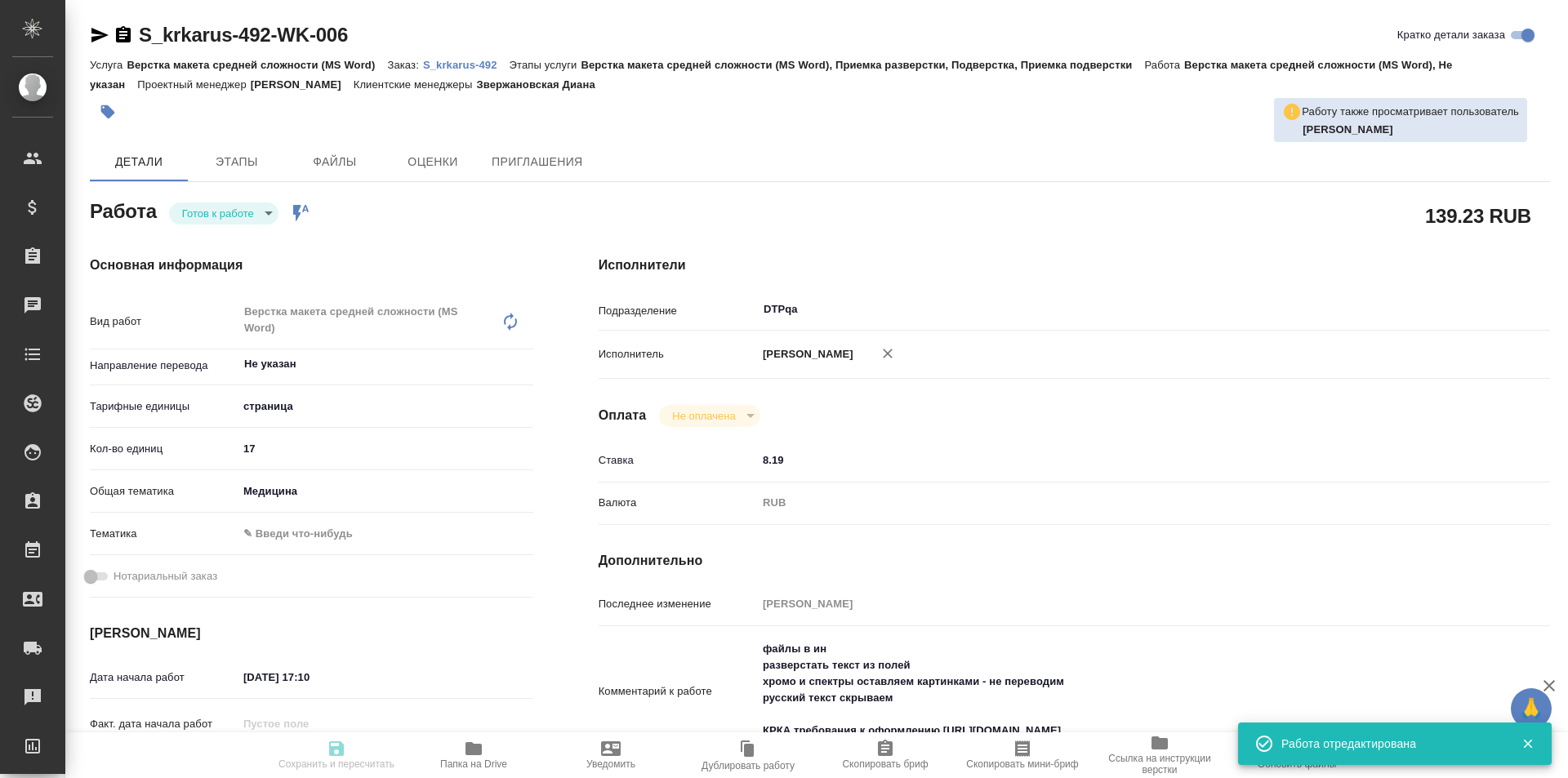
type textarea "файлы в ин разверстать текст из полей хромо и спектры оставляем картинками - не…"
type textarea "x"
type textarea "/Clients/ООО «КРКА-РУС»/Orders/S_krkarus-492/DTP/S_krkarus-492-WK-006"
type textarea "x"
type input "S_krkarus-492"
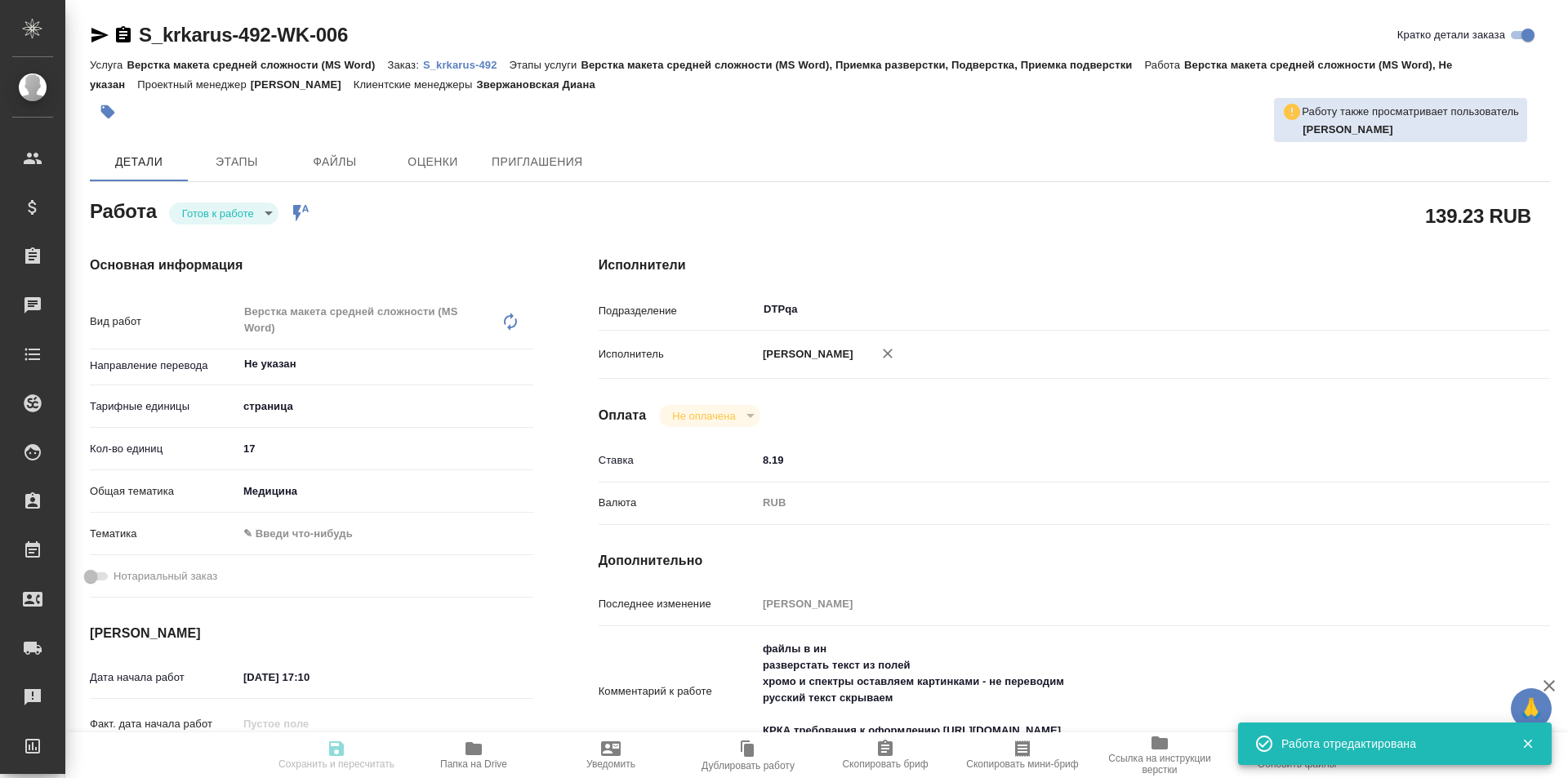
type input "Верстка макета средней сложности (MS Word)"
type input "Верстка макета средней сложности (MS Word), Приемка разверстки, Подверстка, При…"
type input "Звержановская Диана"
type input "[PERSON_NAME]"
type input "/Clients/ООО «КРКА-РУС»/Orders/S_krkarus-492"
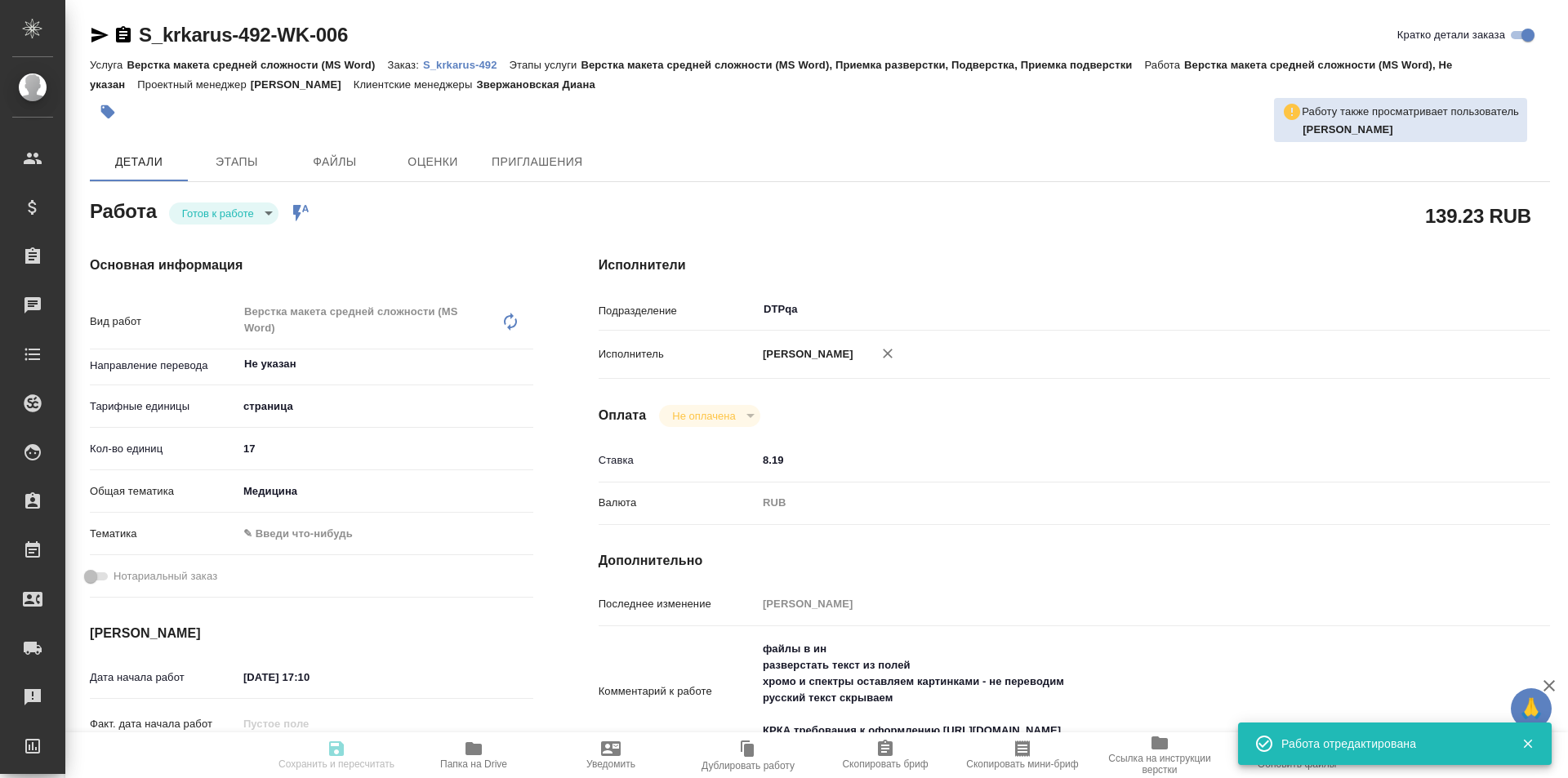
type textarea "x"
type textarea "КРКА Квентиакс (Кветиапин), таблетки, покрытые пленочной оболочкой, 25 мг, 100 …"
type textarea "x"
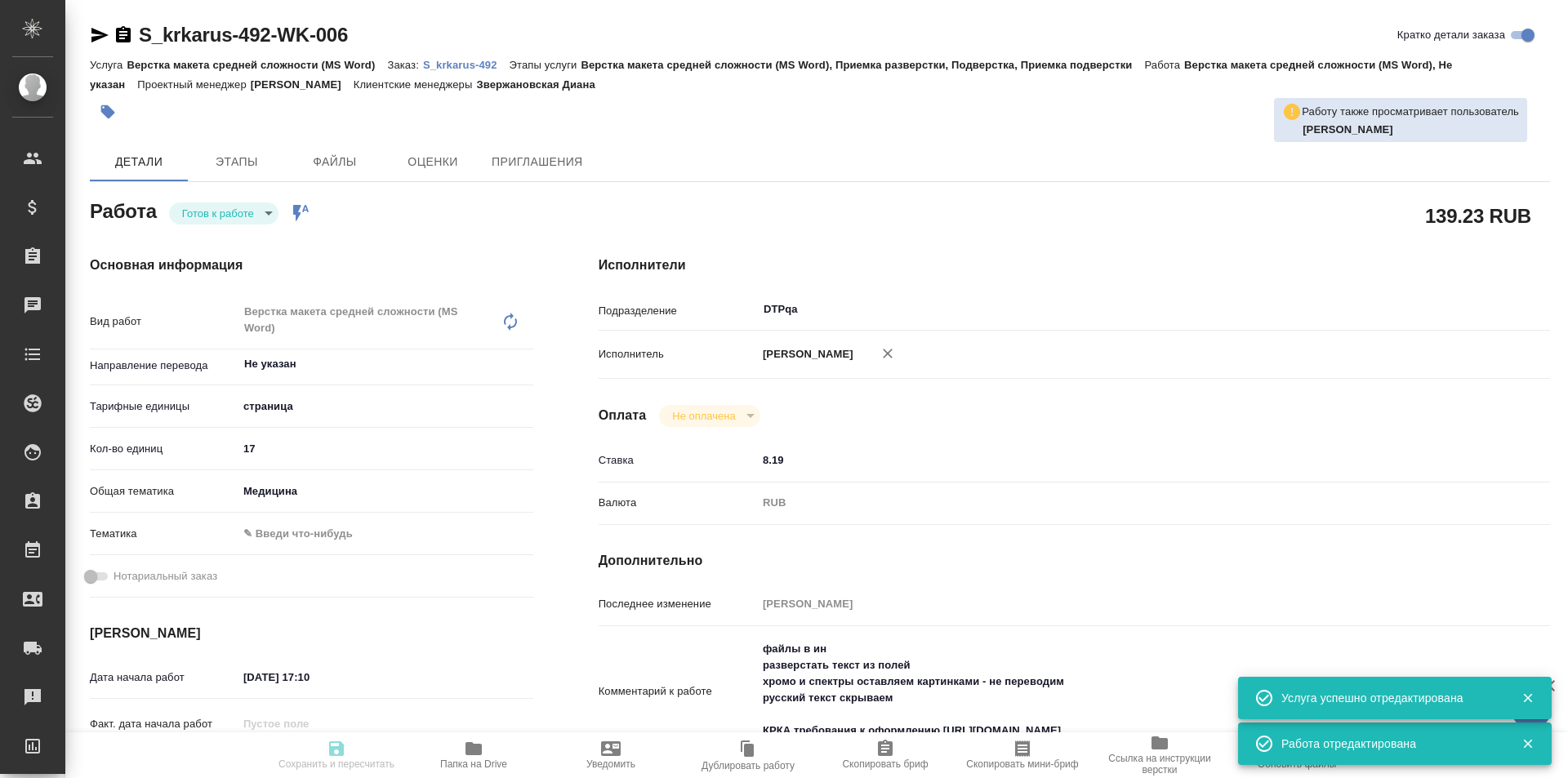
type textarea "x"
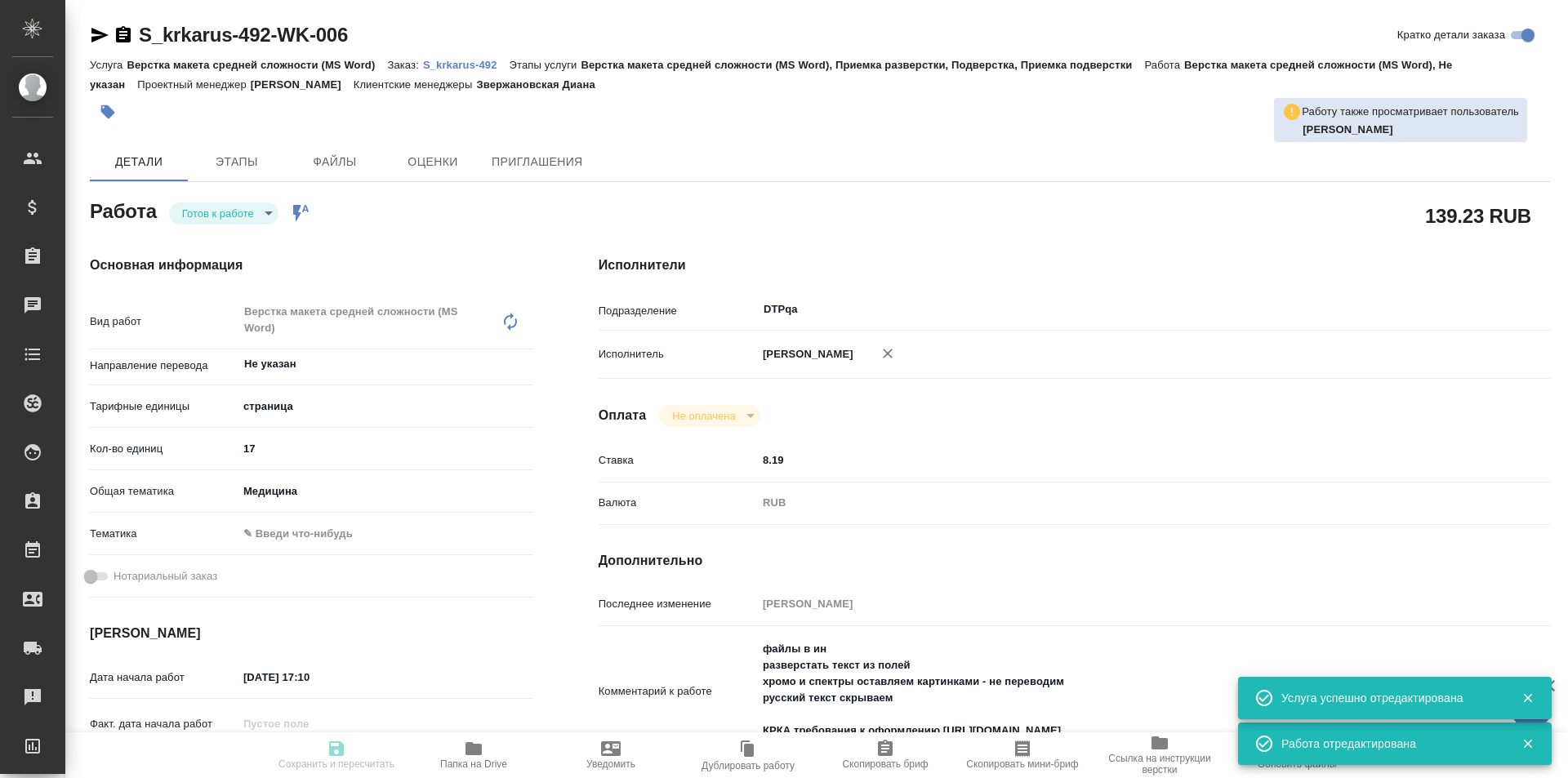
type textarea "x"
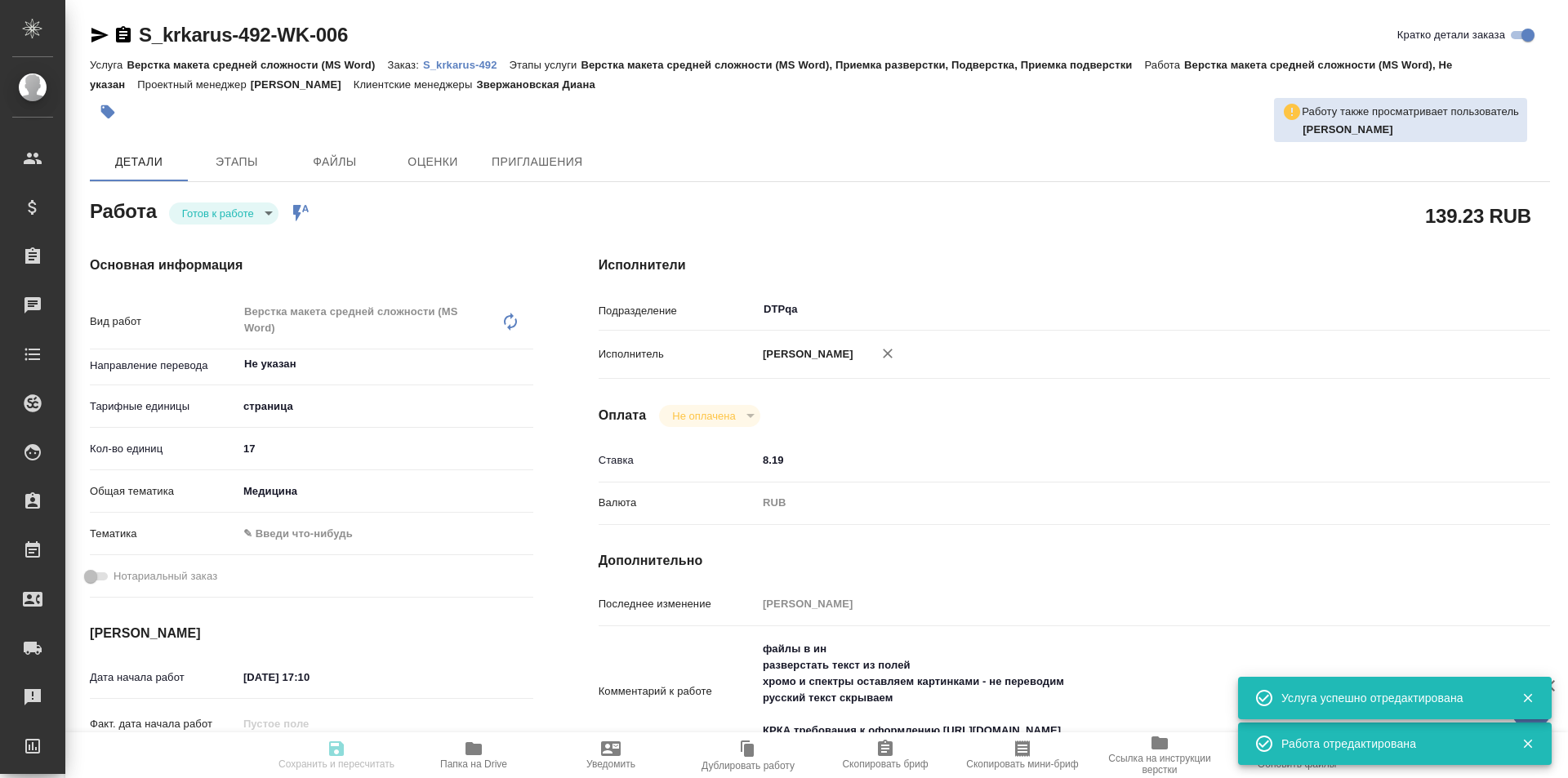
type textarea "x"
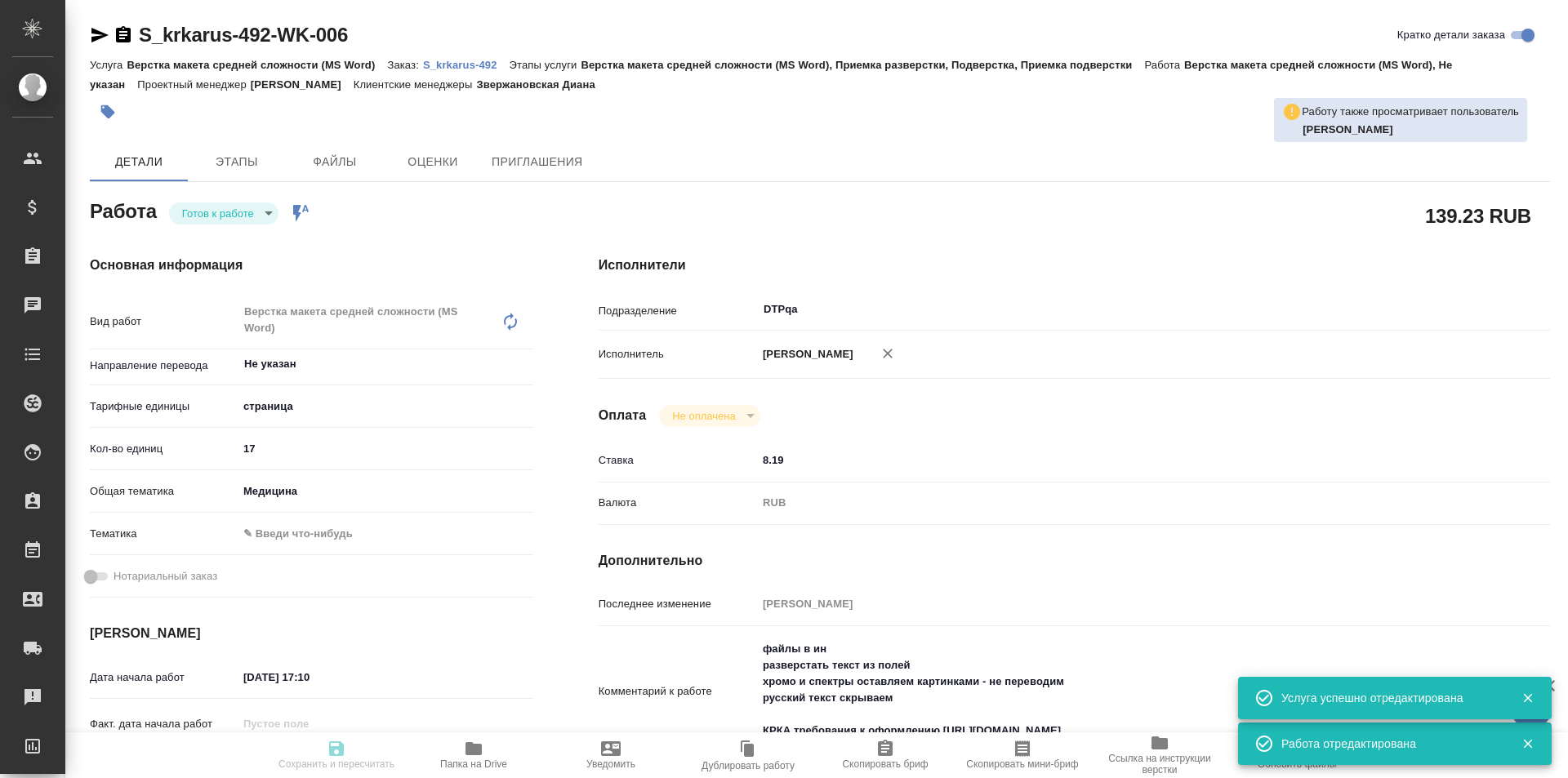
type textarea "x"
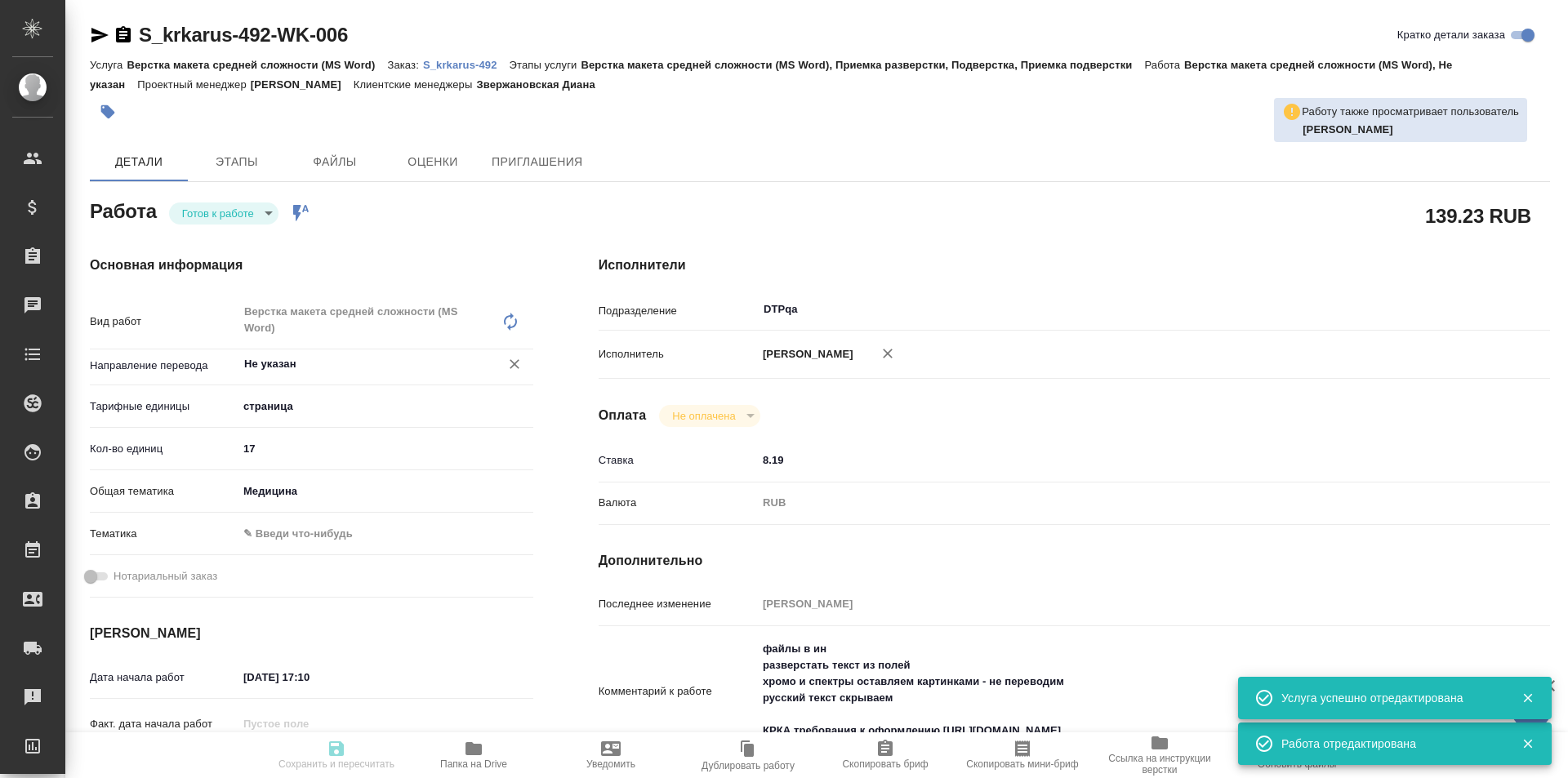
type textarea "x"
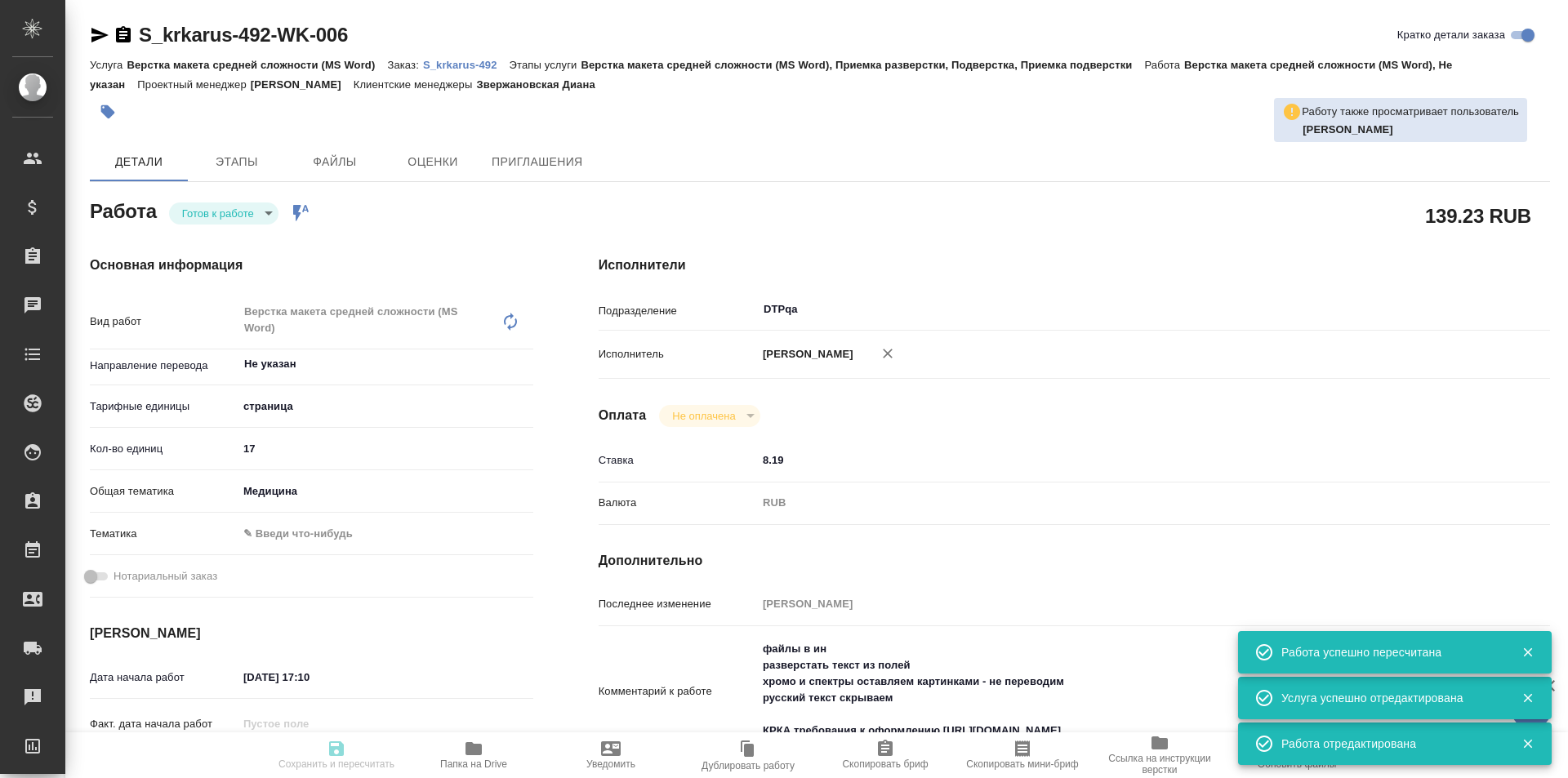
type input "readyForWork"
type textarea "Верстка макета средней сложности (MS Word)"
type textarea "x"
type input "Не указан"
type input "5a8b1489cc6b4906c91bfdb2"
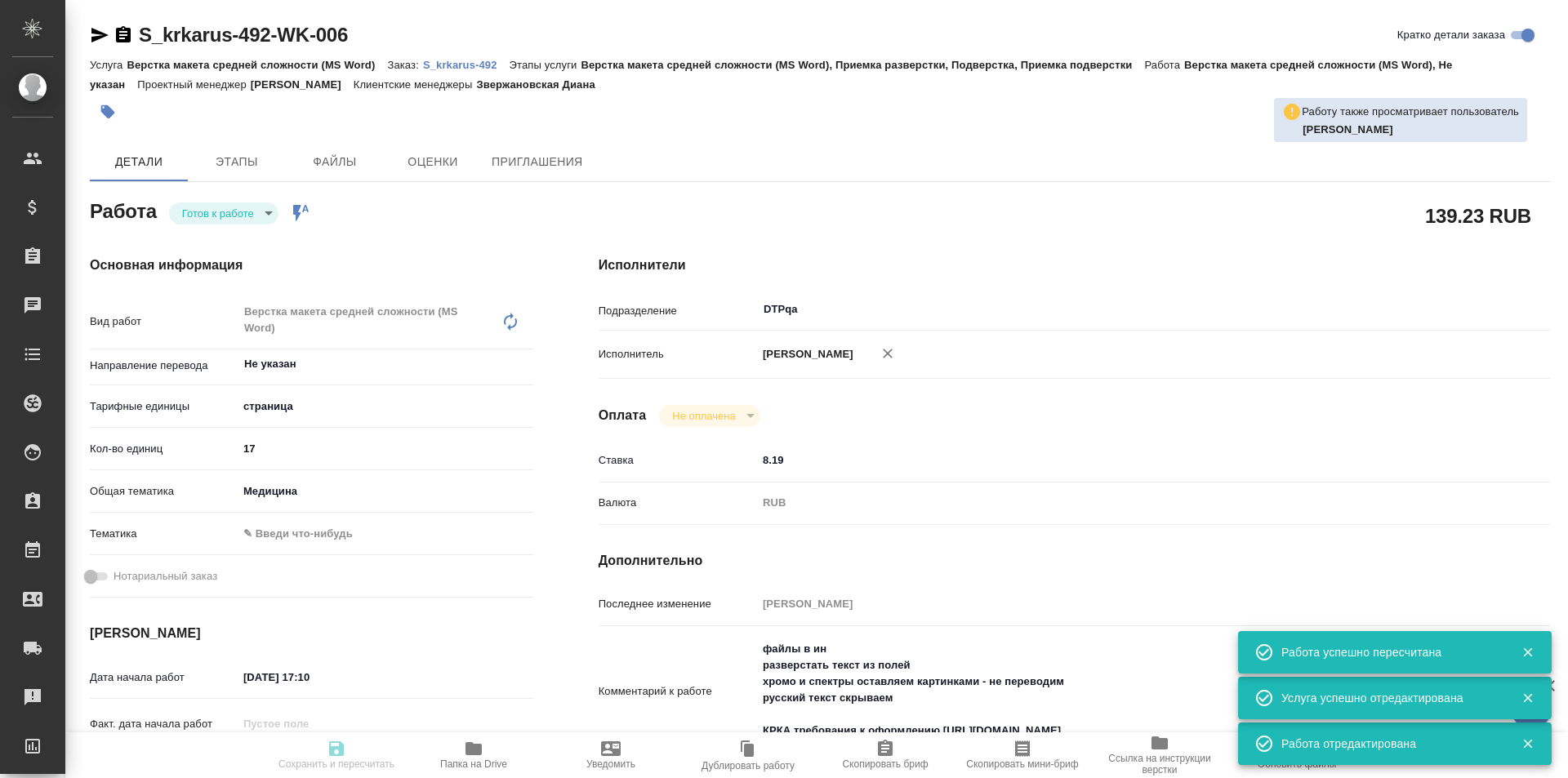
type input "17"
type input "med"
type input "10.09.2025 17:10"
type input "10.09.2025 20:00"
type input "12.09.2025 19:00"
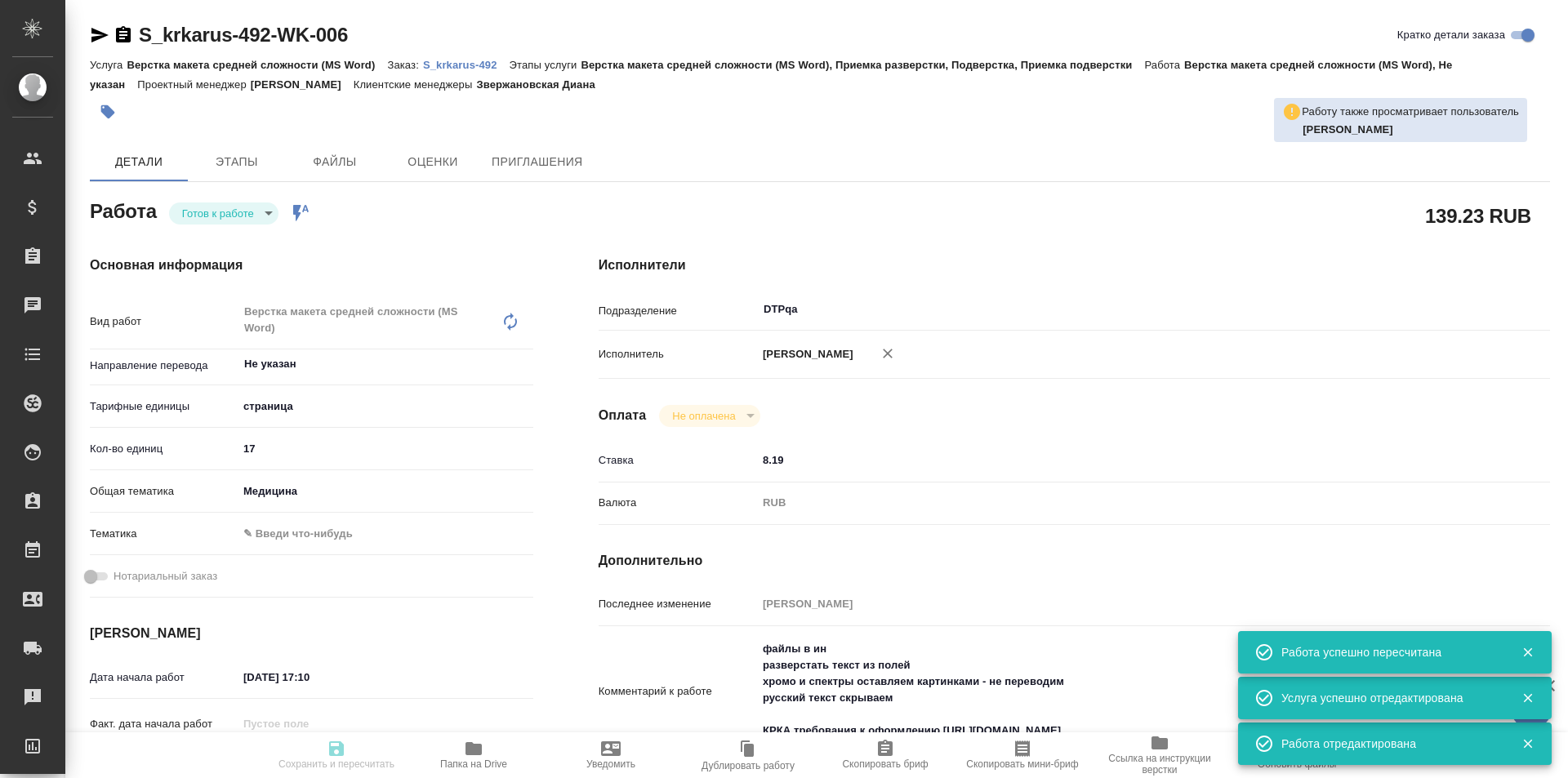
type input "DTPqa"
type input "notPayed"
type input "8.19"
type input "RUB"
type input "[PERSON_NAME]"
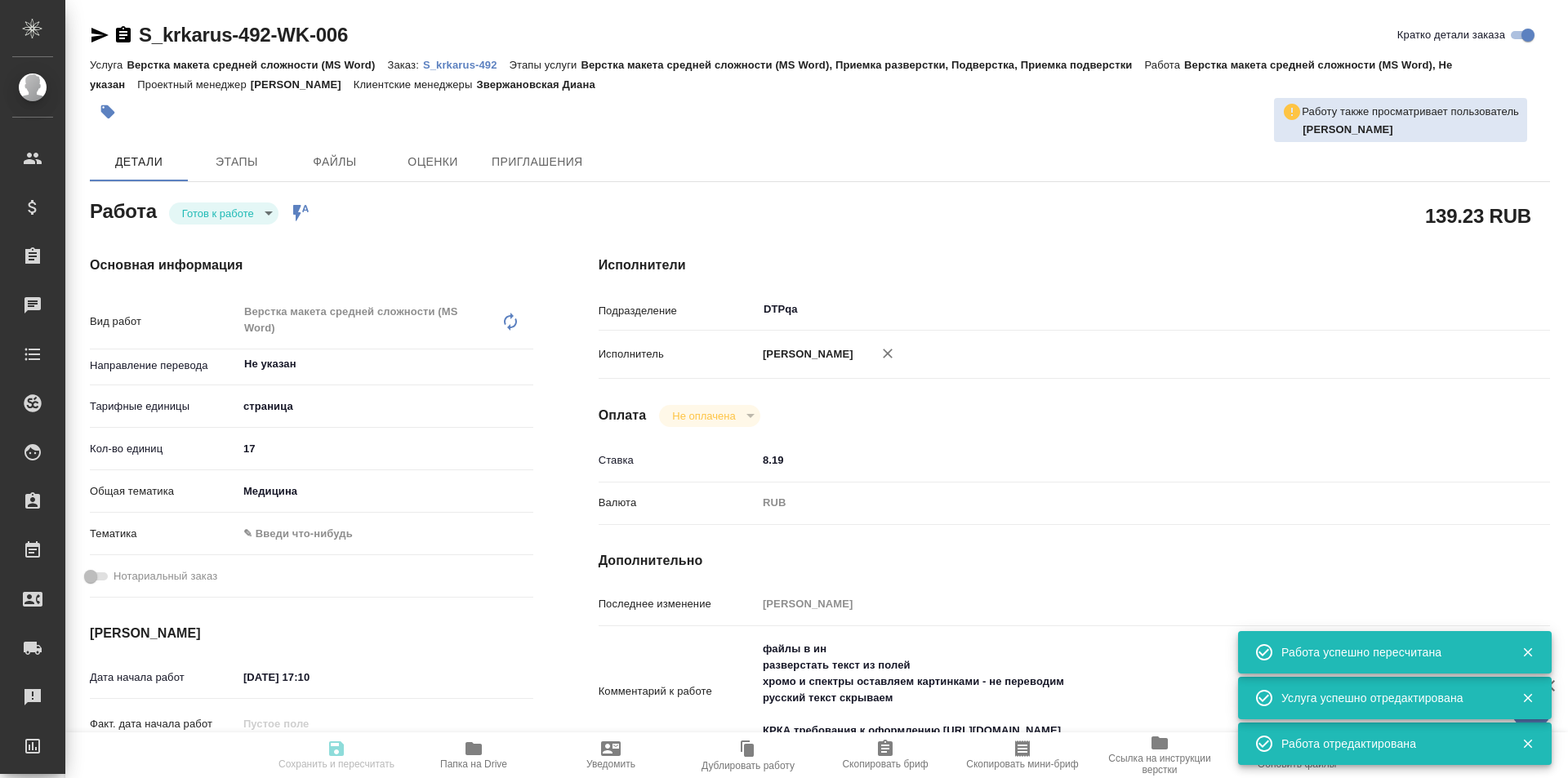
type textarea "файлы в ин разверстать текст из полей хромо и спектры оставляем картинками - не…"
type textarea "x"
type textarea "/Clients/ООО «КРКА-РУС»/Orders/S_krkarus-492/DTP/S_krkarus-492-WK-006"
type textarea "x"
type input "S_krkarus-492"
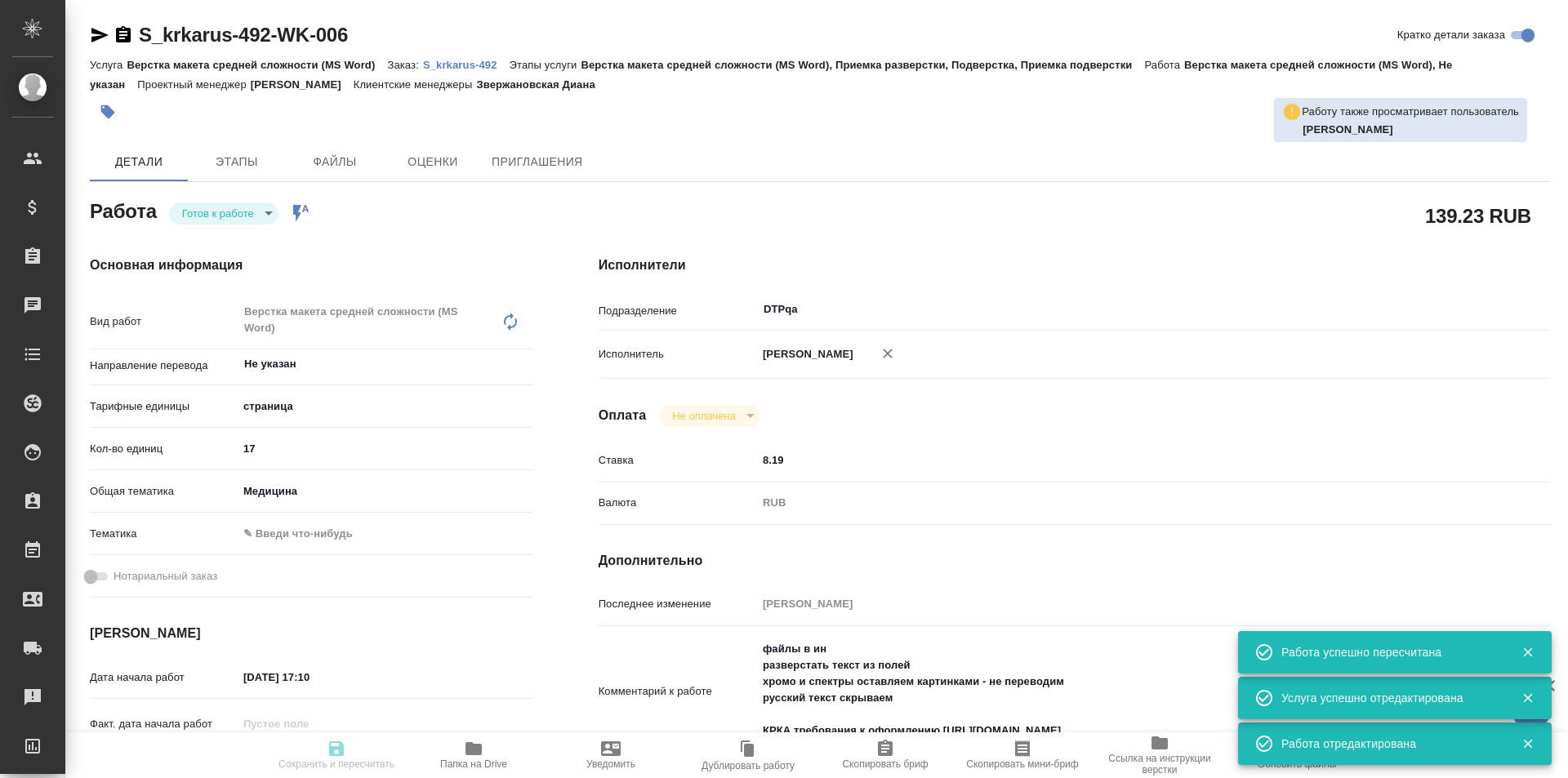
type input "Верстка макета средней сложности (MS Word)"
type input "Верстка макета средней сложности (MS Word), Приемка разверстки, Подверстка, При…"
type input "Звержановская Диана"
type input "[PERSON_NAME]"
type input "/Clients/ООО «КРКА-РУС»/Orders/S_krkarus-492"
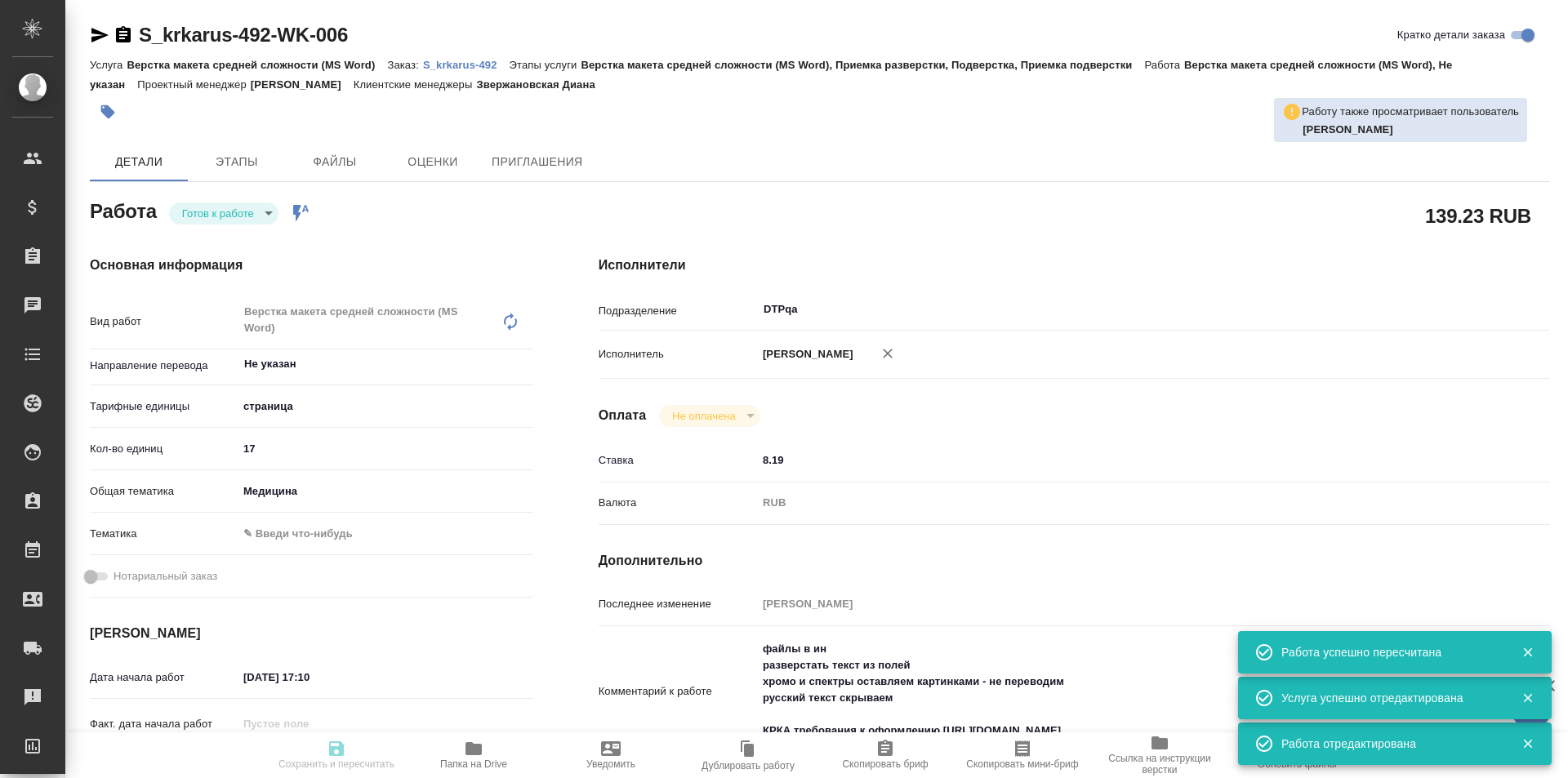
type textarea "x"
type textarea "КРКА Квентиакс (Кветиапин), таблетки, покрытые пленочной оболочкой, 25 мг, 100 …"
type textarea "x"
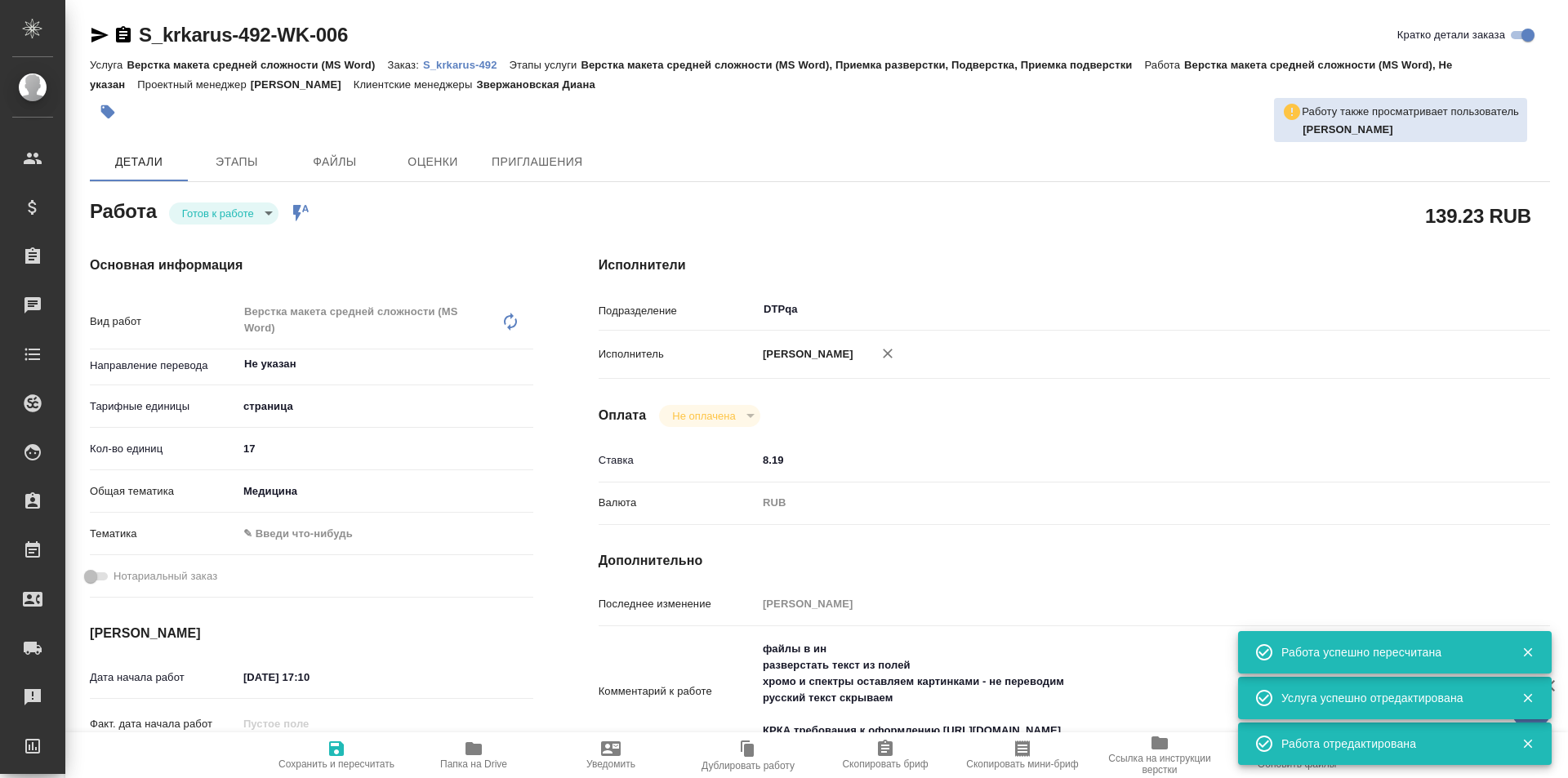
type textarea "x"
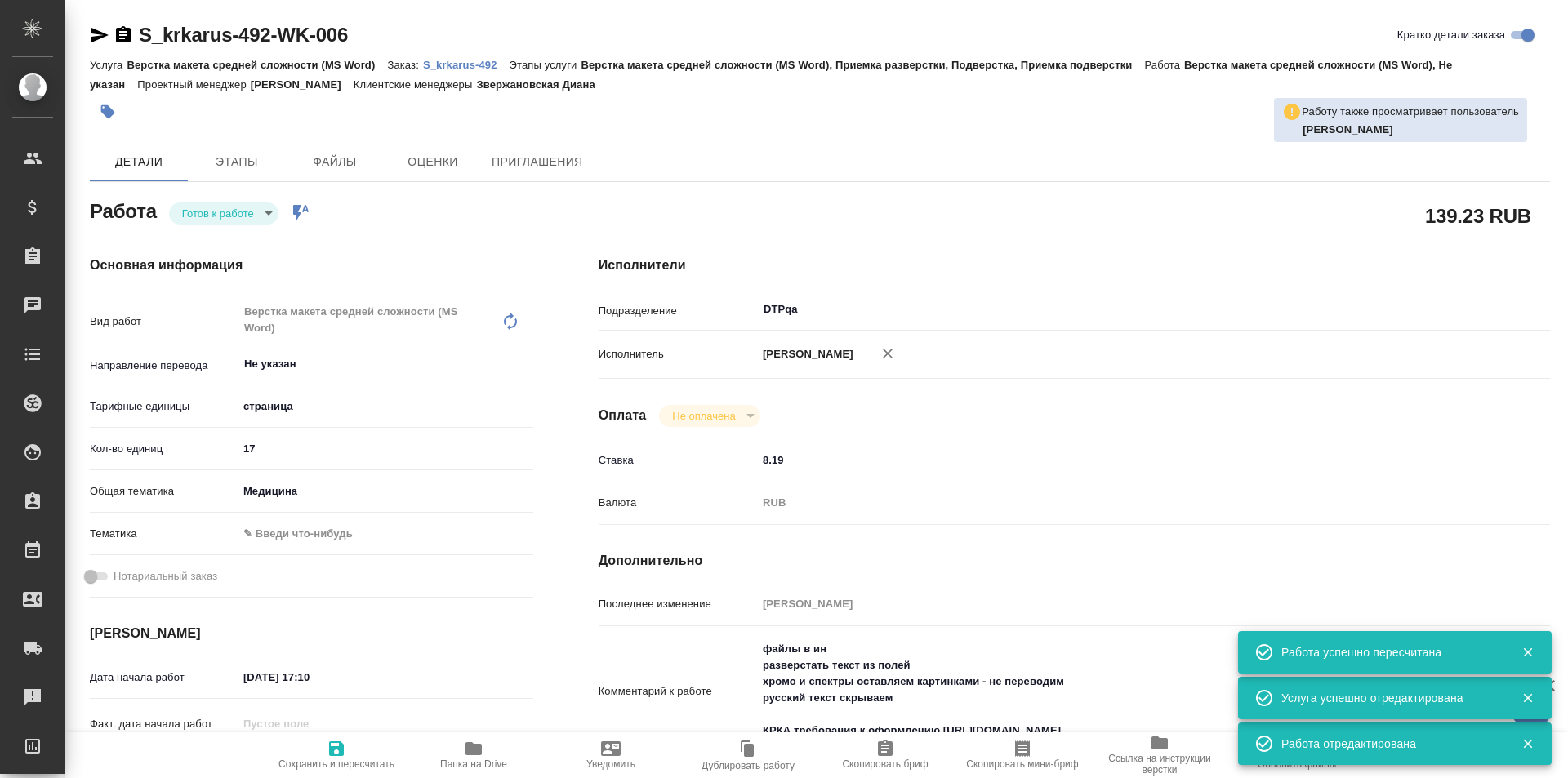
type textarea "x"
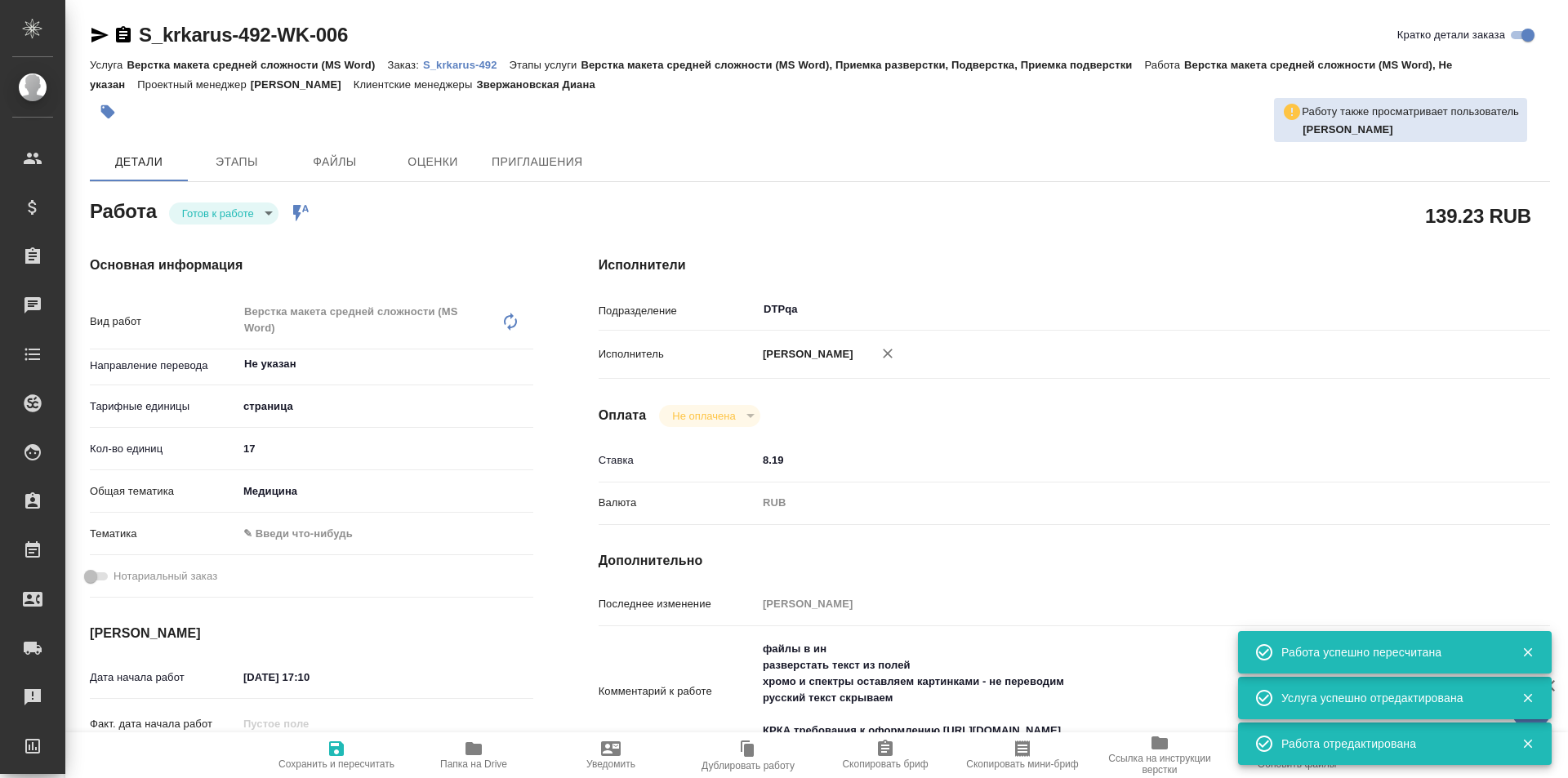
type textarea "x"
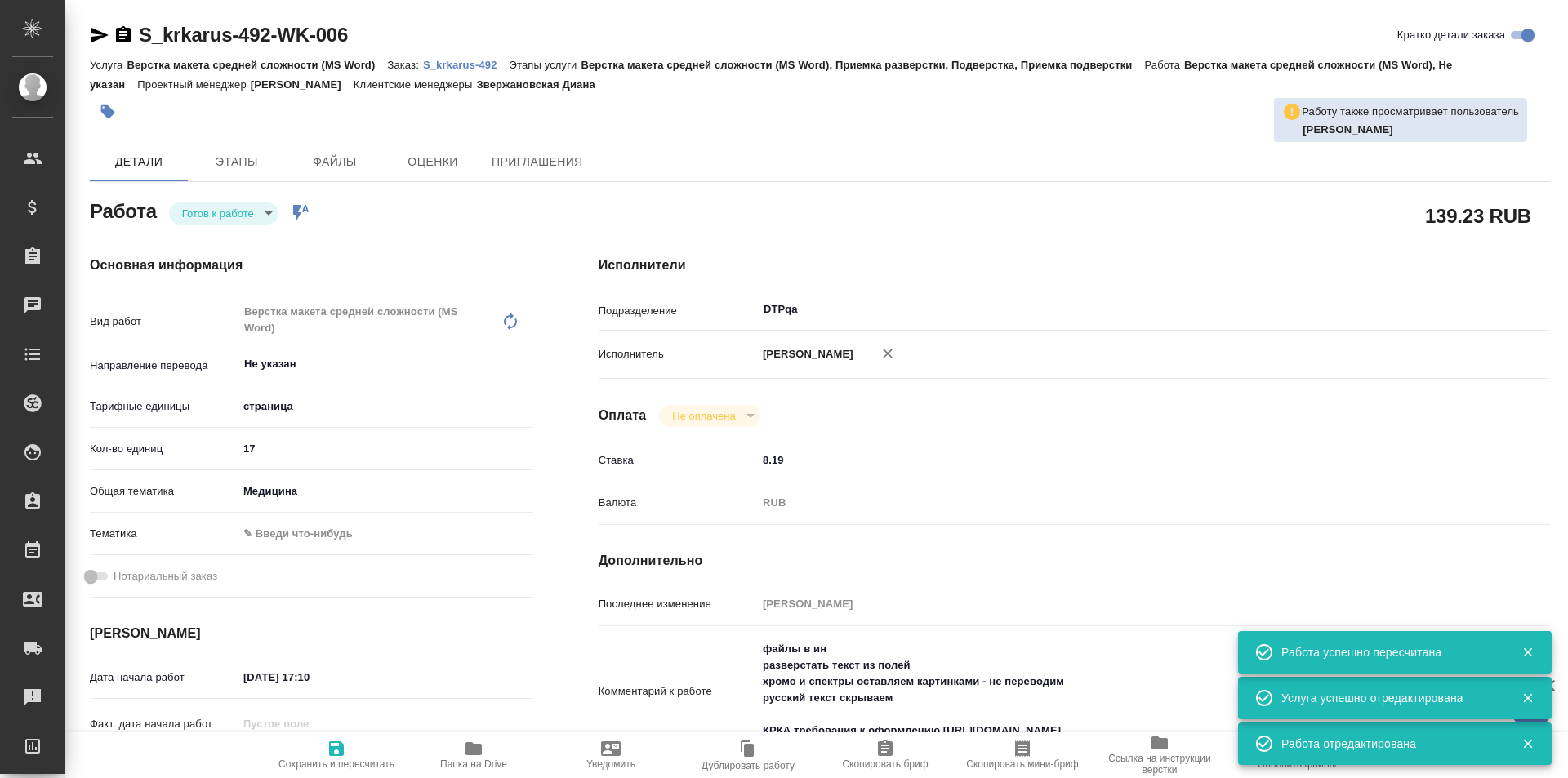
type textarea "x"
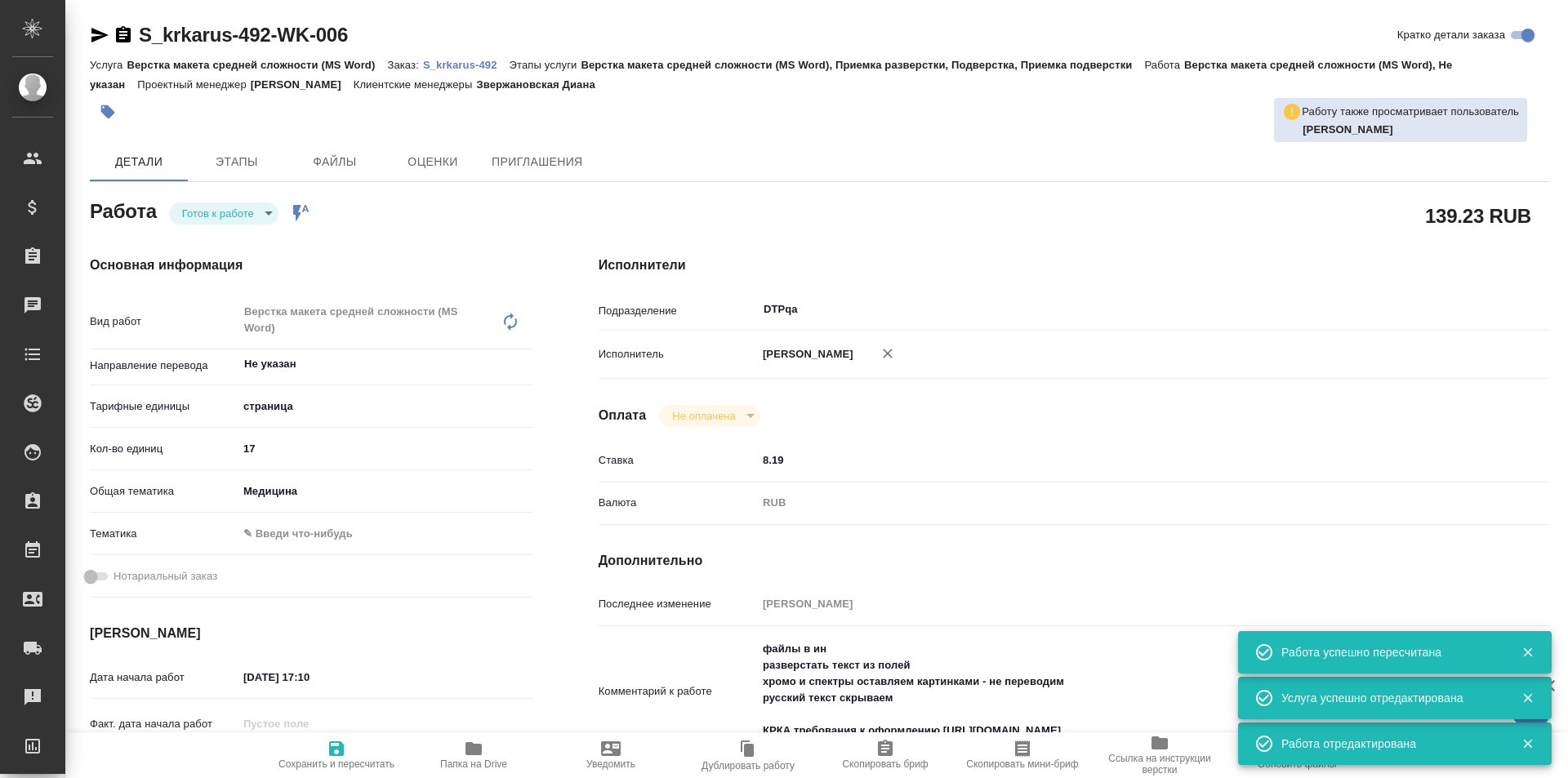
type textarea "x"
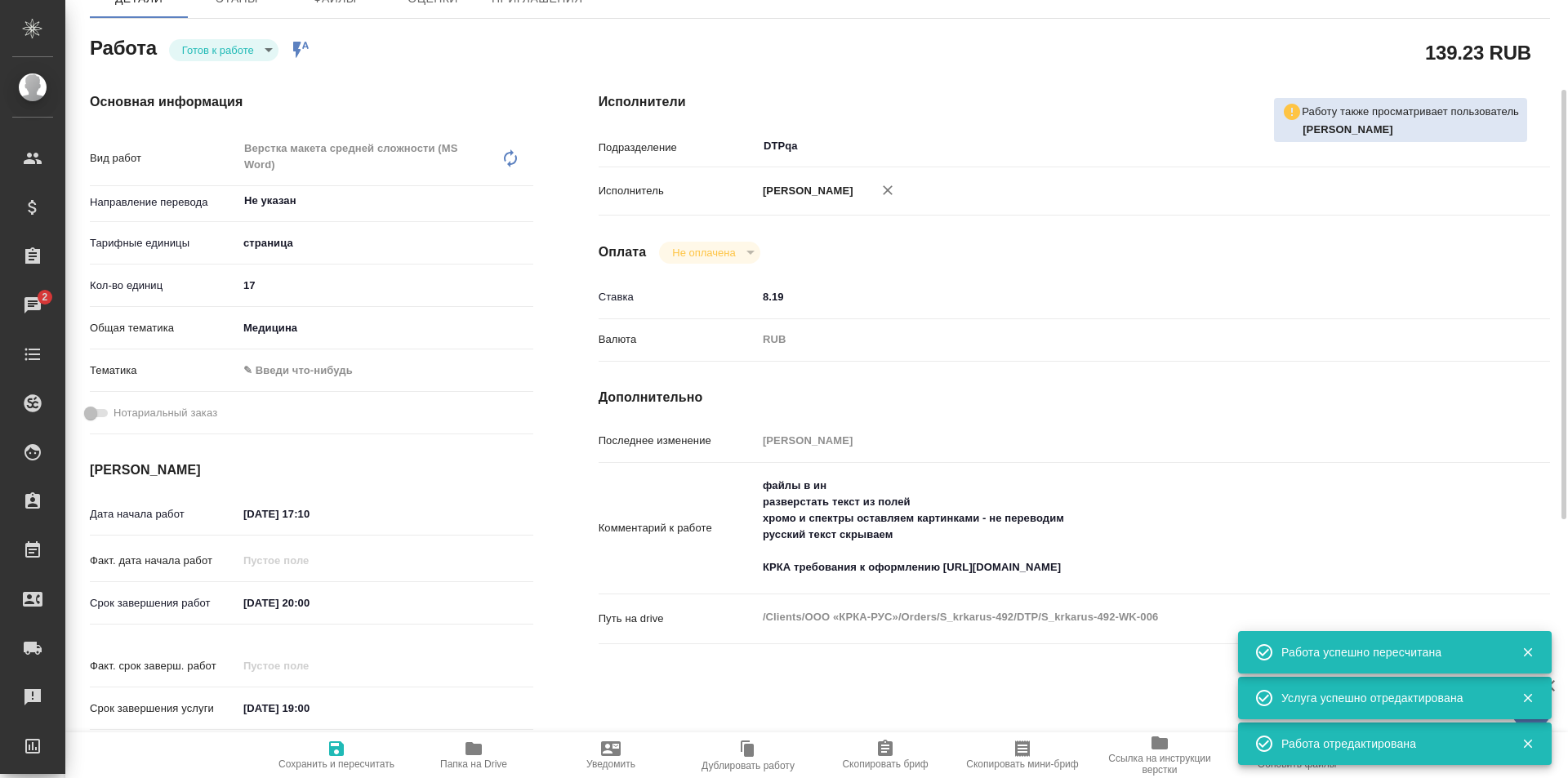
type textarea "x"
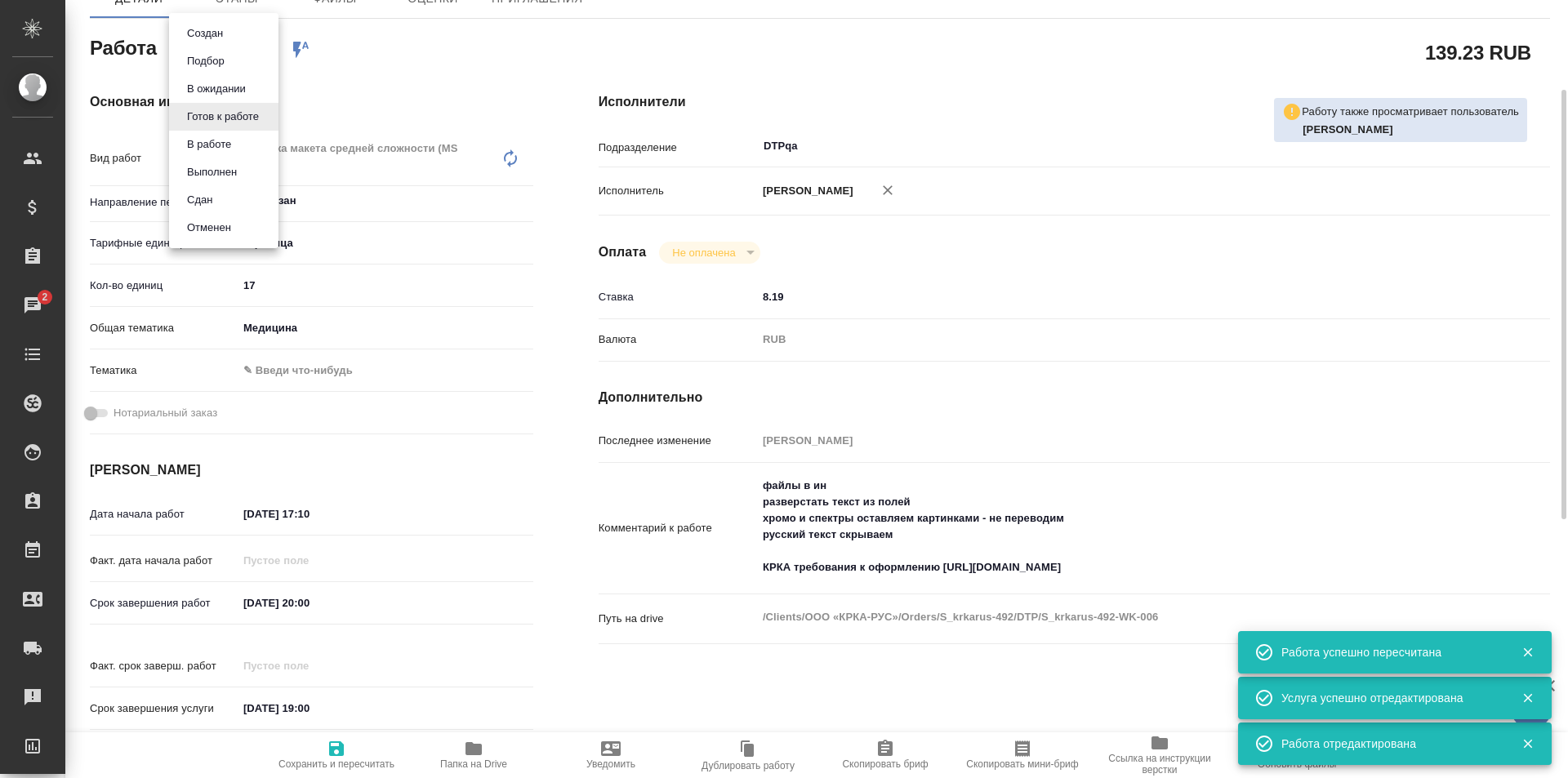
click at [234, 52] on body "🙏 .cls-1 fill:#fff; AWATERA Ismagilova Diana Клиенты Спецификации Заказы 2 Чаты…" at bounding box center [784, 389] width 1568 height 778
click at [222, 137] on button "В работе" at bounding box center [209, 145] width 54 height 18
type textarea "x"
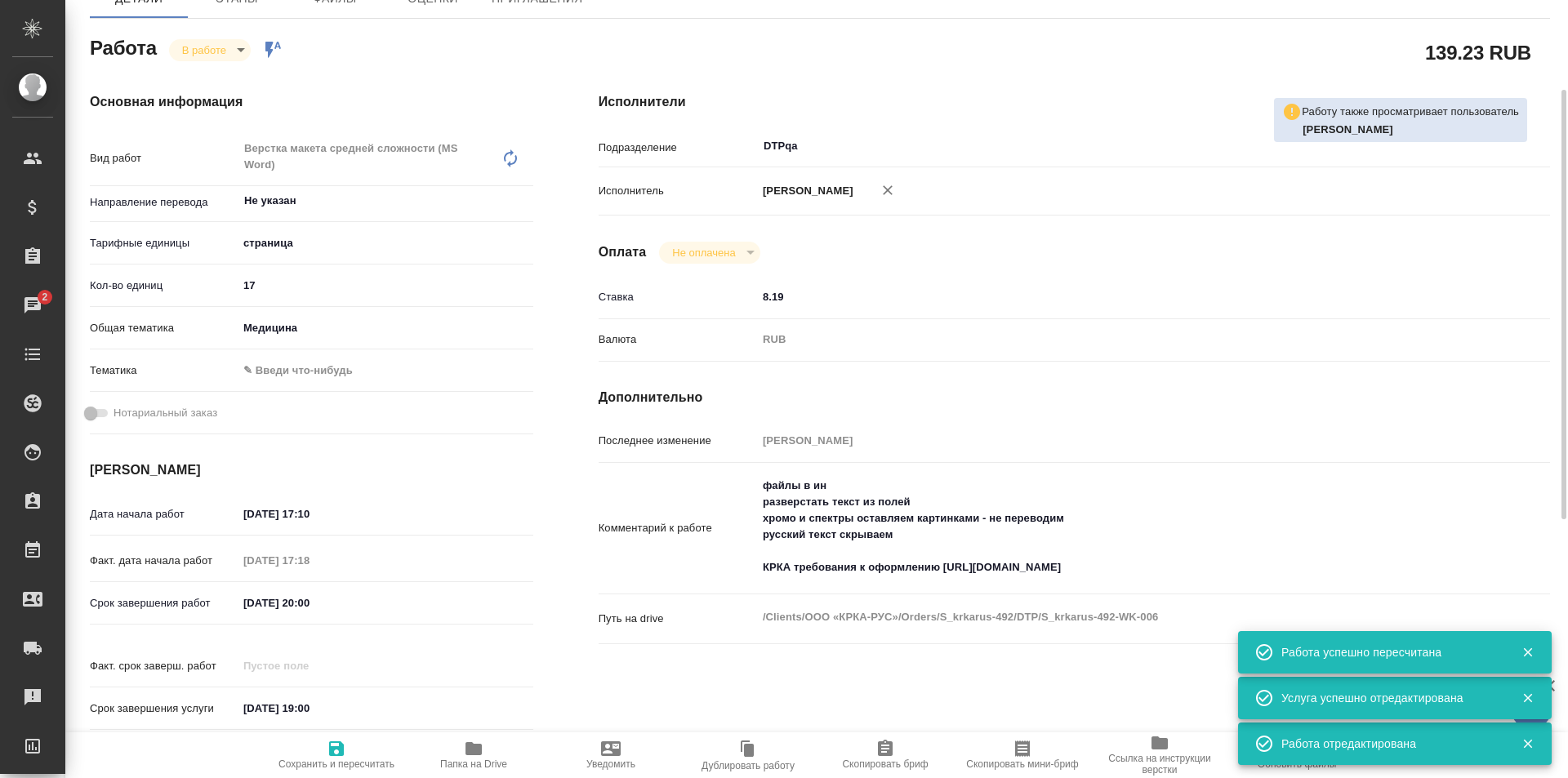
type textarea "x"
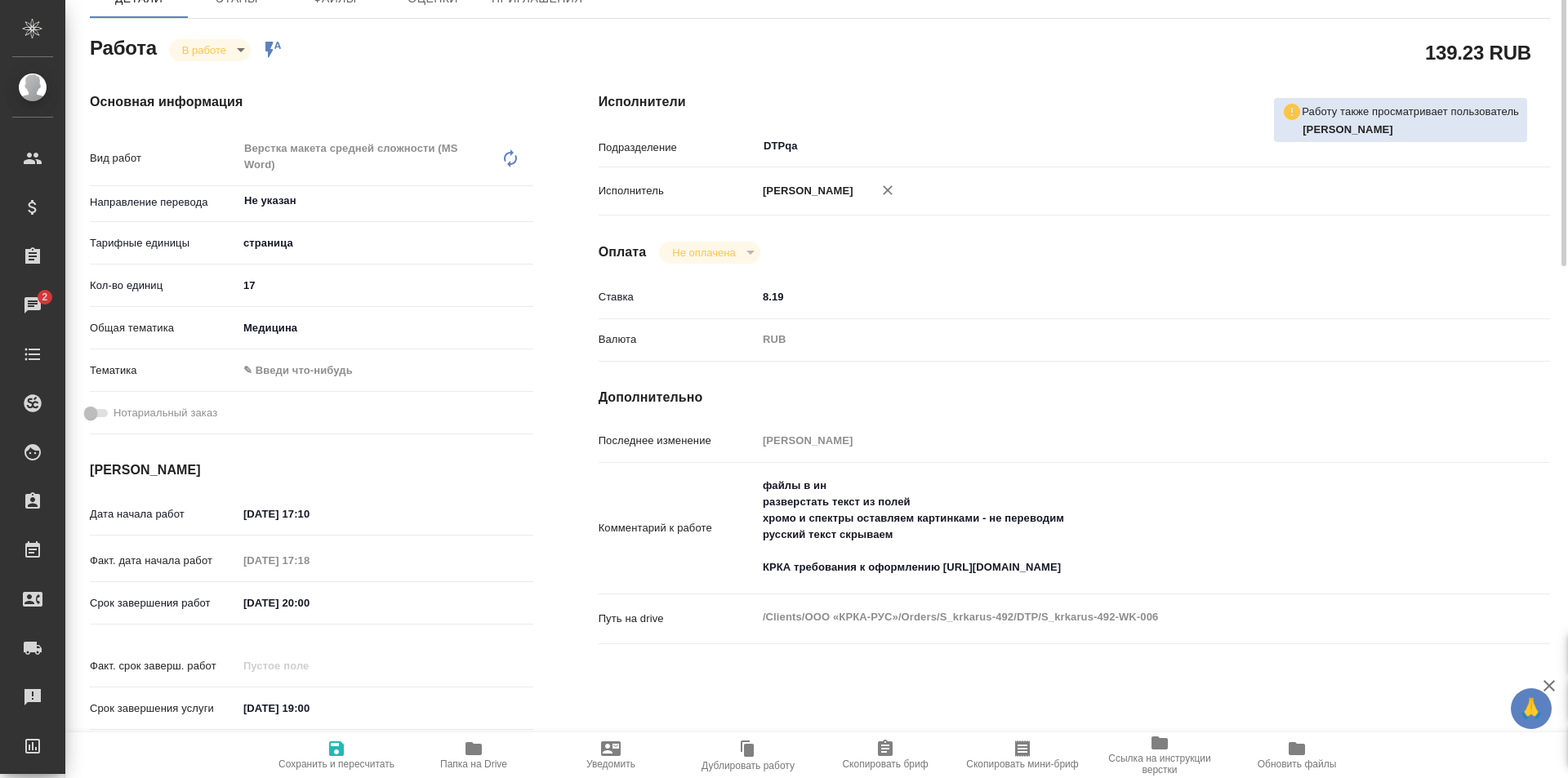
type textarea "x"
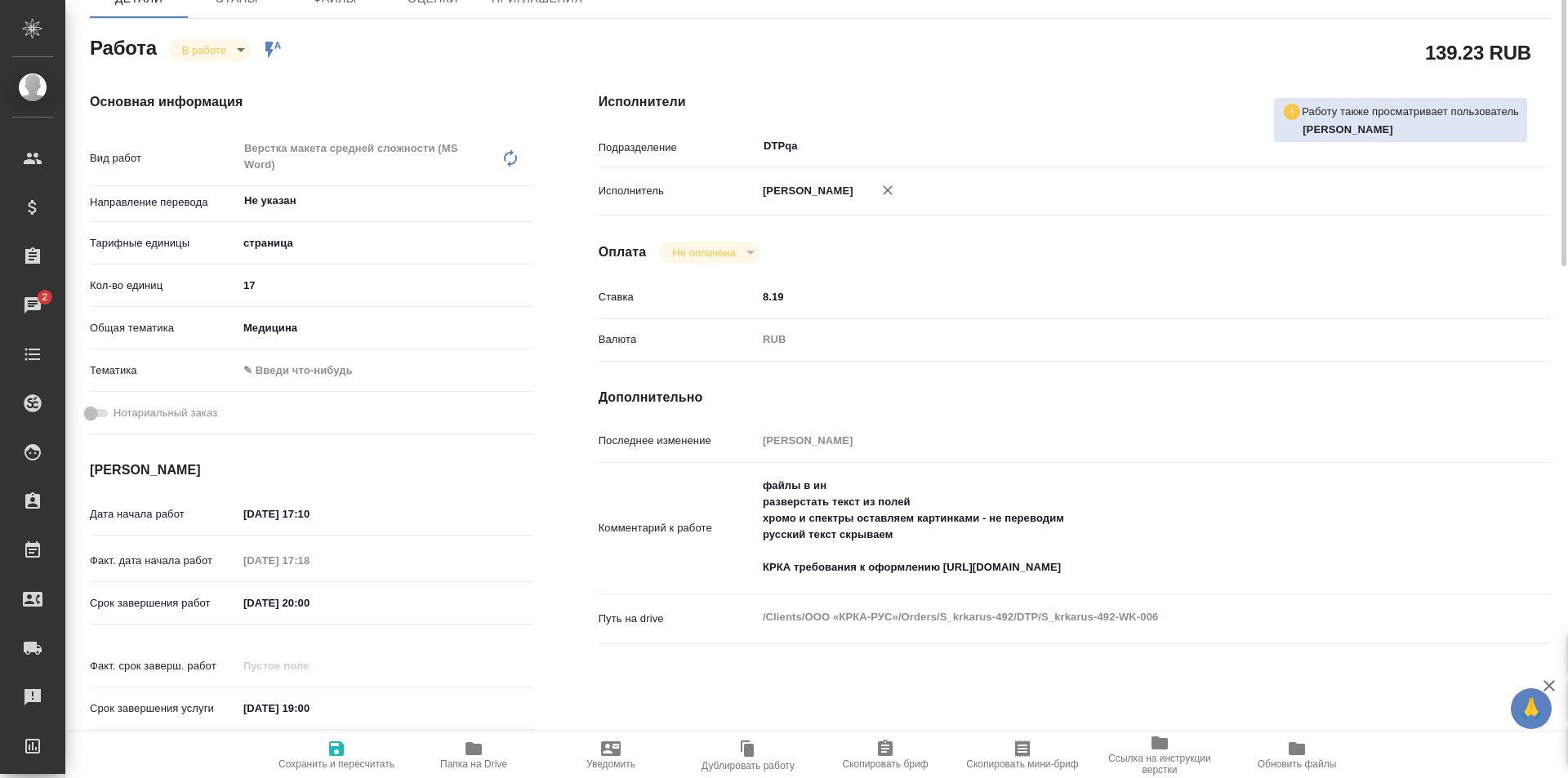
scroll to position [0, 0]
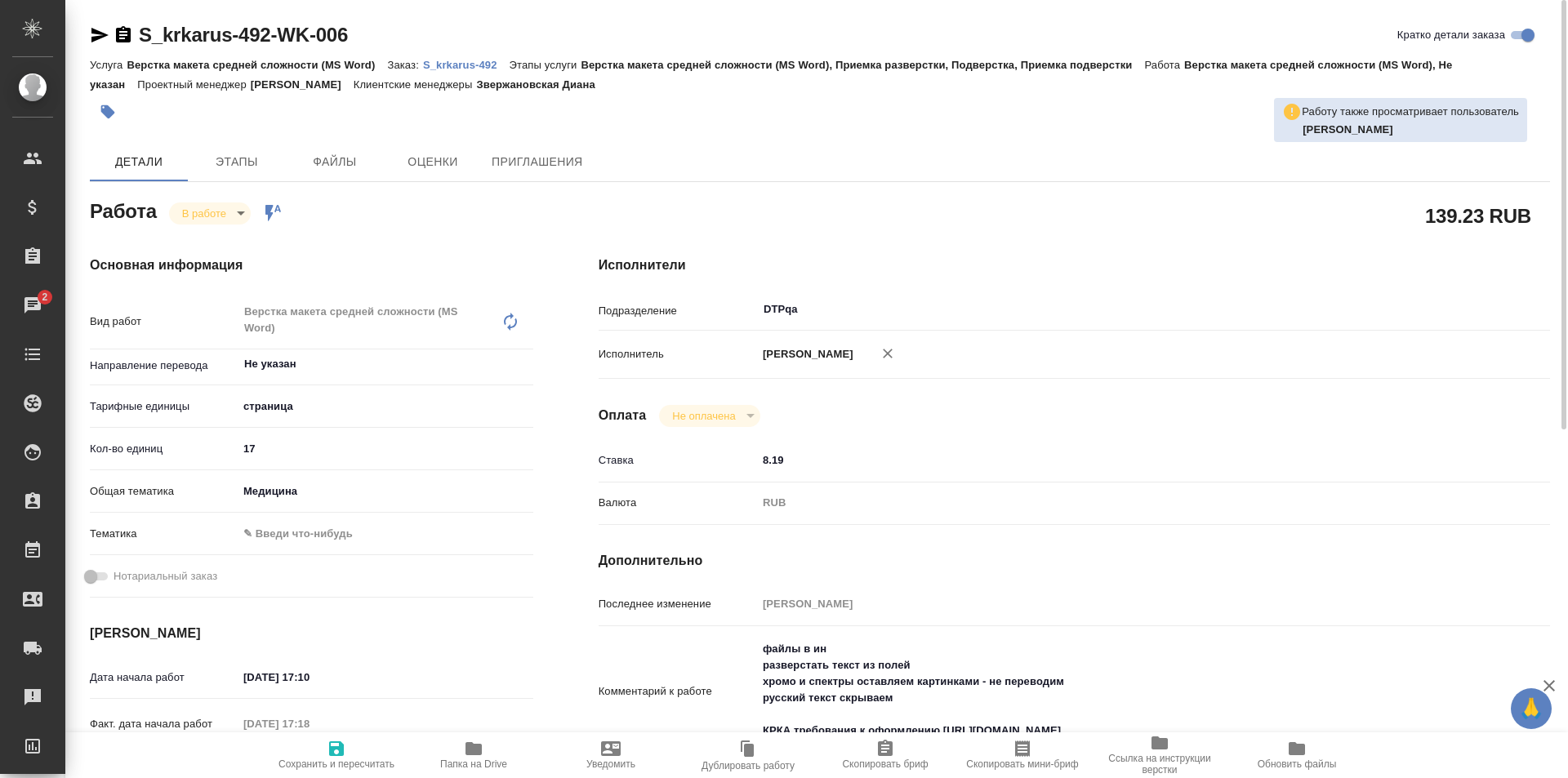
type textarea "x"
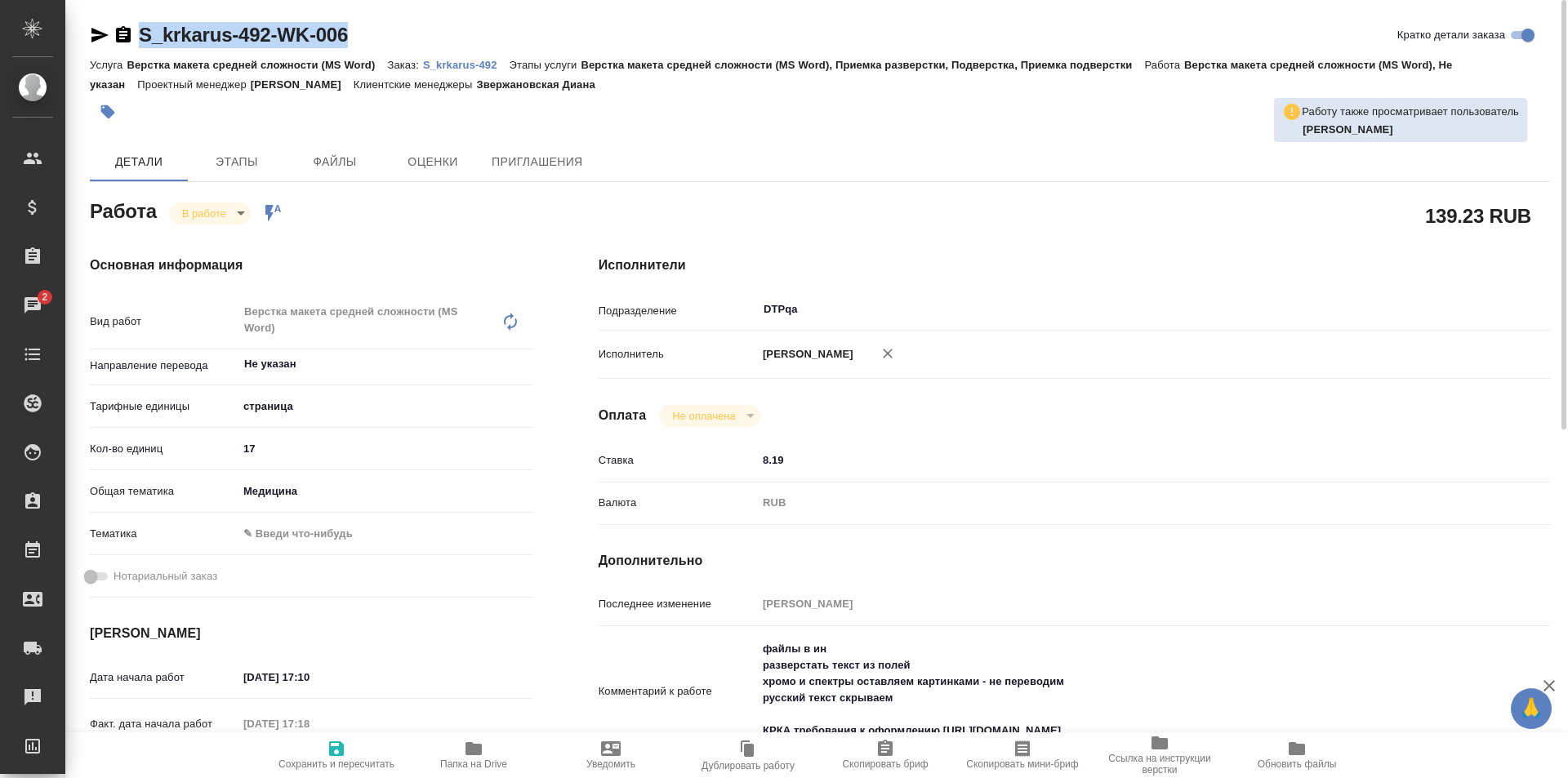
drag, startPoint x: 301, startPoint y: 33, endPoint x: 131, endPoint y: 38, distance: 170.1
click at [131, 38] on div "S_krkarus-492-WK-006 Кратко детали заказа" at bounding box center [819, 35] width 1460 height 26
copy link "S_krkarus-492-WK-006"
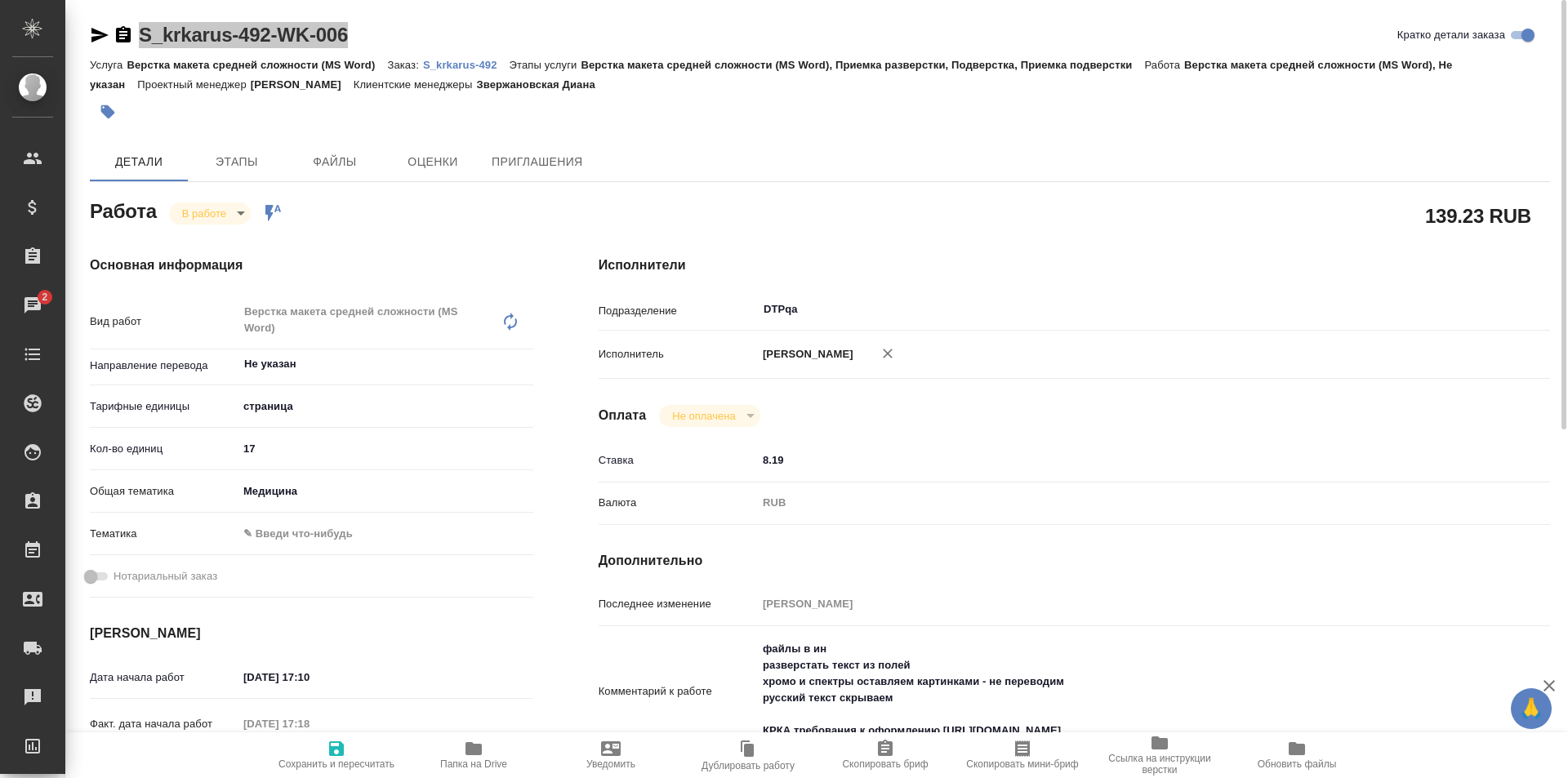
scroll to position [164, 0]
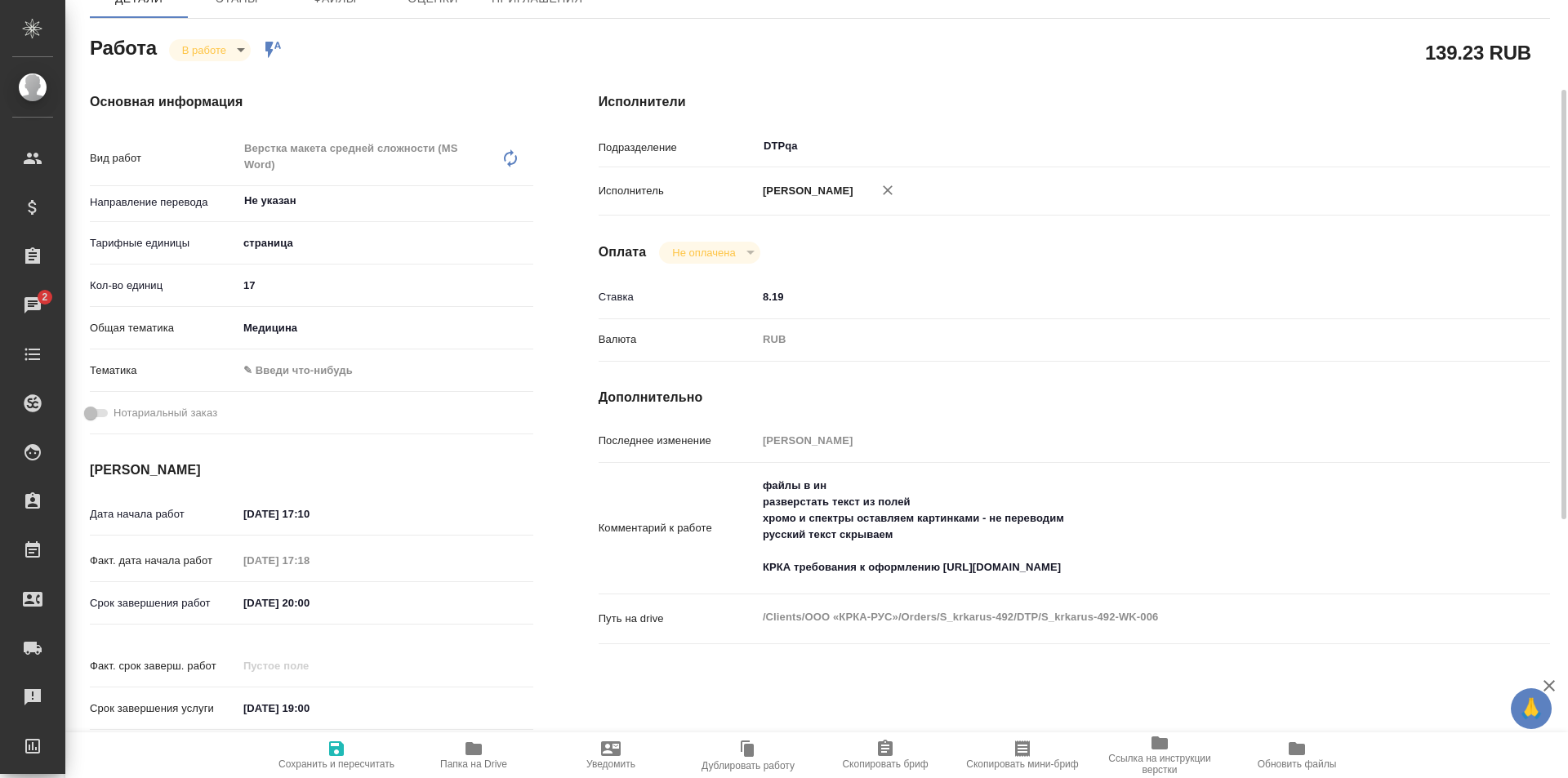
click at [471, 764] on span "Папка на Drive" at bounding box center [473, 764] width 67 height 12
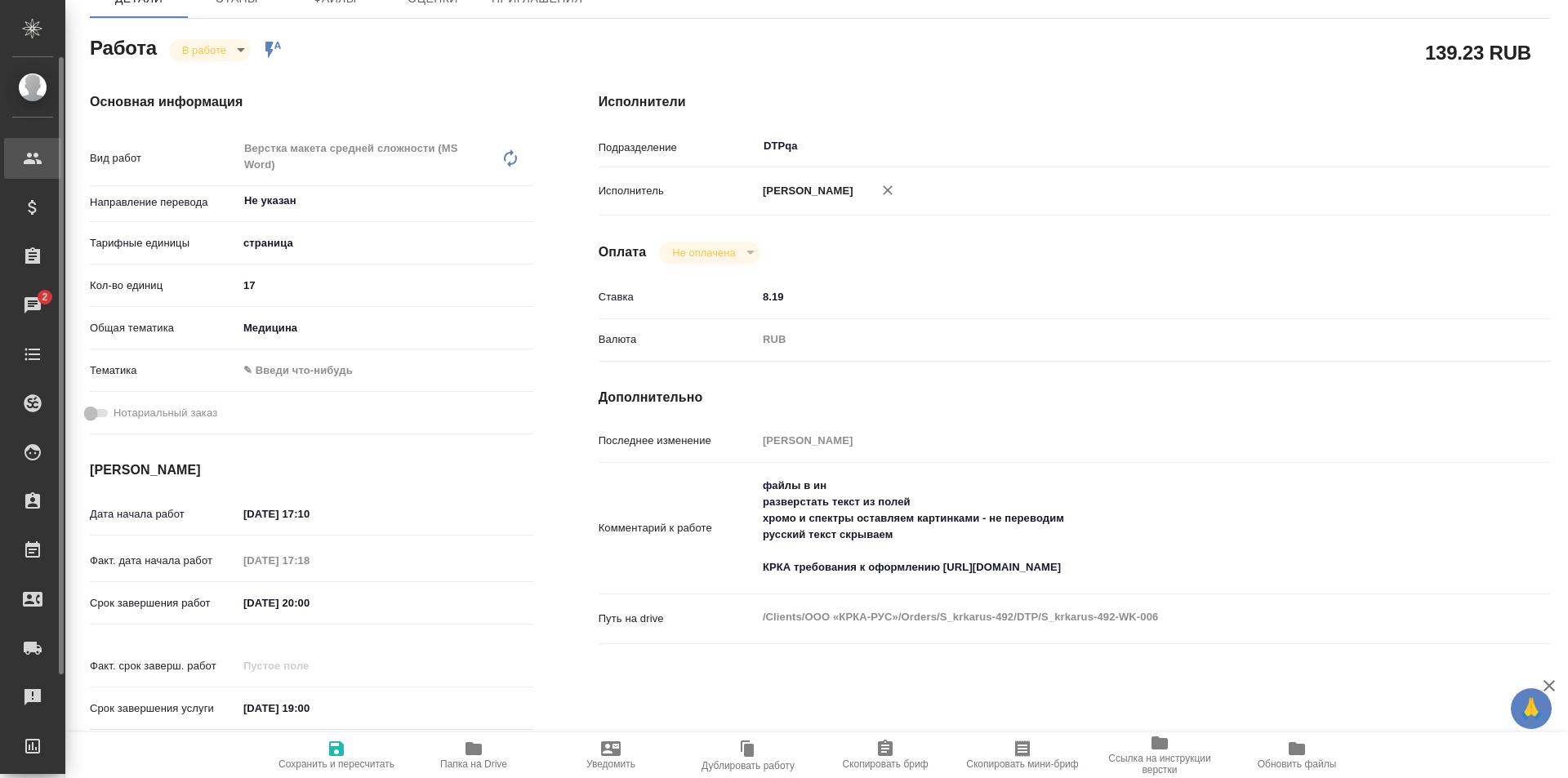
type textarea "x"
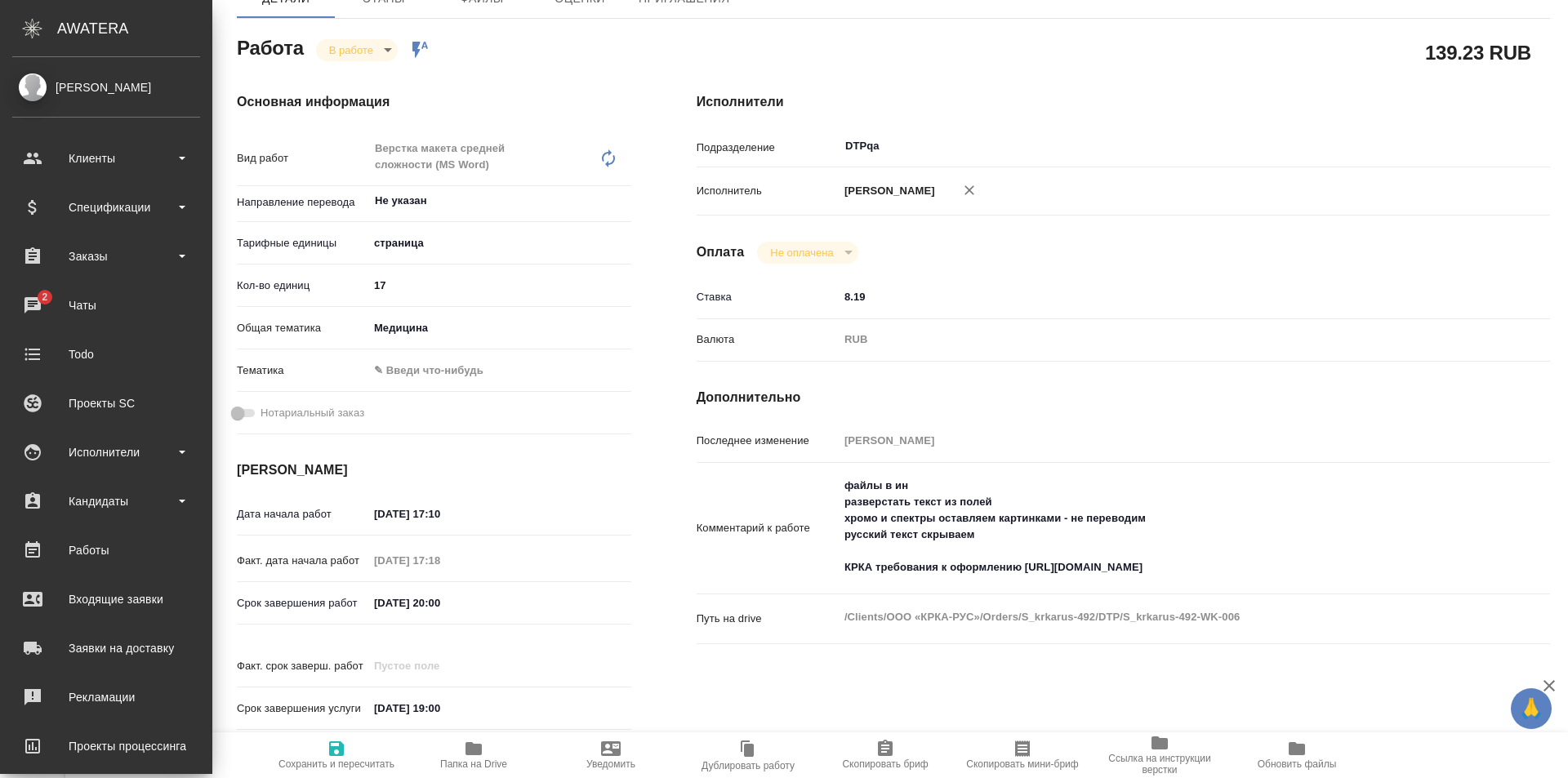
type textarea "x"
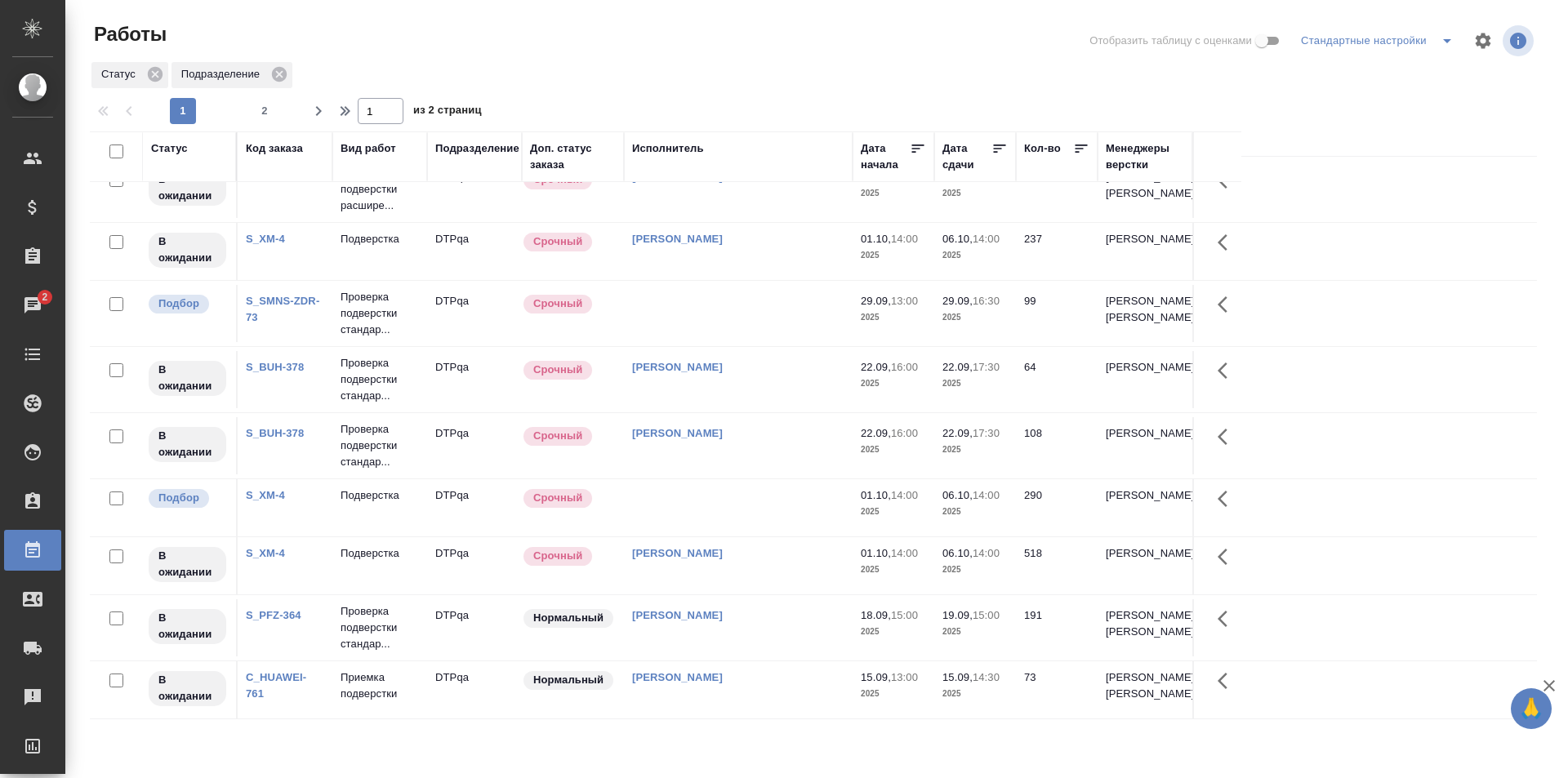
scroll to position [1125, 0]
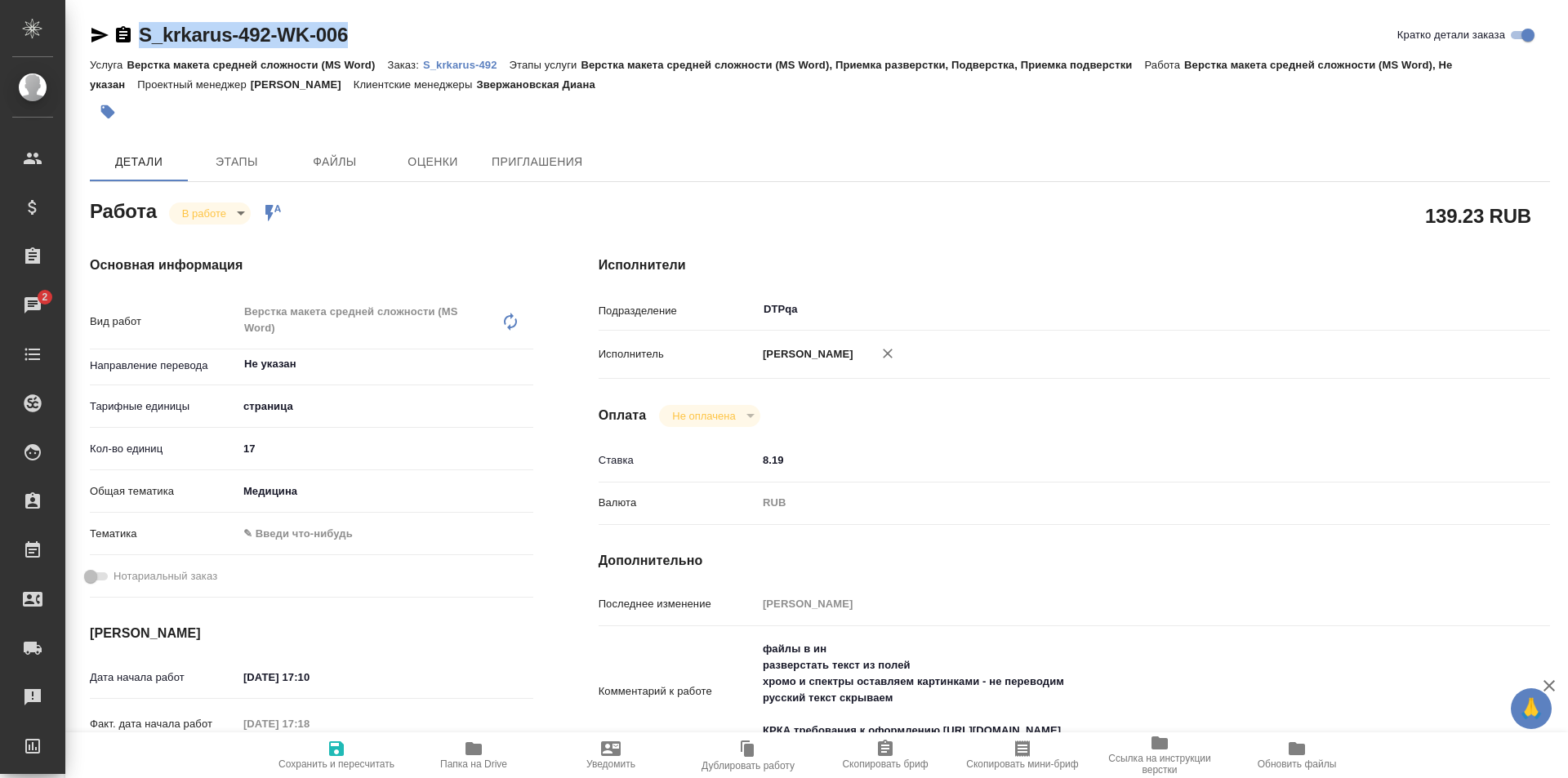
scroll to position [164, 0]
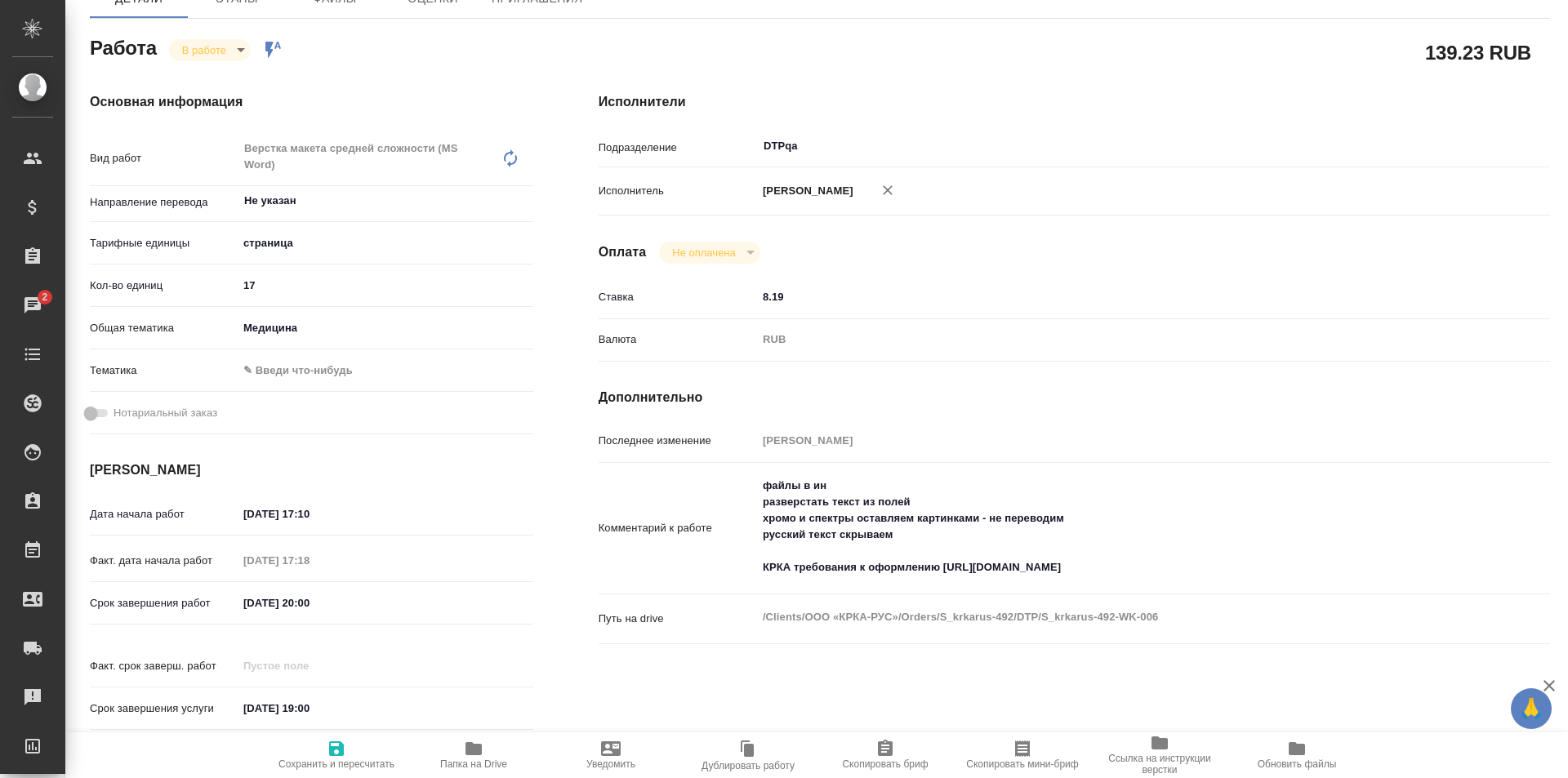
click at [1193, 578] on textarea "файлы в ин разверстать текст из полей хромо и спектры оставляем картинками - не…" at bounding box center [1114, 527] width 714 height 109
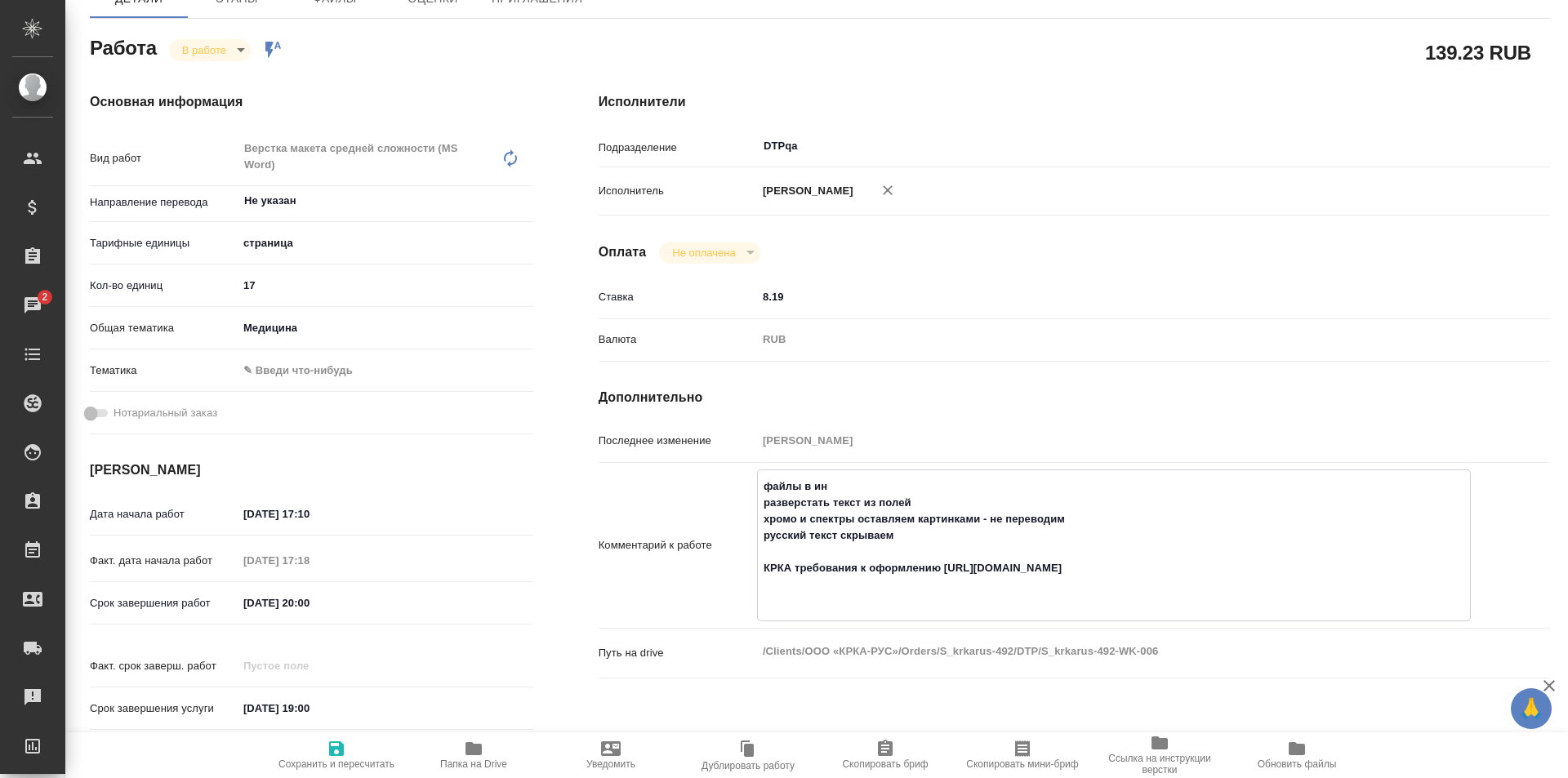
paste textarea "https://drive.awatera.com/f/10337304"
type textarea "файлы в ин разверстать текст из полей хромо и спектры оставляем картинками - не…"
click at [351, 745] on span "Сохранить и пересчитать" at bounding box center [335, 754] width 117 height 31
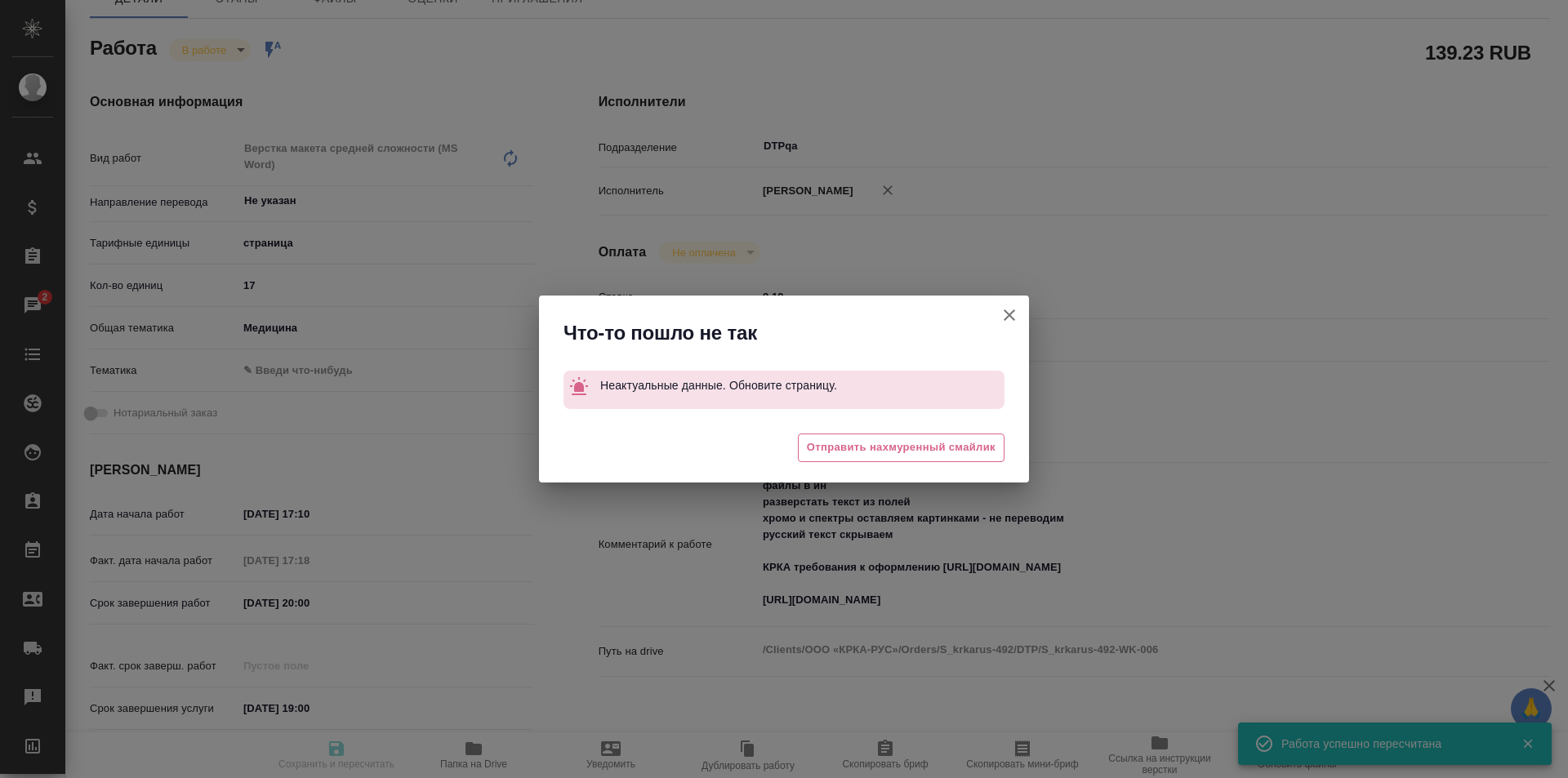
type input "inProgress"
type input "Не указан"
type input "5a8b1489cc6b4906c91bfdb2"
type input "17"
type input "med"
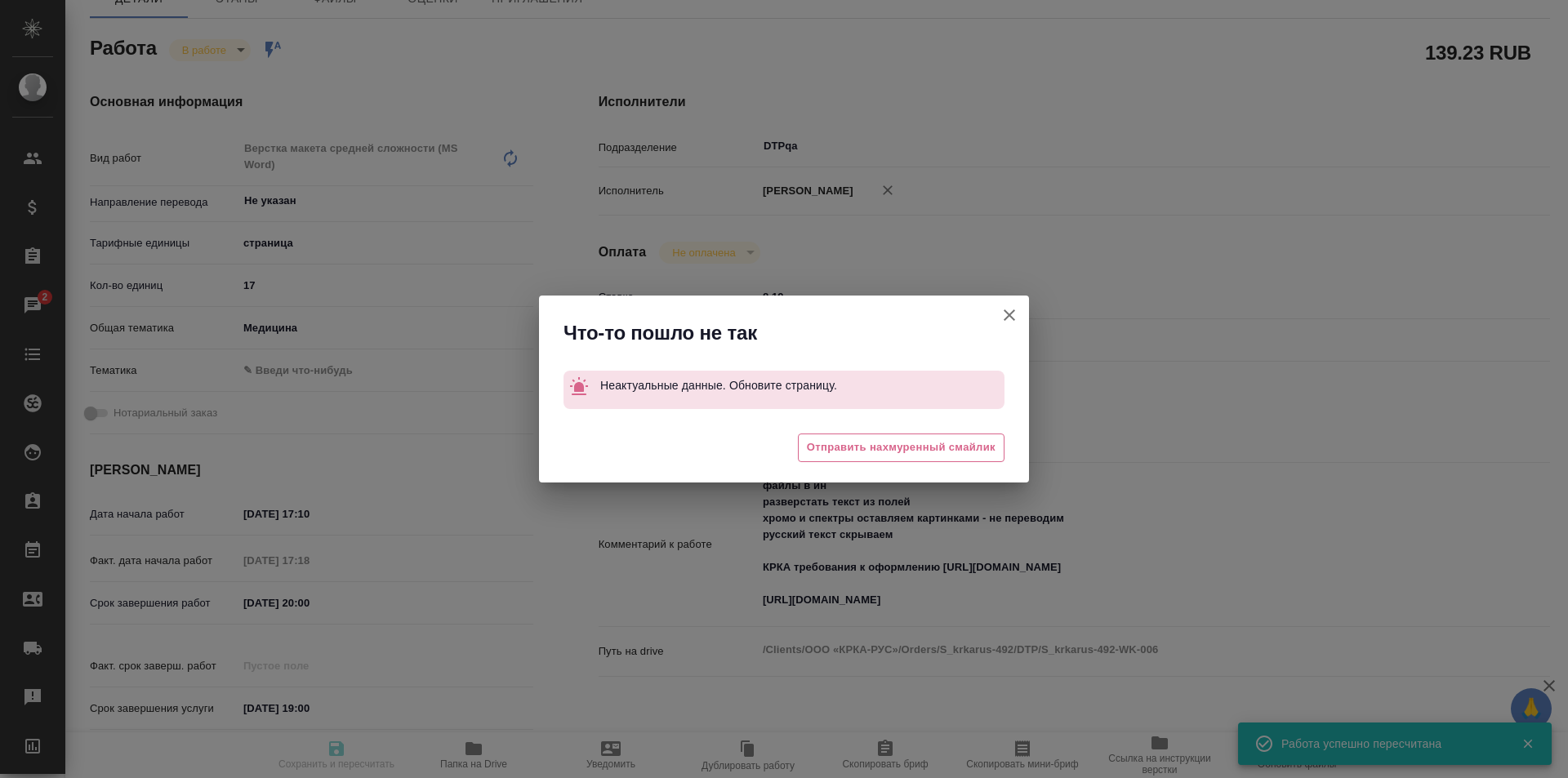
type input "10.09.2025 17:10"
type input "10.09.2025 17:18"
type input "10.09.2025 20:00"
type input "12.09.2025 19:00"
type input "DTPqa"
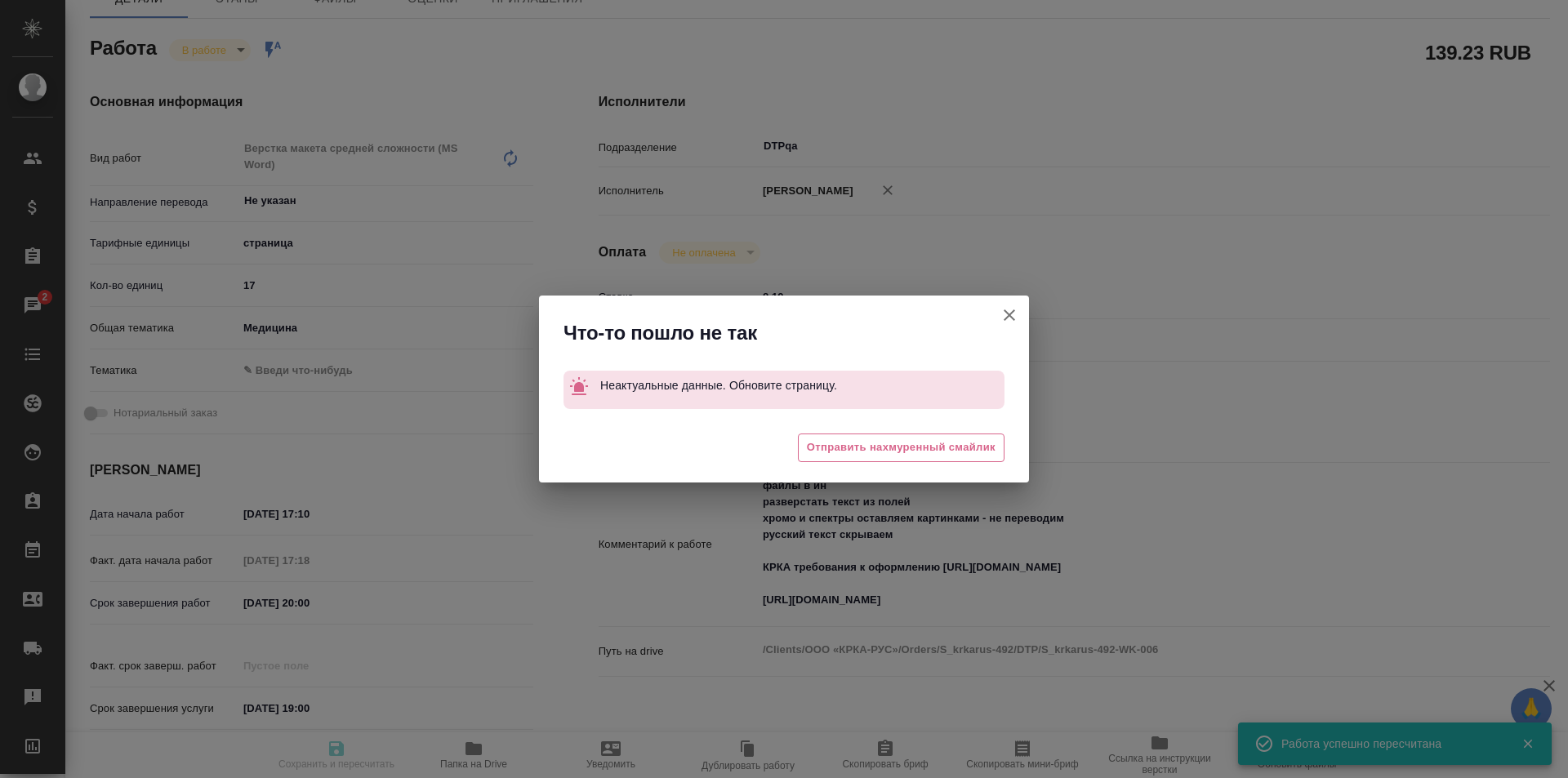
type input "notPayed"
type input "8.19"
type input "RUB"
type input "[PERSON_NAME]"
type input "S_krkarus-492"
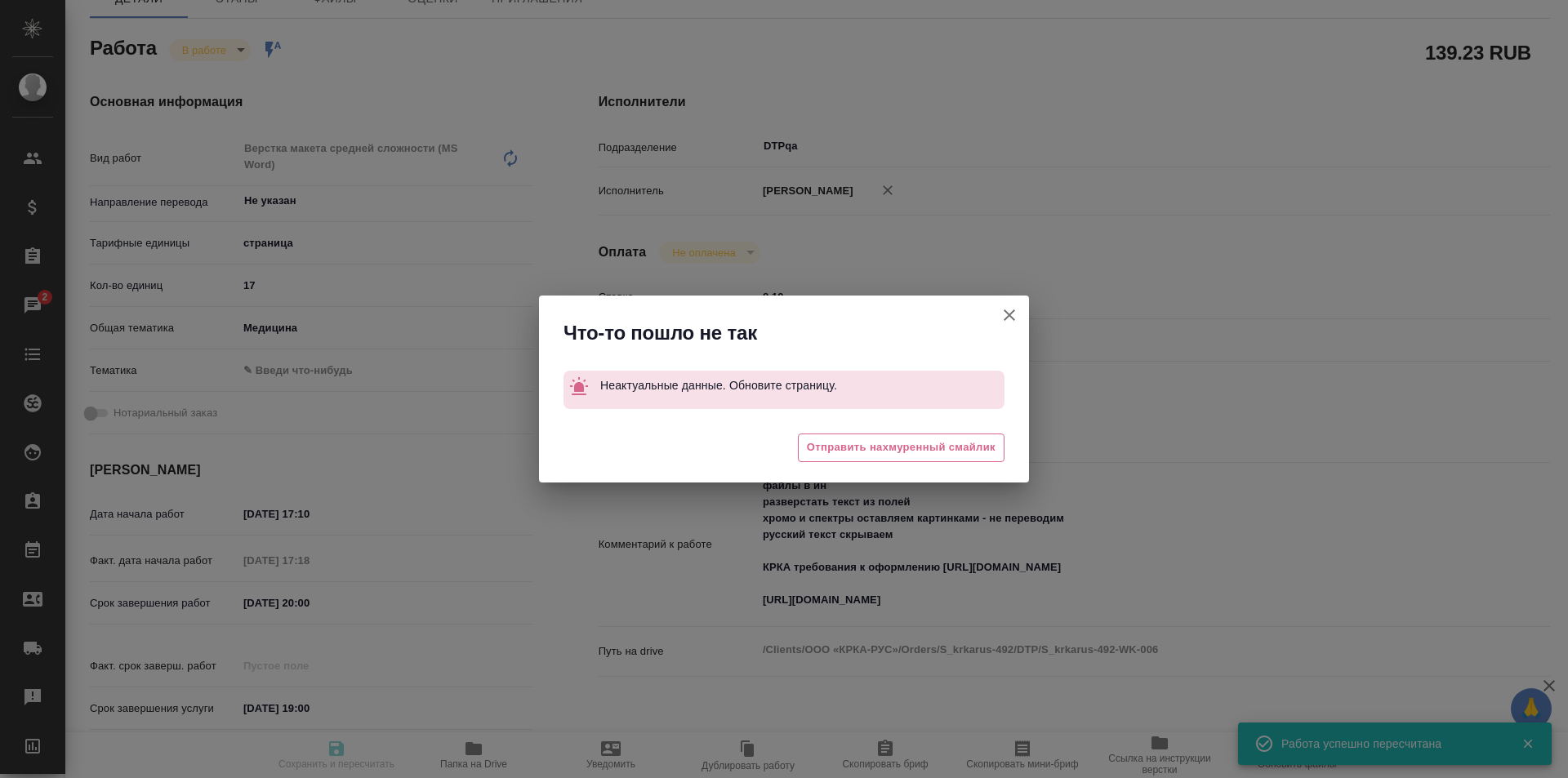
type input "Верстка макета средней сложности (MS Word)"
type input "Верстка макета средней сложности (MS Word), Приемка разверстки, Подверстка, При…"
type input "Звержановская Диана"
type input "[PERSON_NAME]"
type input "/Clients/ООО «КРКА-РУС»/Orders/S_krkarus-492"
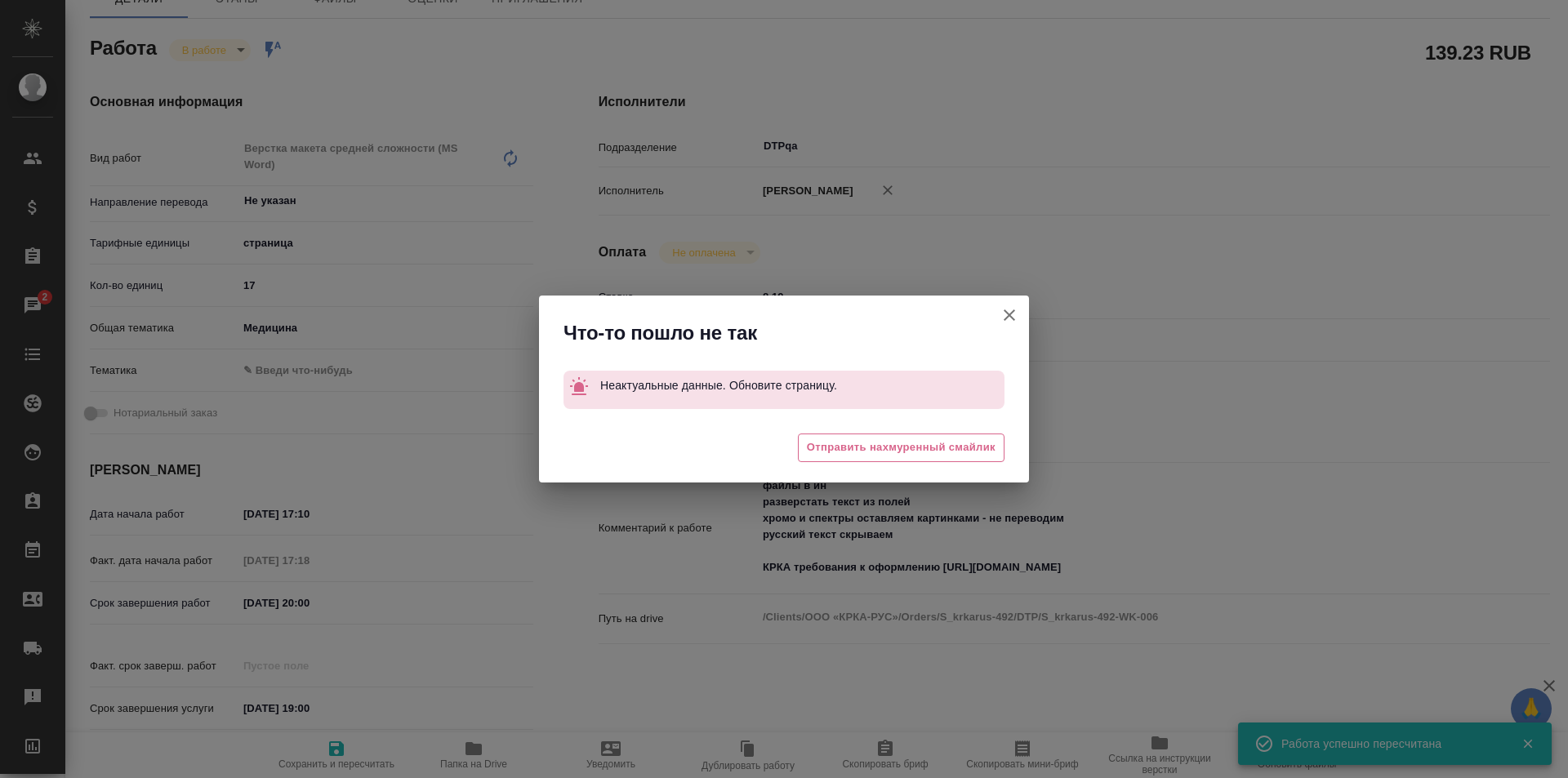
click at [1009, 311] on icon "button" at bounding box center [1010, 315] width 20 height 20
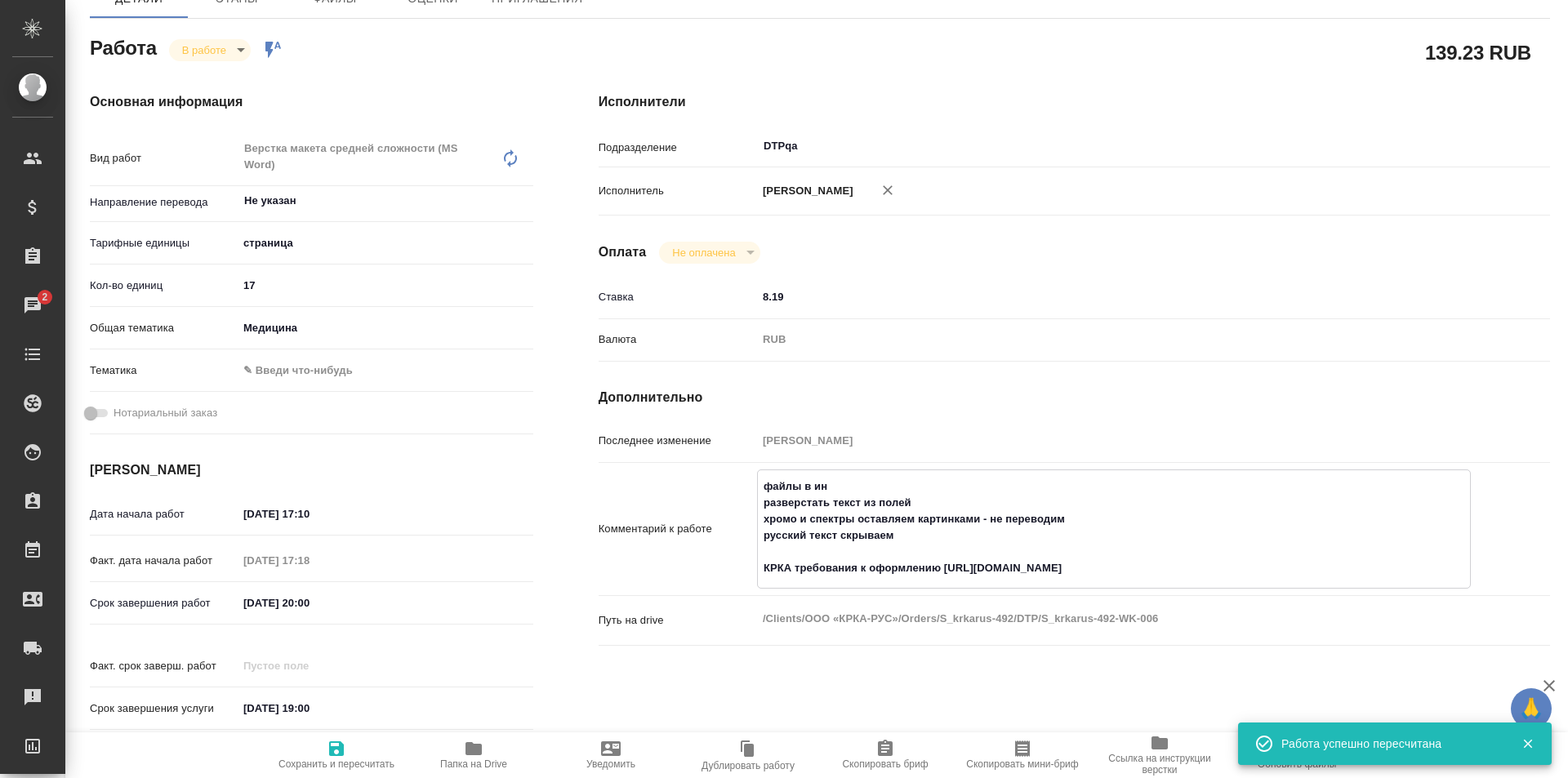
click at [1201, 563] on textarea "файлы в ин разверстать текст из полей хромо и спектры оставляем картинками - не…" at bounding box center [1114, 528] width 712 height 109
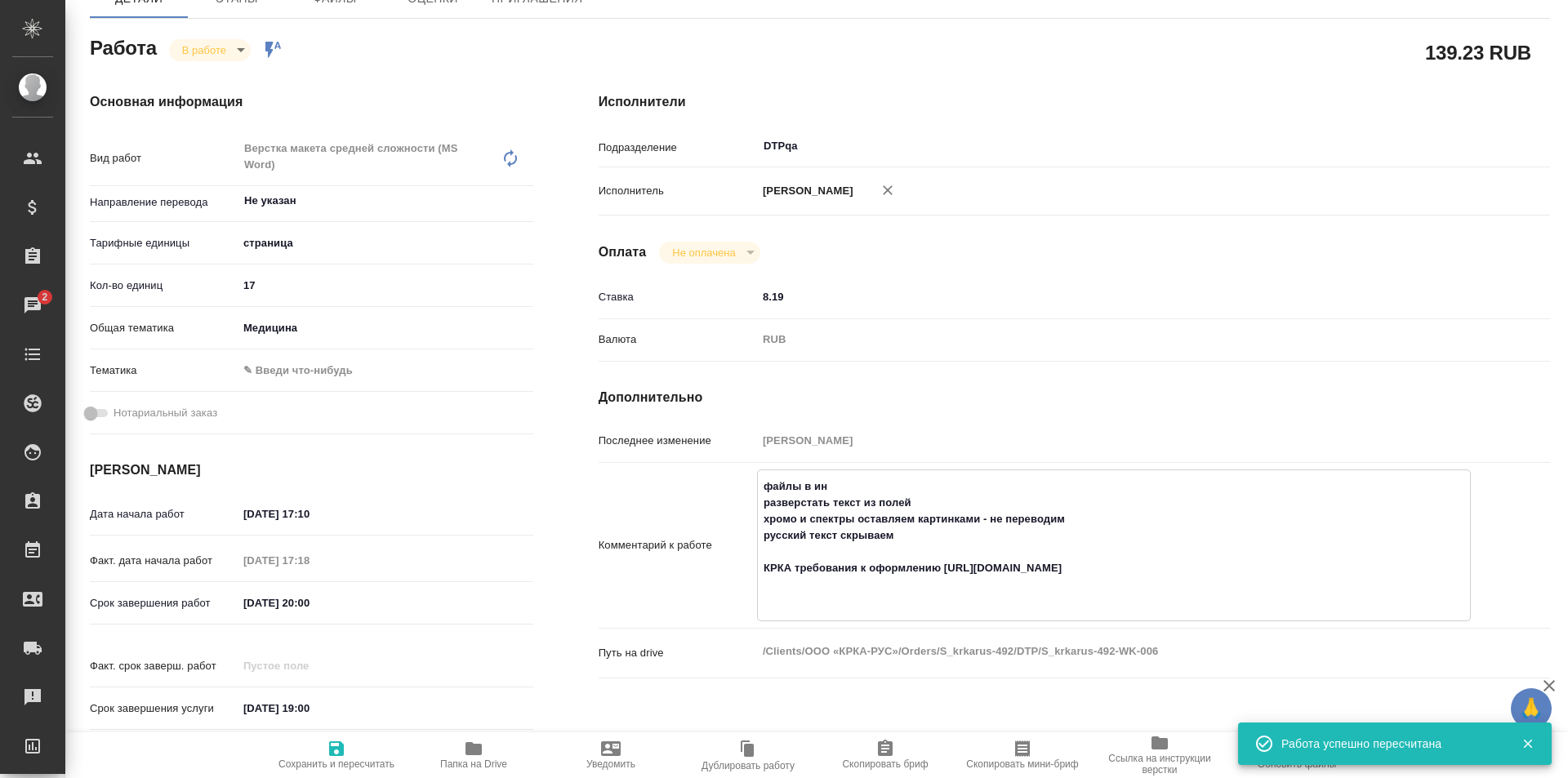
paste textarea "https://drive.awatera.com/f/10337304"
type textarea "файлы в ин разверстать текст из полей хромо и спектры оставляем картинками - не…"
click at [327, 748] on icon "button" at bounding box center [336, 748] width 20 height 20
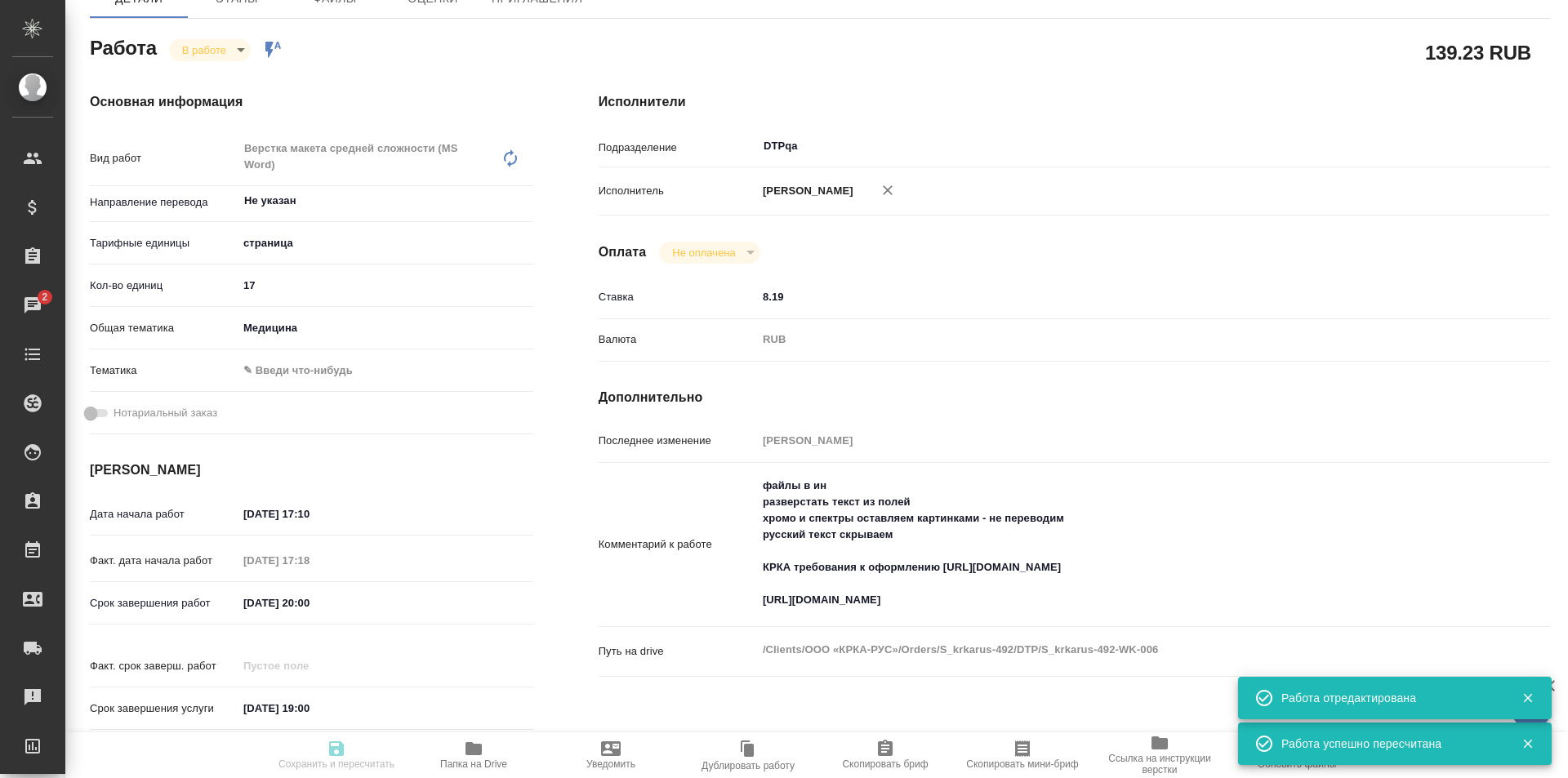
type input "inProgress"
type input "Не указан"
type input "5a8b1489cc6b4906c91bfdb2"
type input "17"
type input "med"
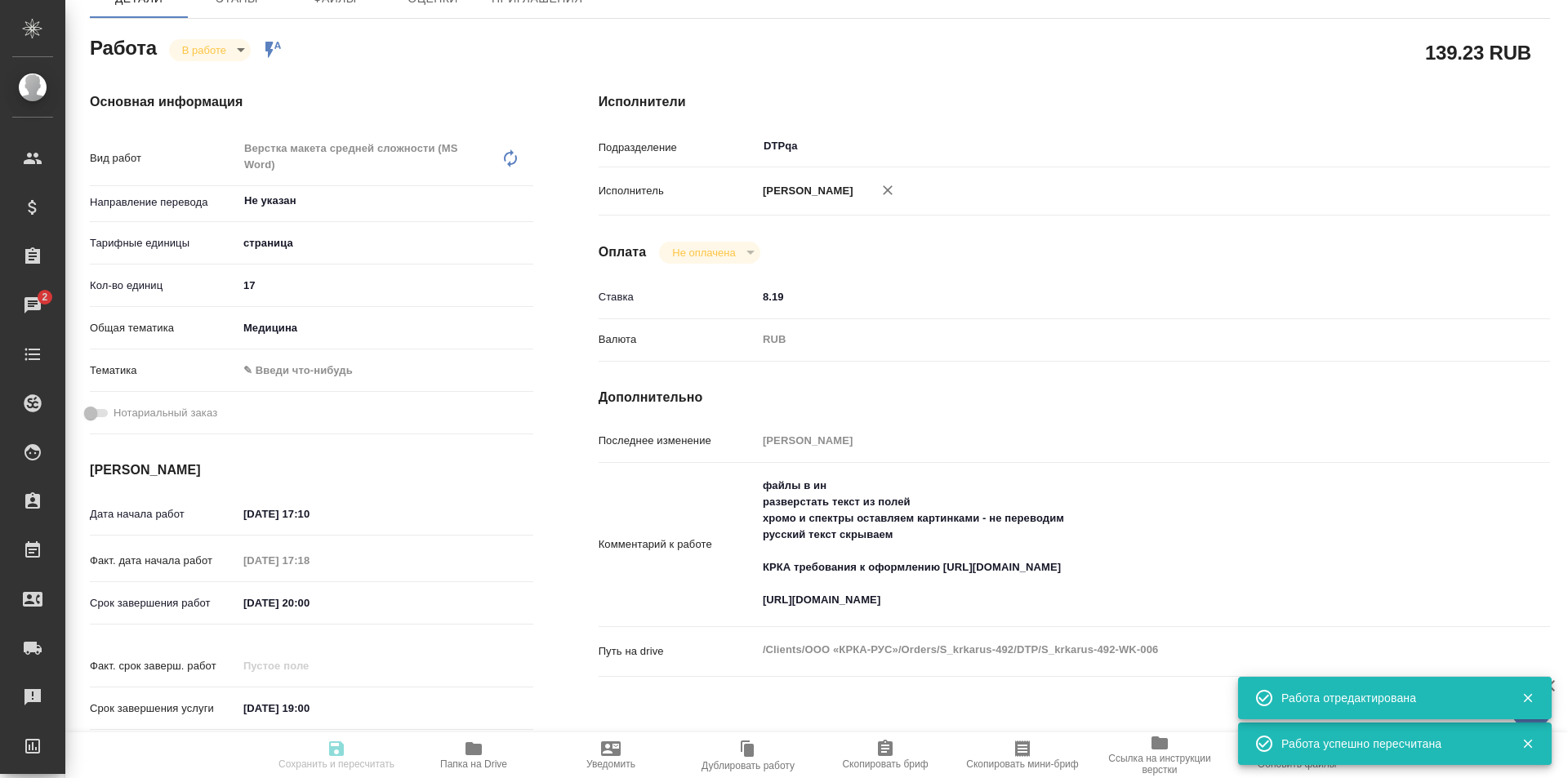
type input "10.09.2025 17:10"
type input "10.09.2025 17:18"
type input "10.09.2025 20:00"
type input "12.09.2025 19:00"
type input "DTPqa"
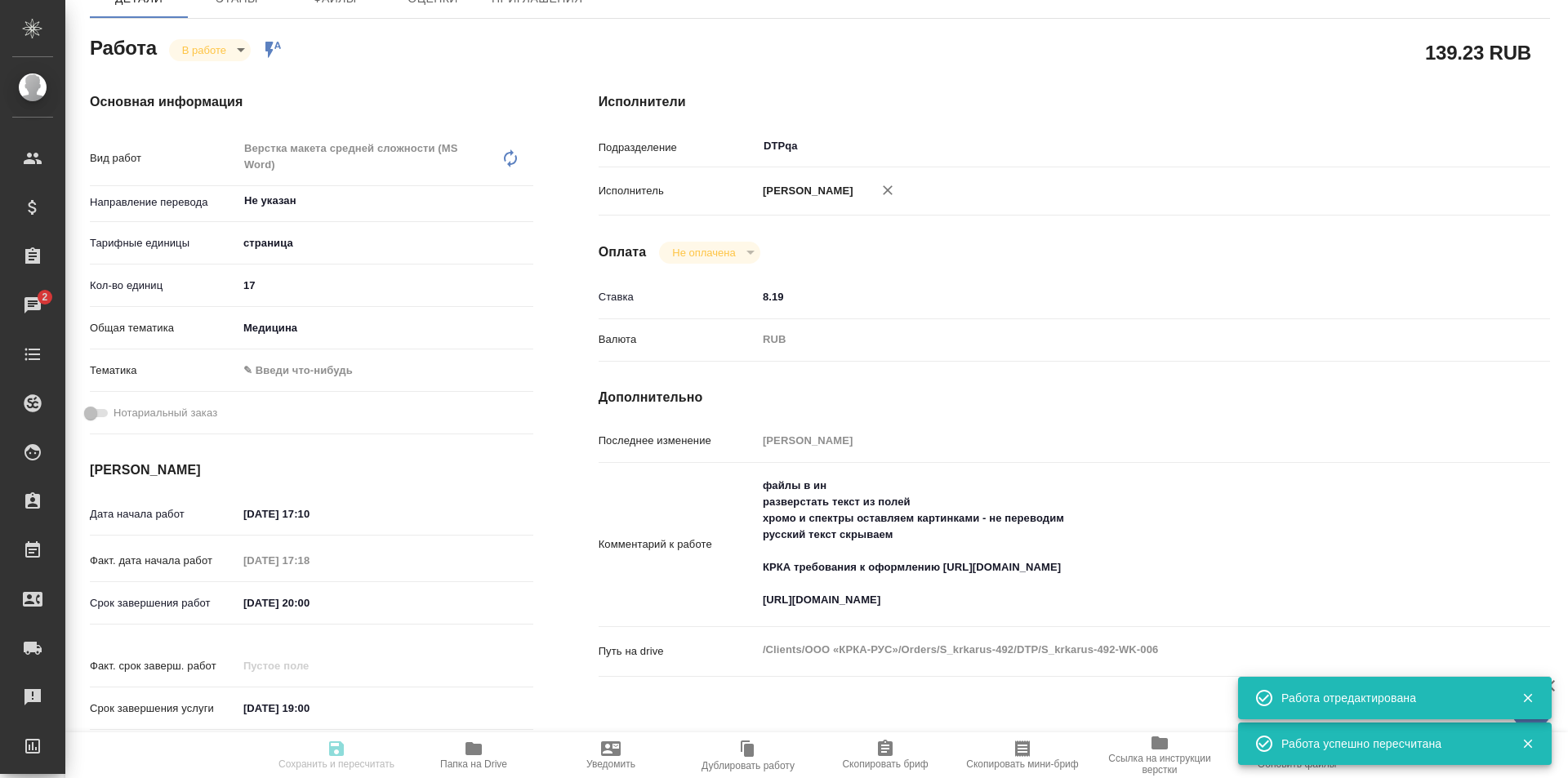
type input "notPayed"
type input "8.19"
type input "RUB"
type input "[PERSON_NAME]"
type input "S_krkarus-492"
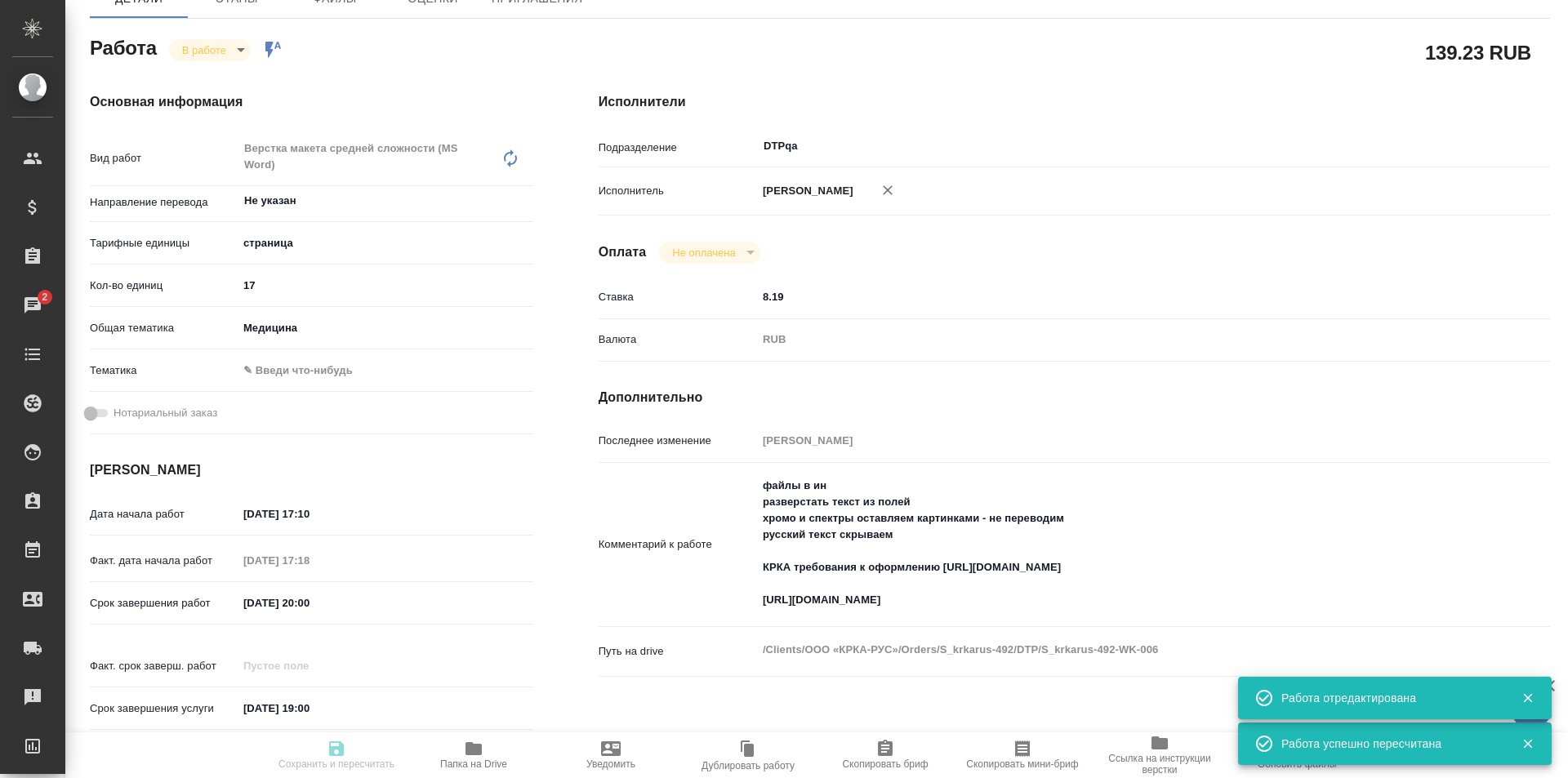
type input "Верстка макета средней сложности (MS Word)"
type input "Верстка макета средней сложности (MS Word), Приемка разверстки, Подверстка, При…"
type input "Звержановская Диана"
type input "[PERSON_NAME]"
type input "/Clients/ООО «КРКА-РУС»/Orders/S_krkarus-492"
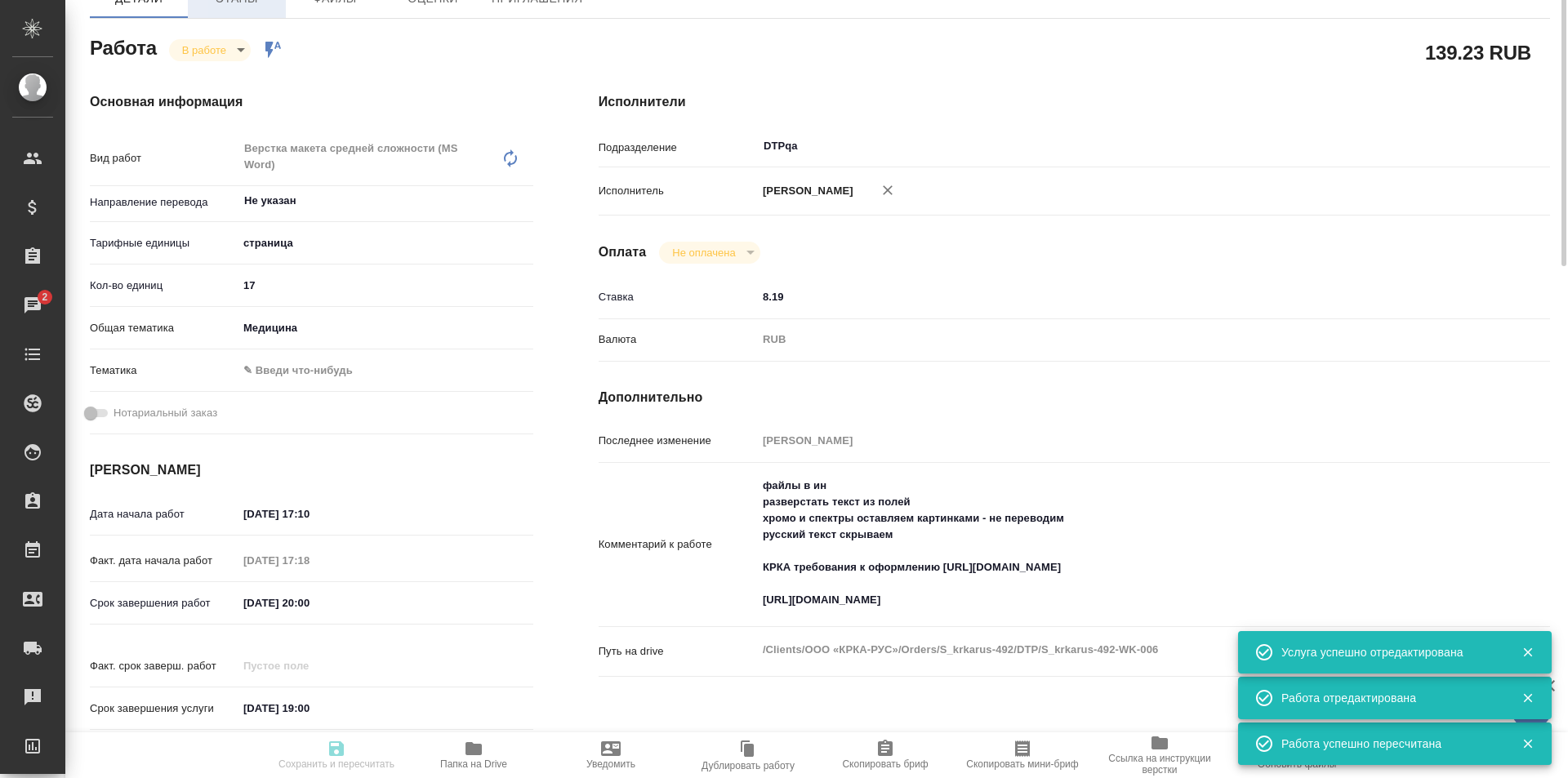
scroll to position [0, 0]
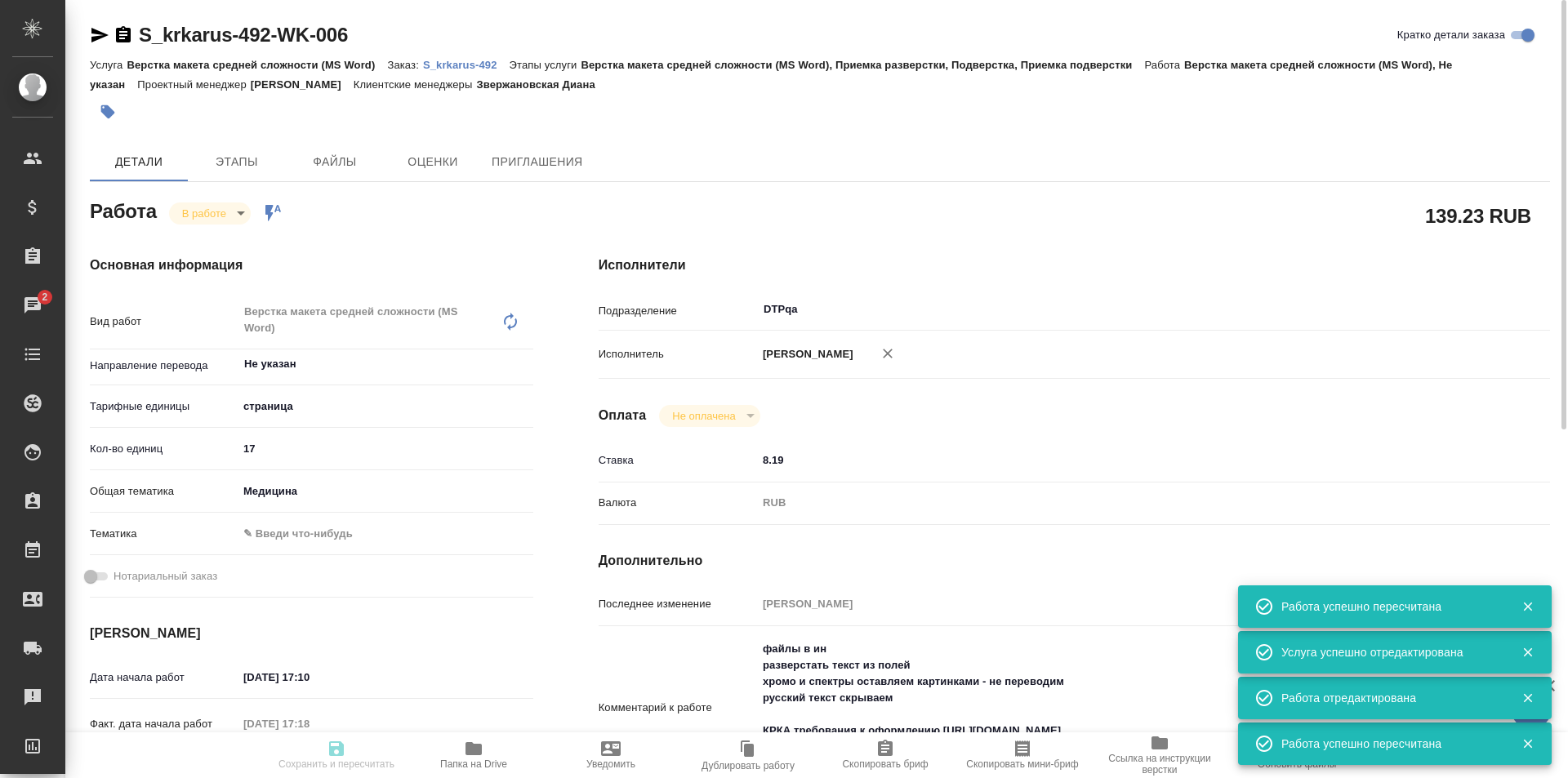
type input "inProgress"
type input "Не указан"
type input "5a8b1489cc6b4906c91bfdb2"
type input "17"
type input "med"
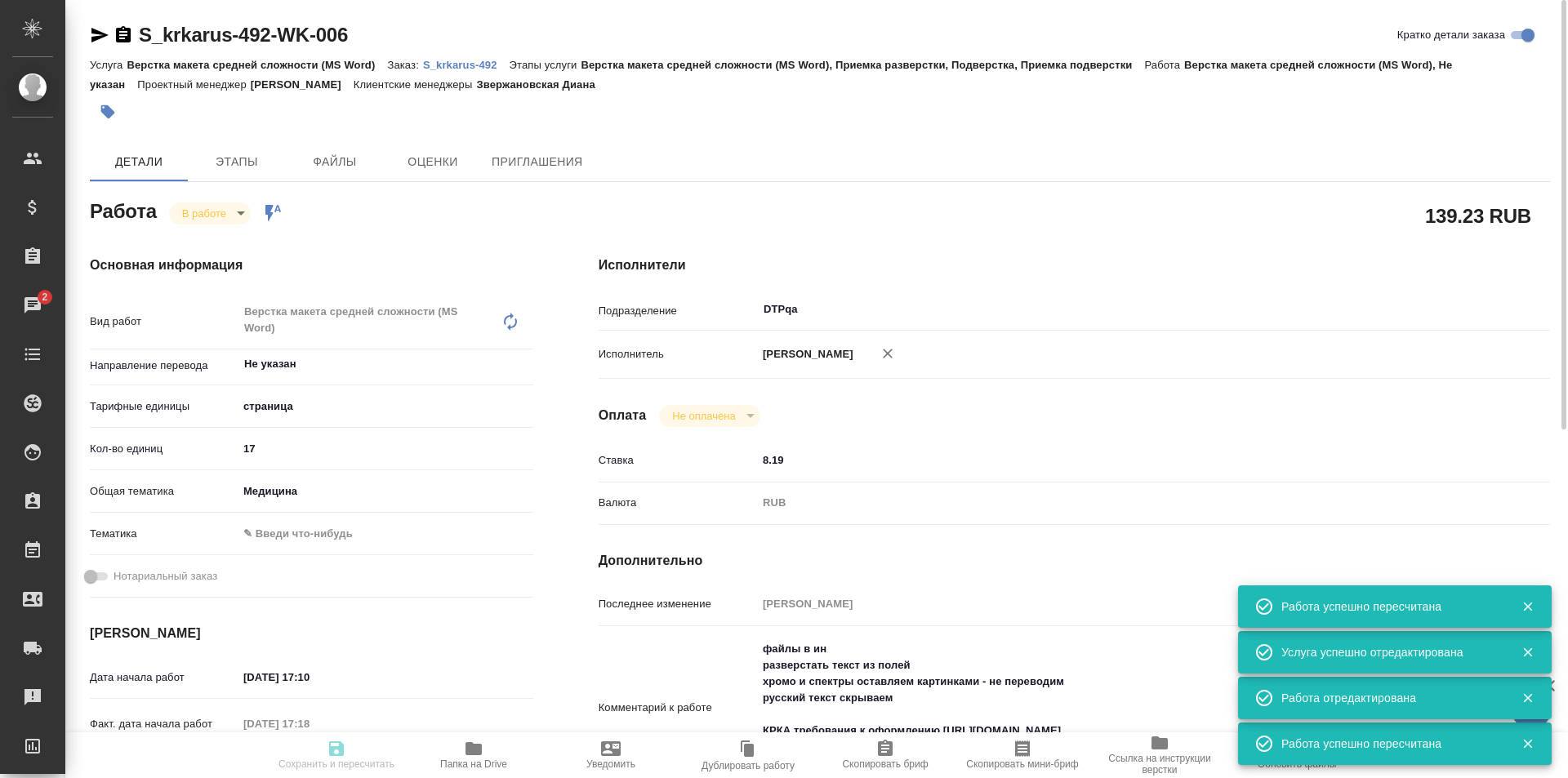
type input "10.09.2025 17:10"
type input "10.09.2025 17:18"
type input "10.09.2025 20:00"
type input "12.09.2025 19:00"
type input "DTPqa"
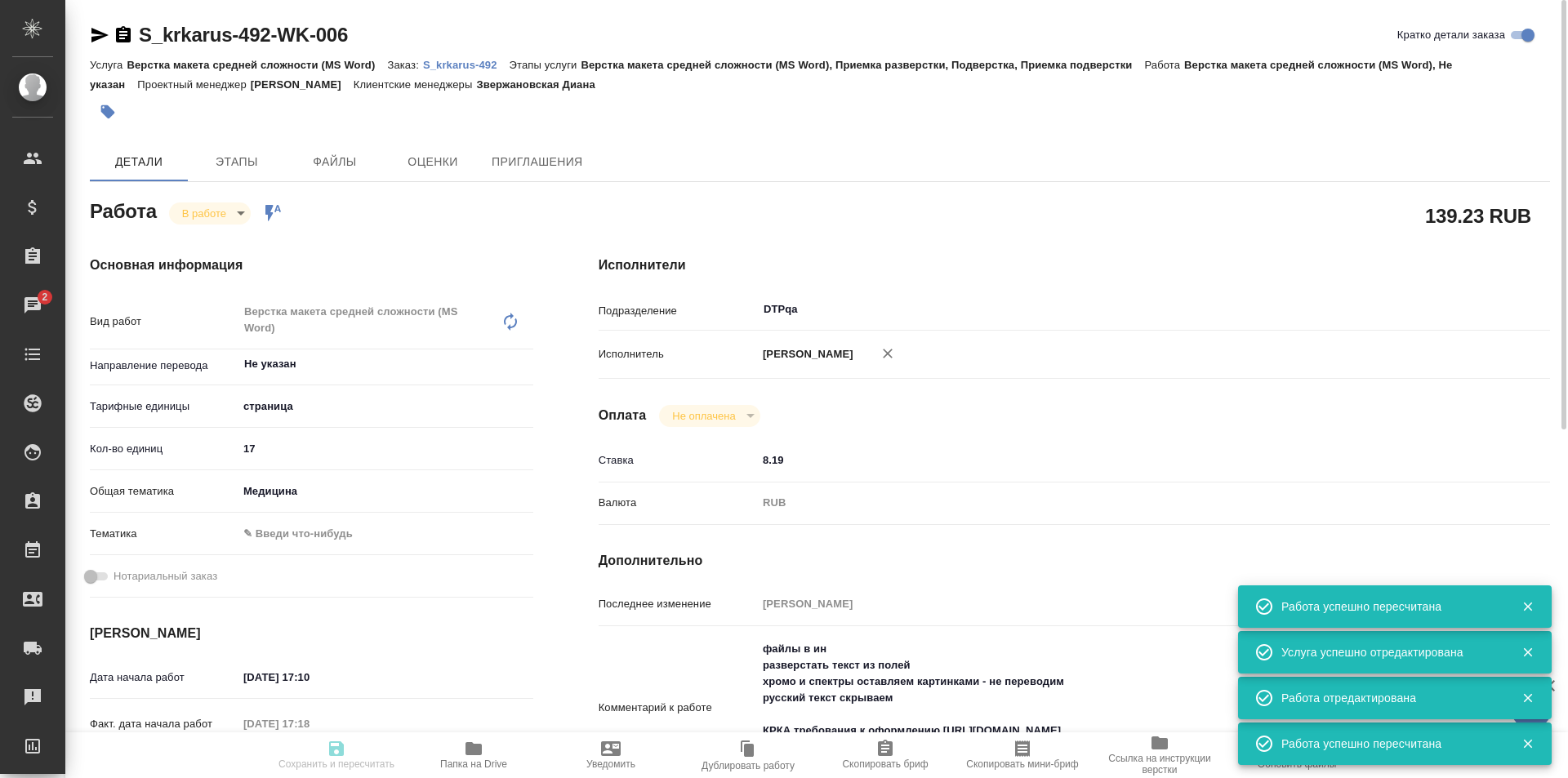
type input "notPayed"
type input "8.19"
type input "RUB"
type input "[PERSON_NAME]"
type input "S_krkarus-492"
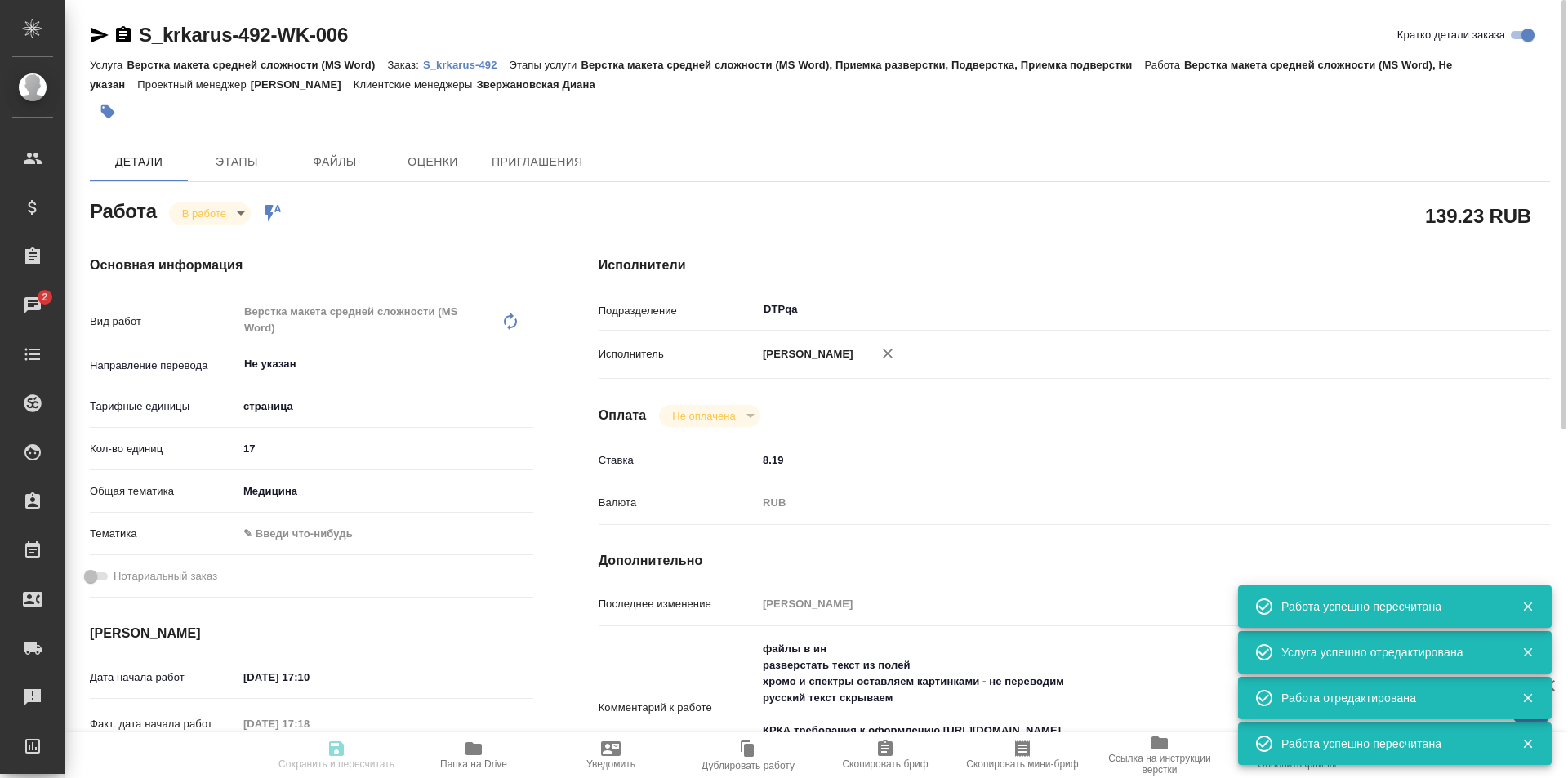
type input "Верстка макета средней сложности (MS Word)"
type input "Верстка макета средней сложности (MS Word), Приемка разверстки, Подверстка, При…"
type input "Звержановская Диана"
type input "[PERSON_NAME]"
type input "/Clients/ООО «КРКА-РУС»/Orders/S_krkarus-492"
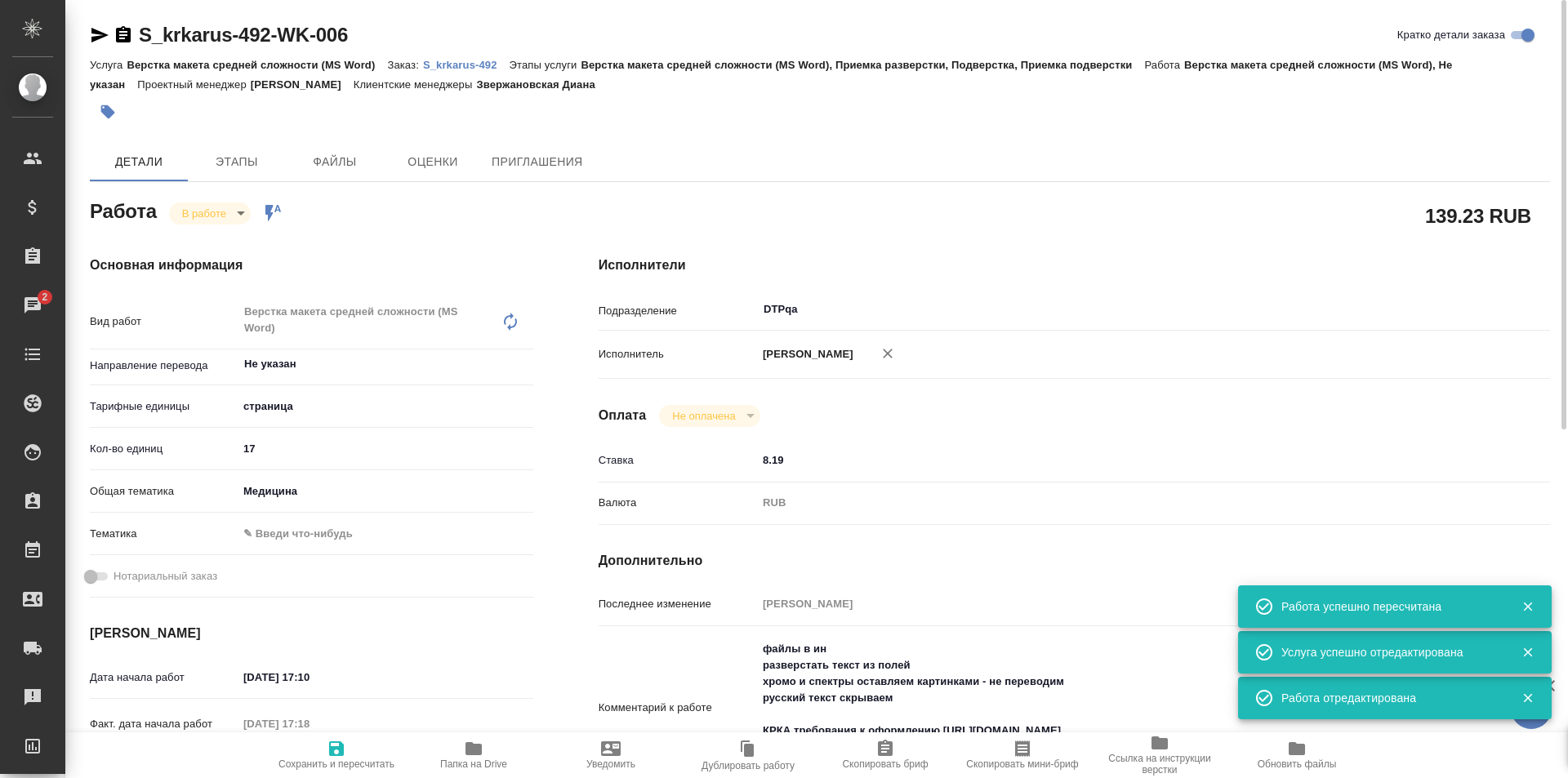
click at [232, 209] on body "🙏 .cls-1 fill:#fff; AWATERA Ismagilova Diana Клиенты Спецификации Заказы 2 Чаты…" at bounding box center [784, 389] width 1568 height 778
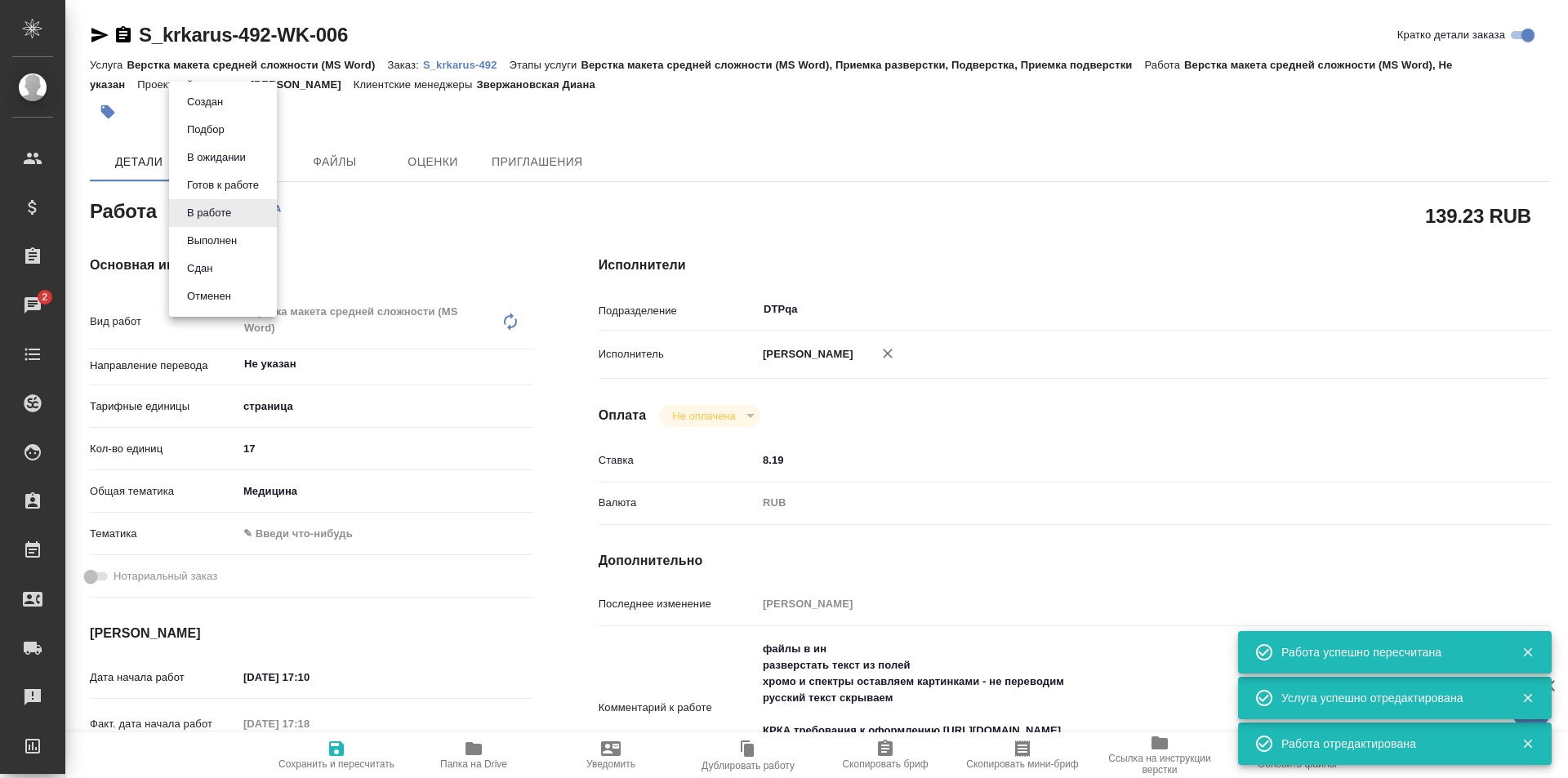
click at [223, 242] on button "Выполнен" at bounding box center [212, 241] width 60 height 18
type textarea "x"
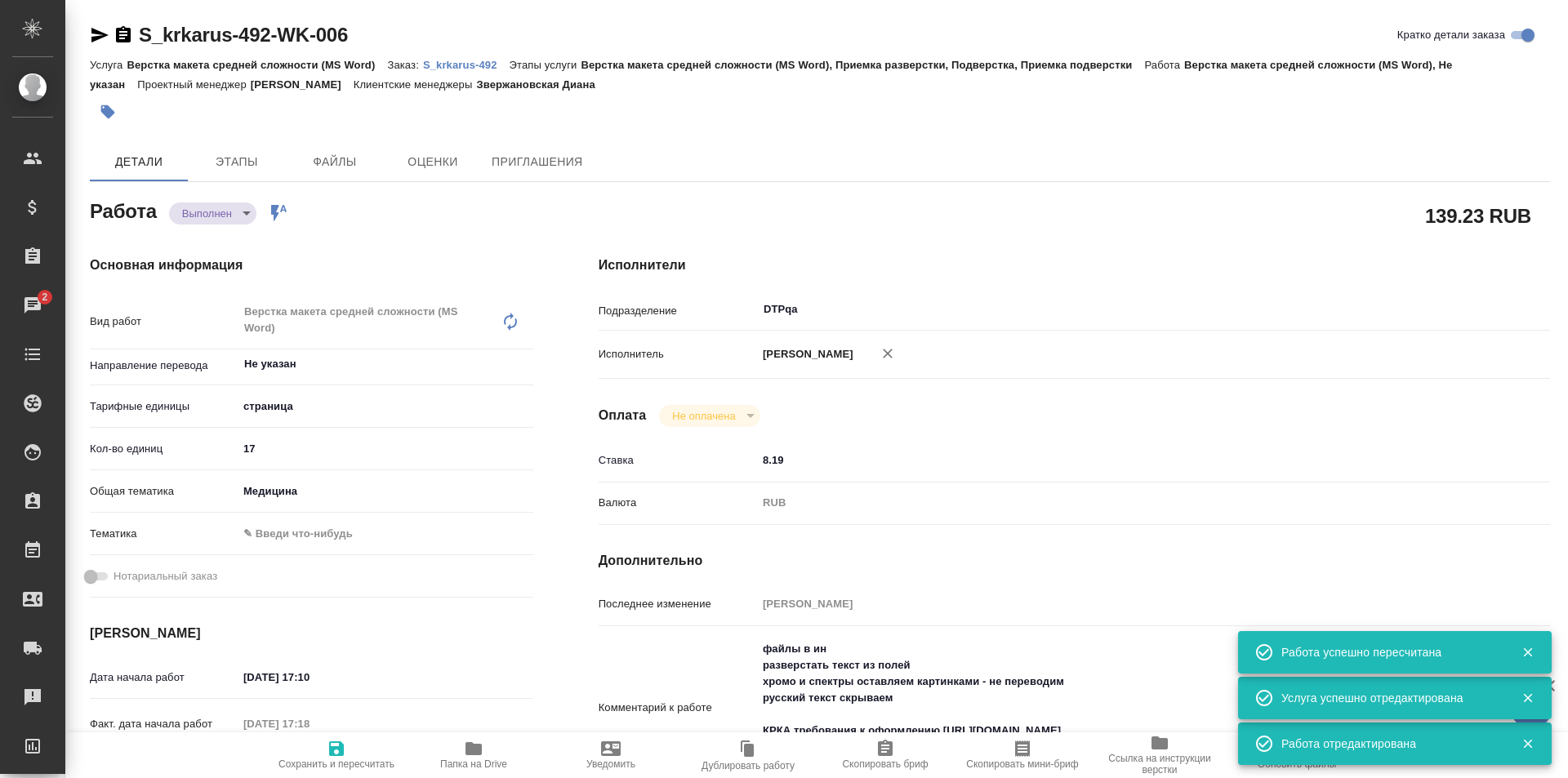
type textarea "x"
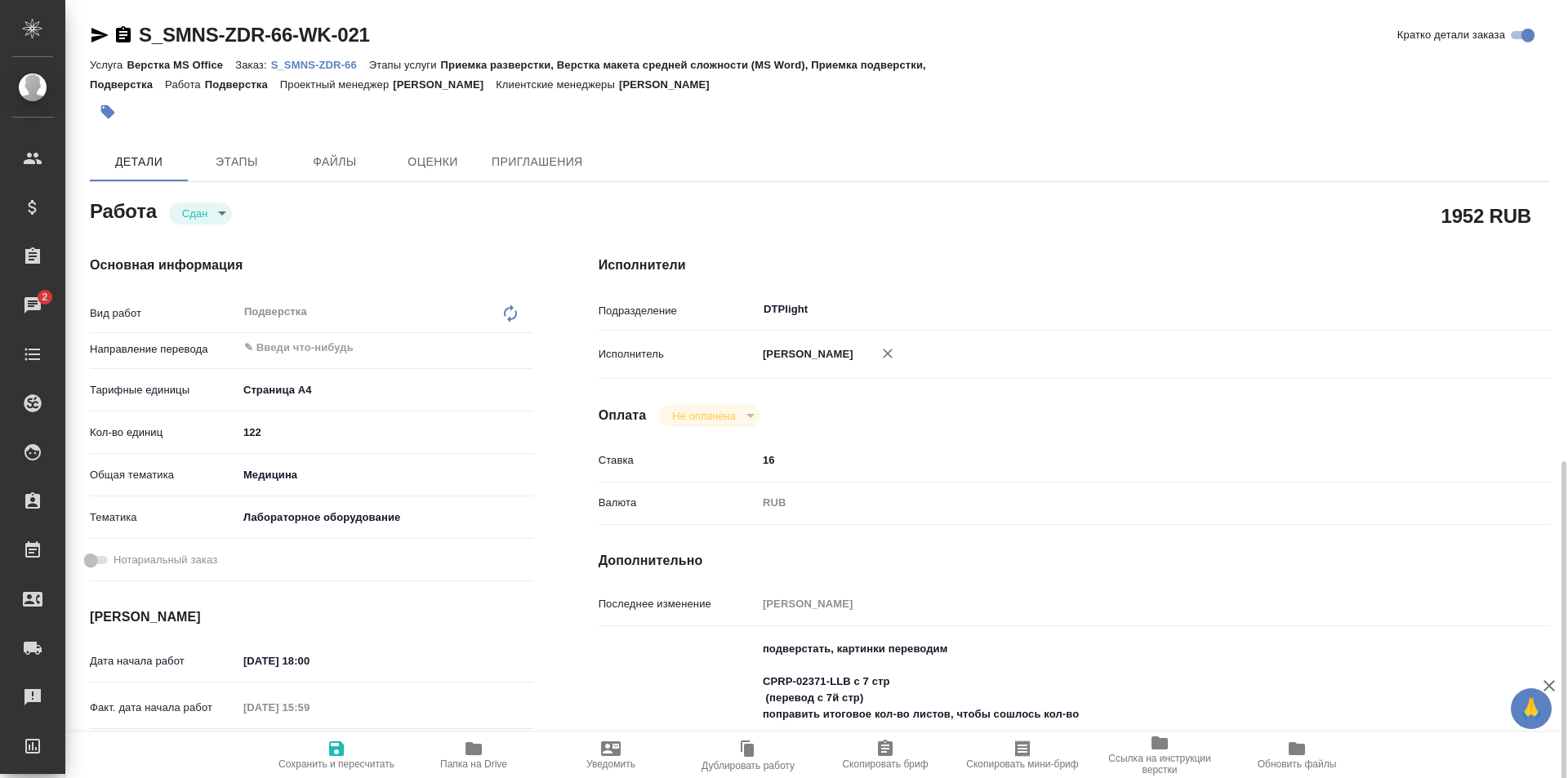
scroll to position [309, 0]
